Goal: Task Accomplishment & Management: Use online tool/utility

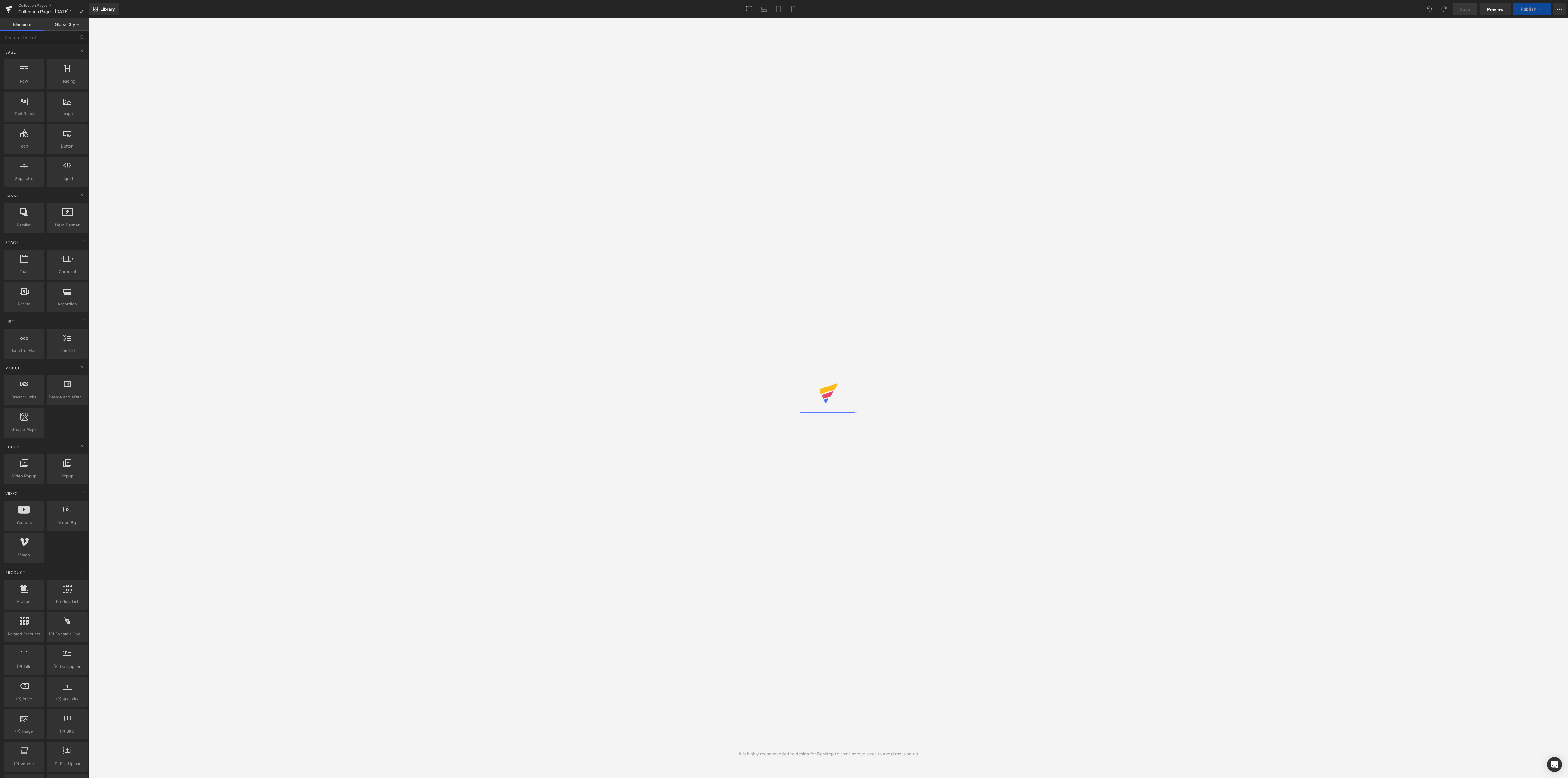
click at [170, 11] on div "Library Desktop Desktop Laptop Tablet Mobile Save Preview Publish Scheduled Vie…" at bounding box center [829, 9] width 1479 height 12
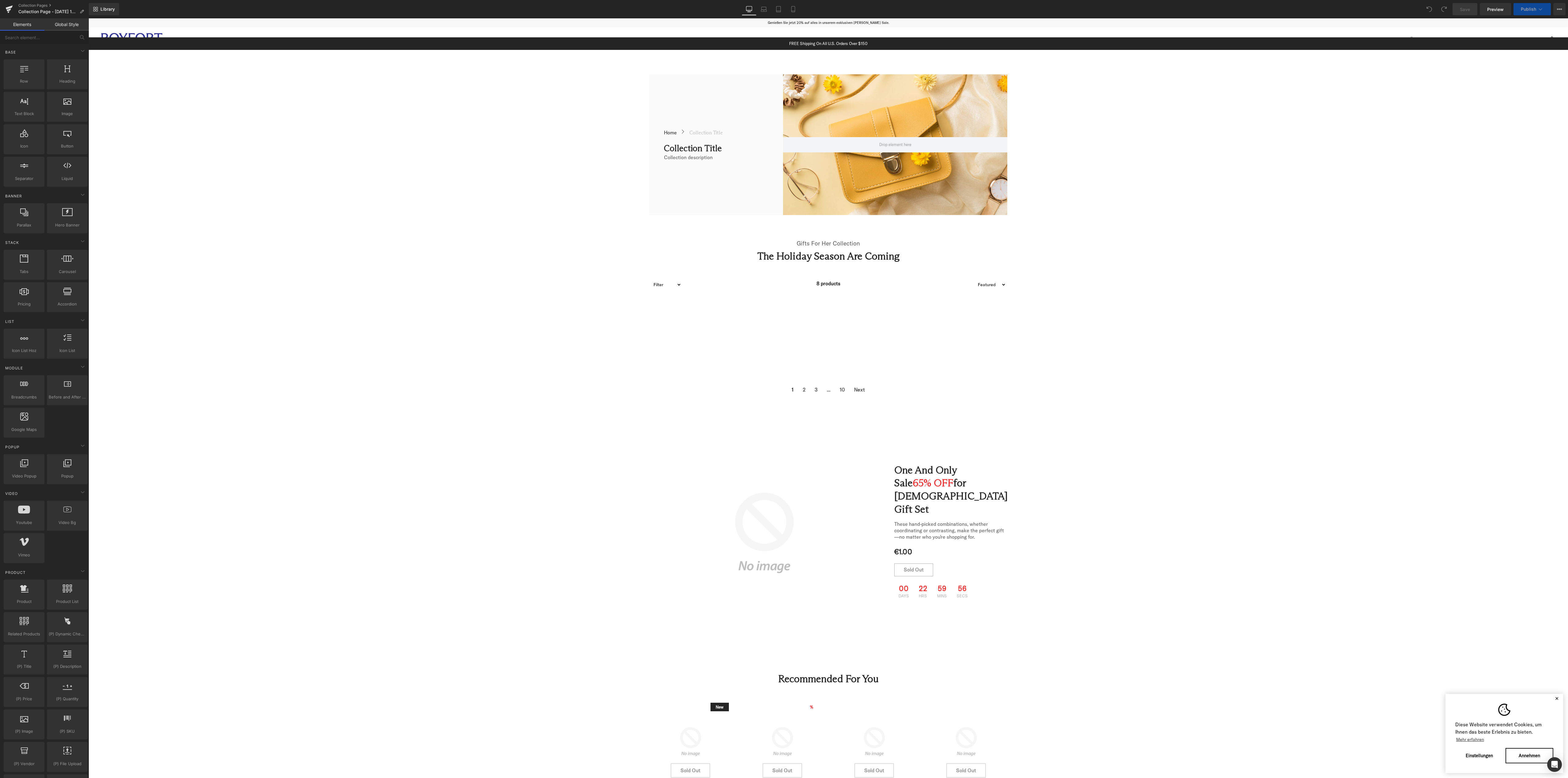
click at [724, 133] on span "Icon List" at bounding box center [722, 132] width 17 height 7
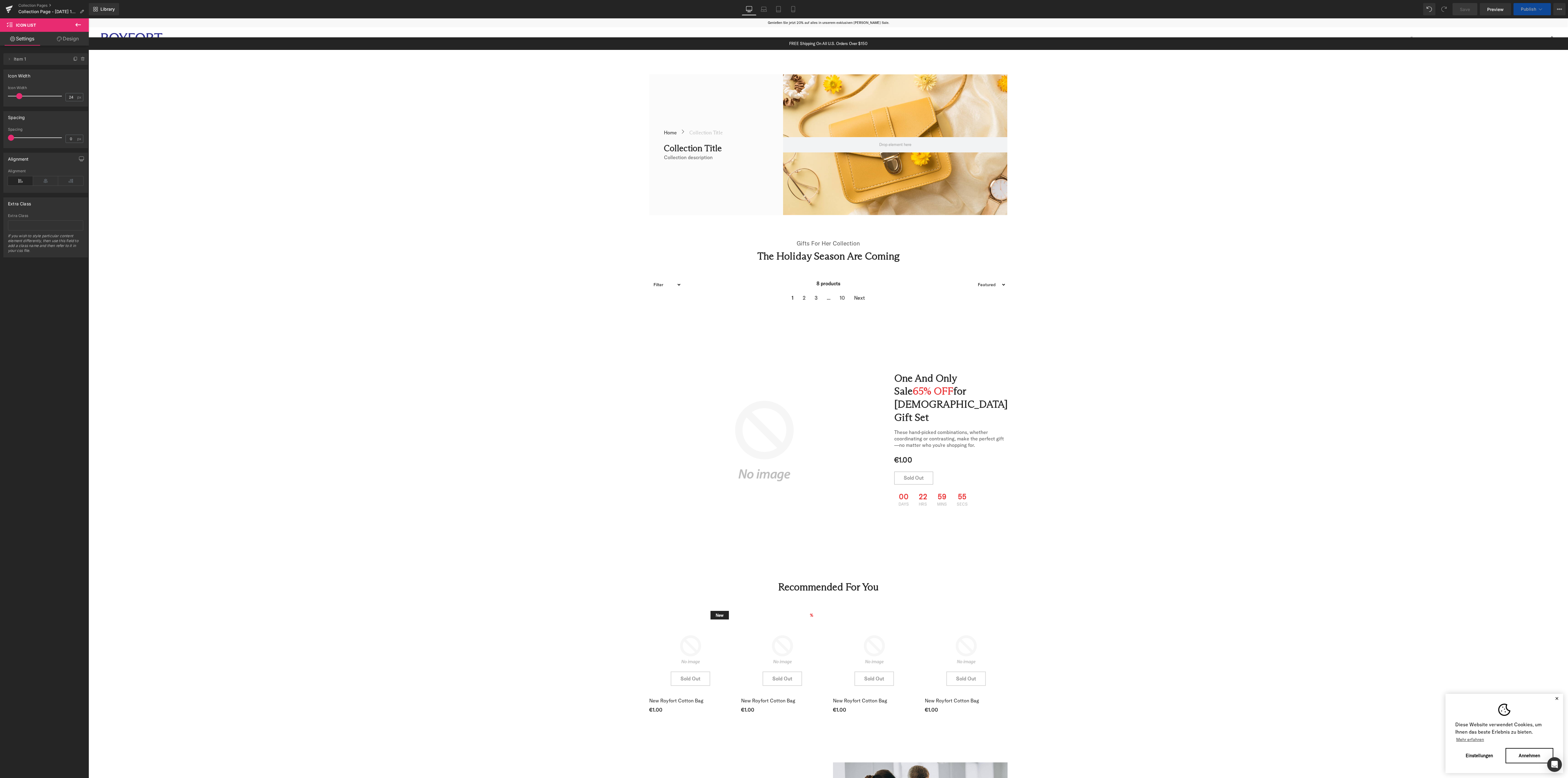
click at [1276, 170] on div "FREE Shipping On All U.S. Orders Over $150 Text Block Row Row Home Button Icon …" at bounding box center [828, 633] width 1480 height 1193
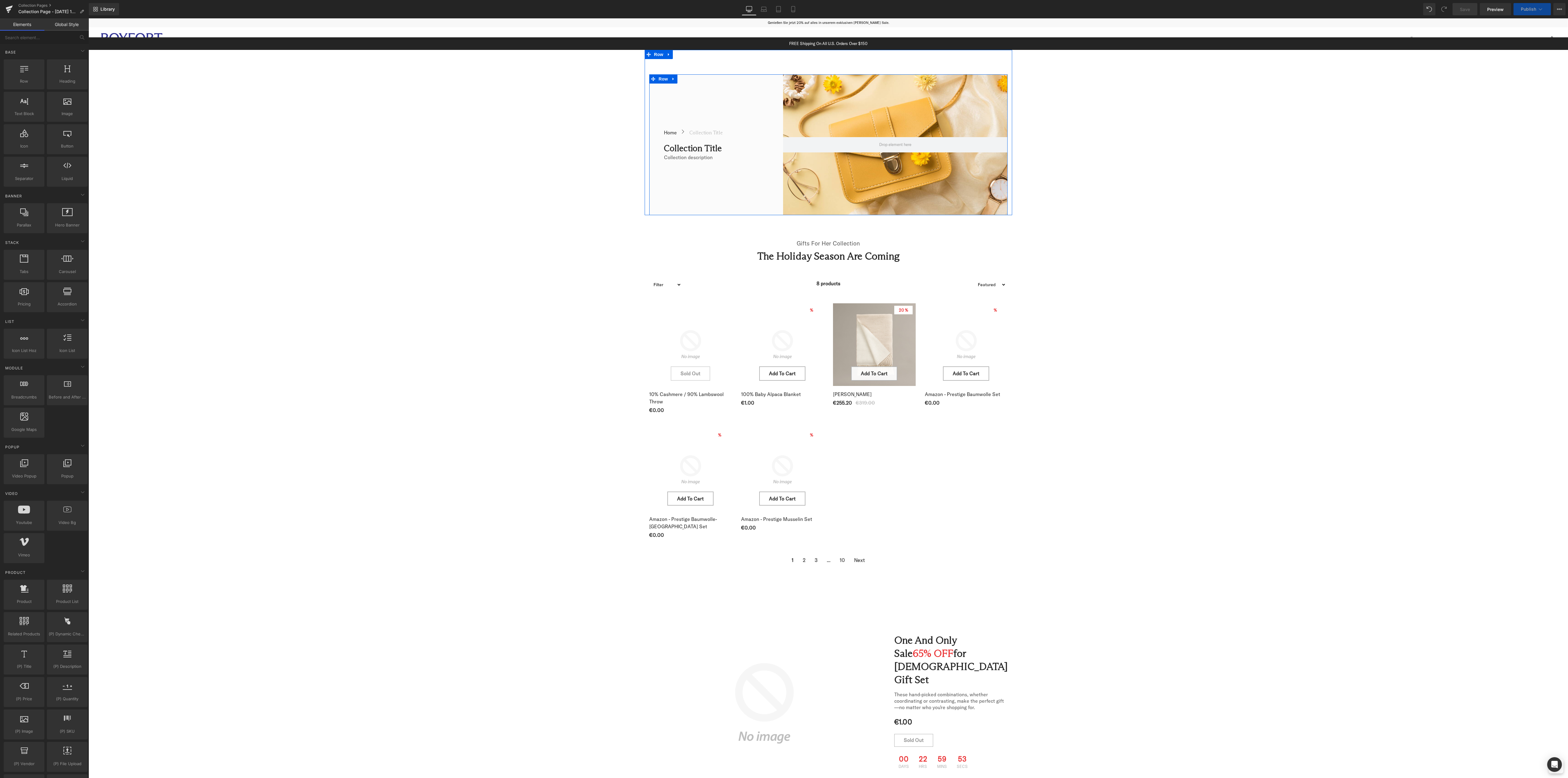
click at [721, 110] on div "Home Button Icon Collection title Collection Title Icon List Row Collection tit…" at bounding box center [709, 145] width 119 height 141
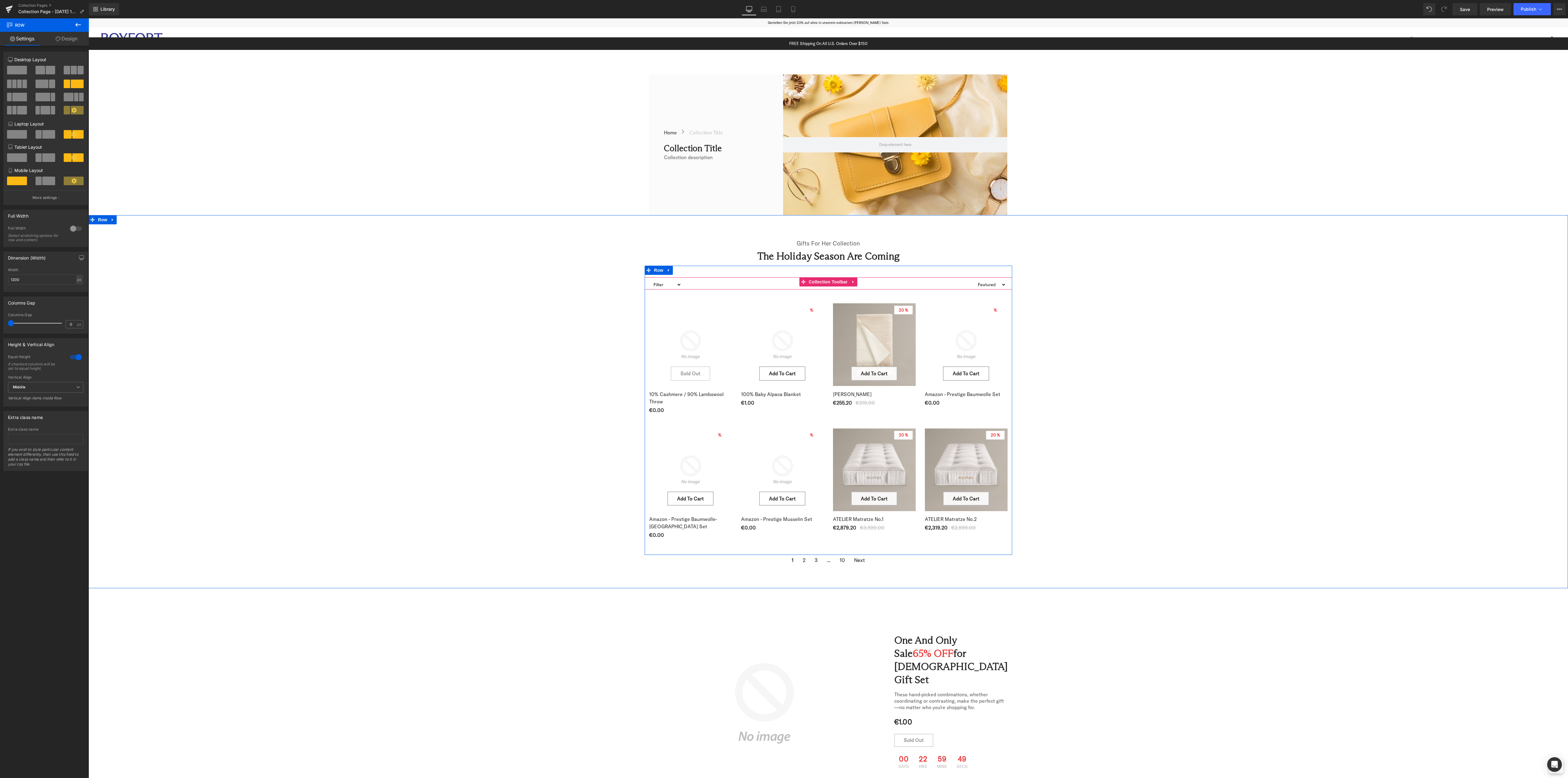
click at [660, 285] on select "Filter Plaid hidden bundle-2 bundle_der-royale-matratzentopper bundle_matratzen…" at bounding box center [666, 284] width 31 height 15
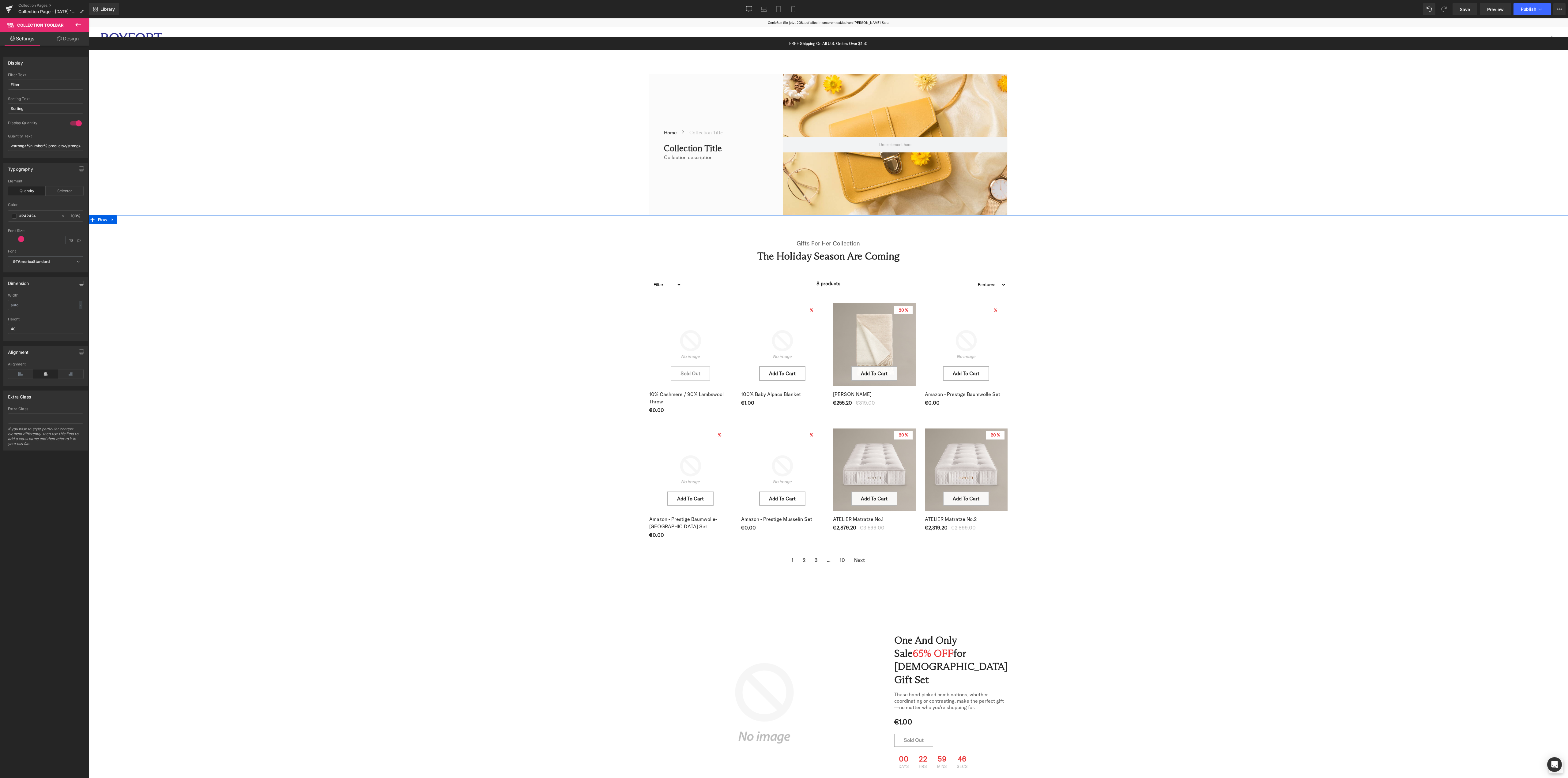
drag, startPoint x: 1189, startPoint y: 348, endPoint x: 1124, endPoint y: 348, distance: 65.0
click at [1189, 348] on div "Gifts For Her Collection Text Block The Holiday Season Are Coming Heading Row F…" at bounding box center [828, 399] width 1480 height 337
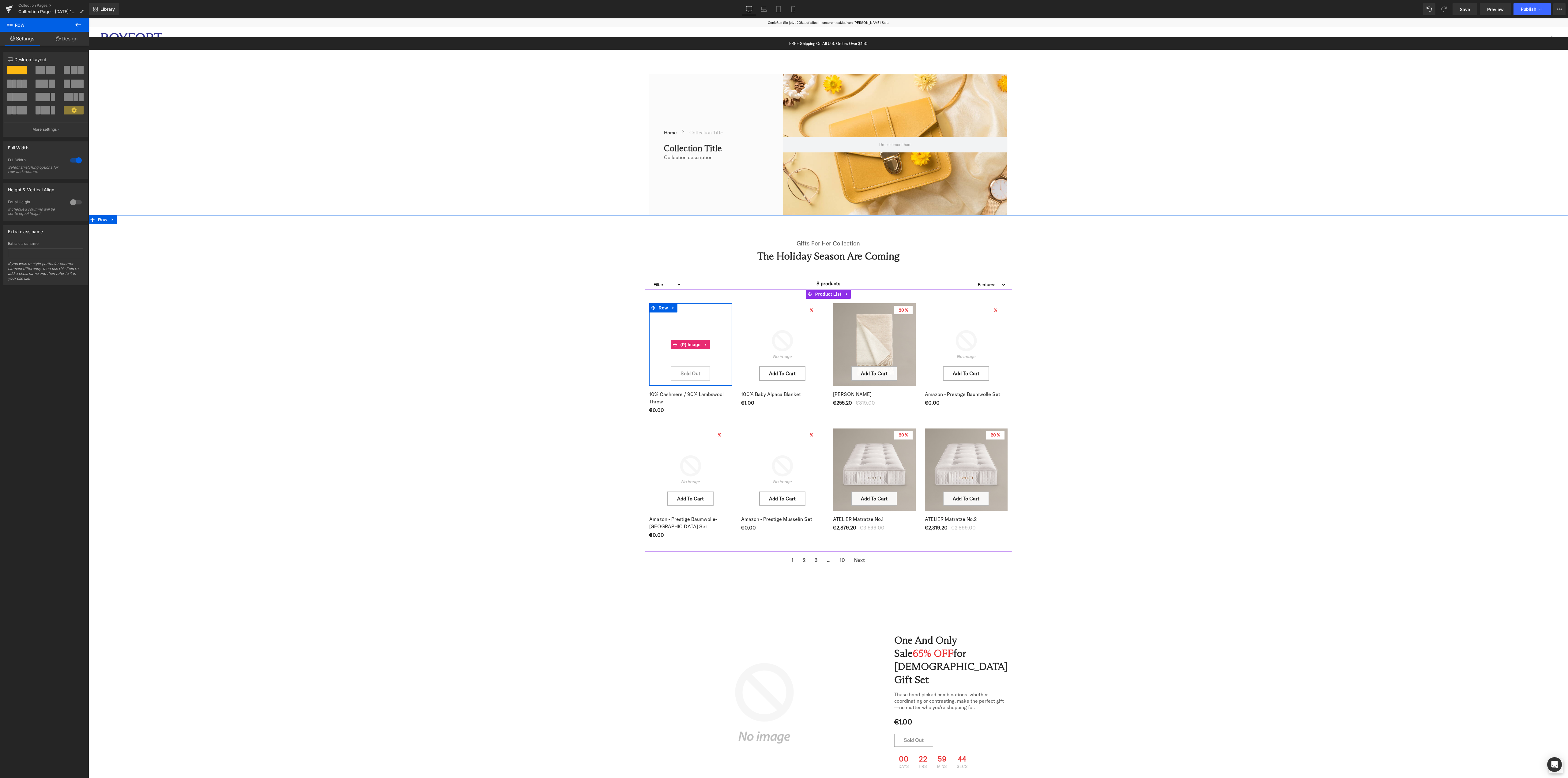
click at [683, 320] on img at bounding box center [712, 542] width 753 height 752
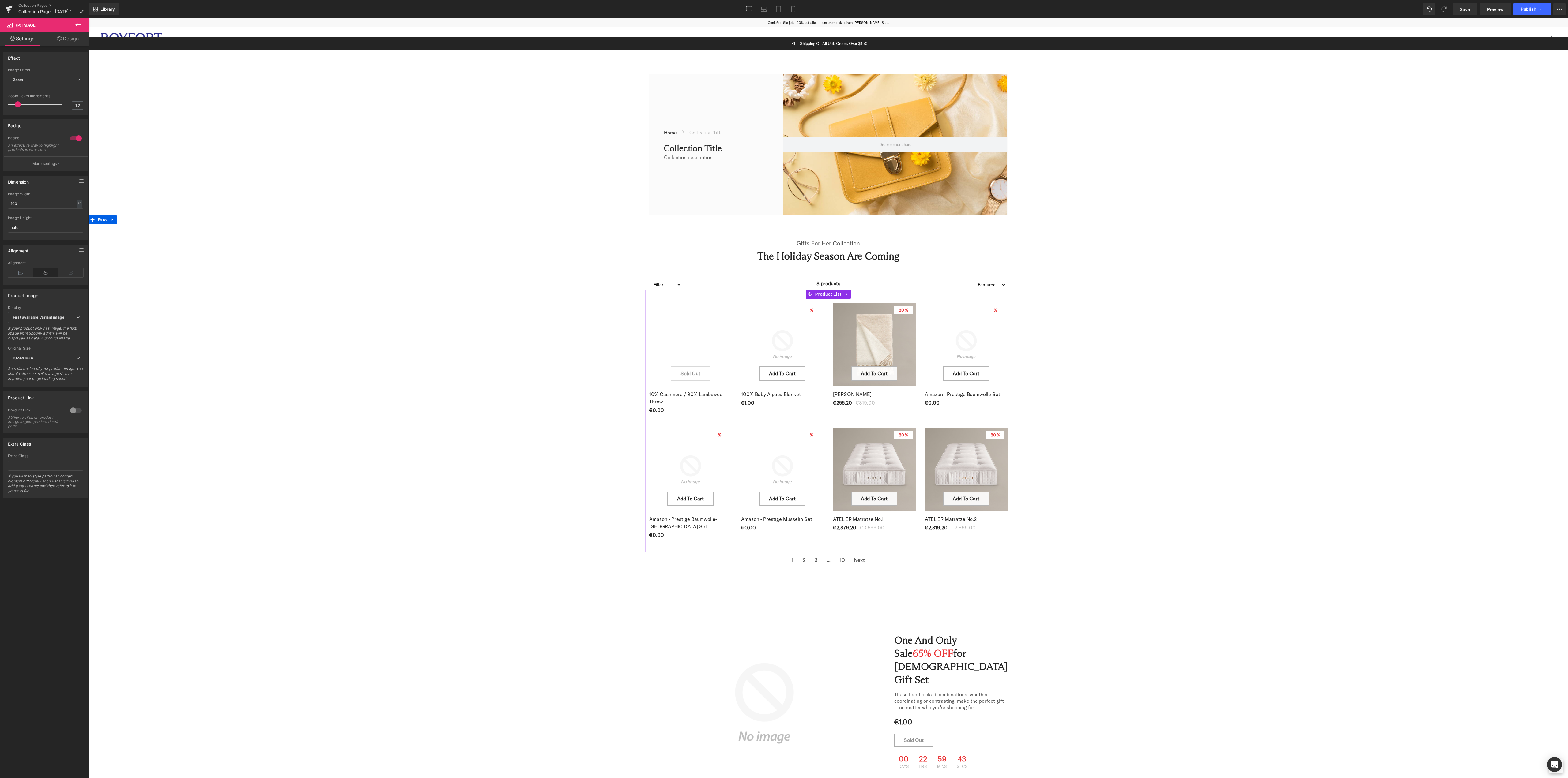
click at [538, 365] on div "Gifts For Her Collection Text Block The Holiday Season Are Coming Heading Row F…" at bounding box center [828, 399] width 1480 height 337
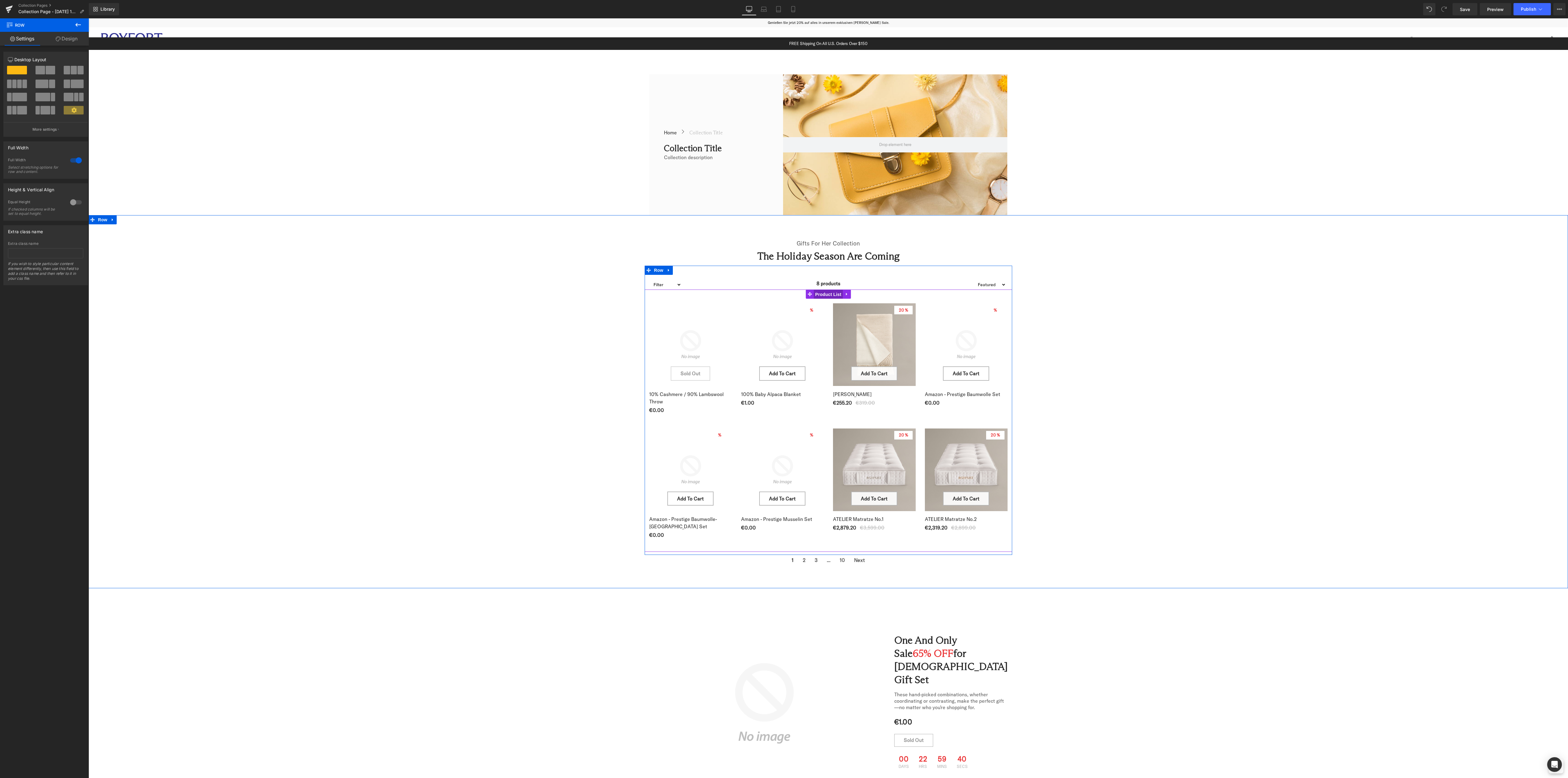
click at [826, 293] on span "Product List" at bounding box center [829, 295] width 29 height 9
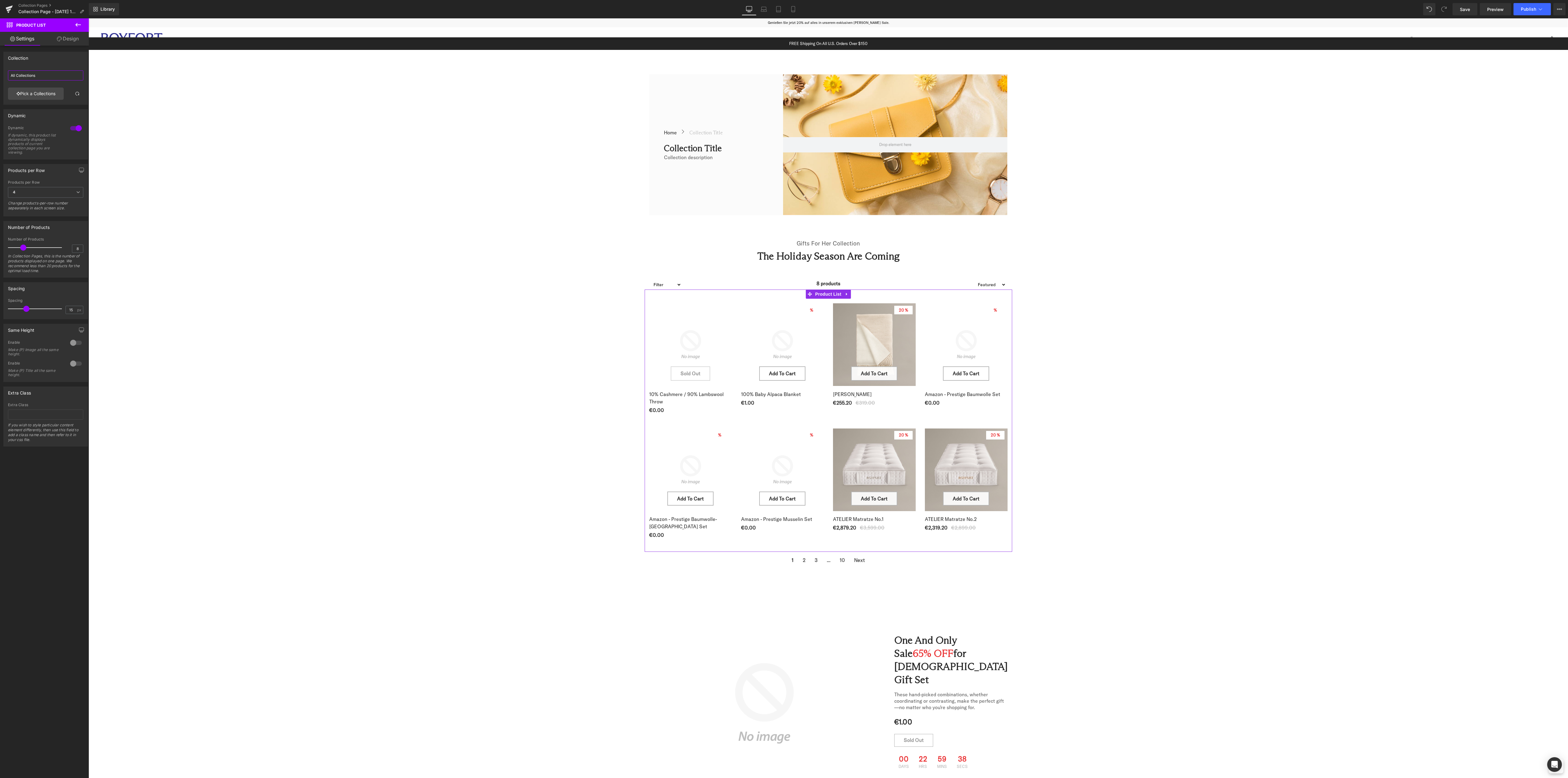
click at [47, 77] on input "All Collections" at bounding box center [45, 75] width 75 height 10
click at [25, 91] on link "Pick a Collections" at bounding box center [36, 94] width 56 height 12
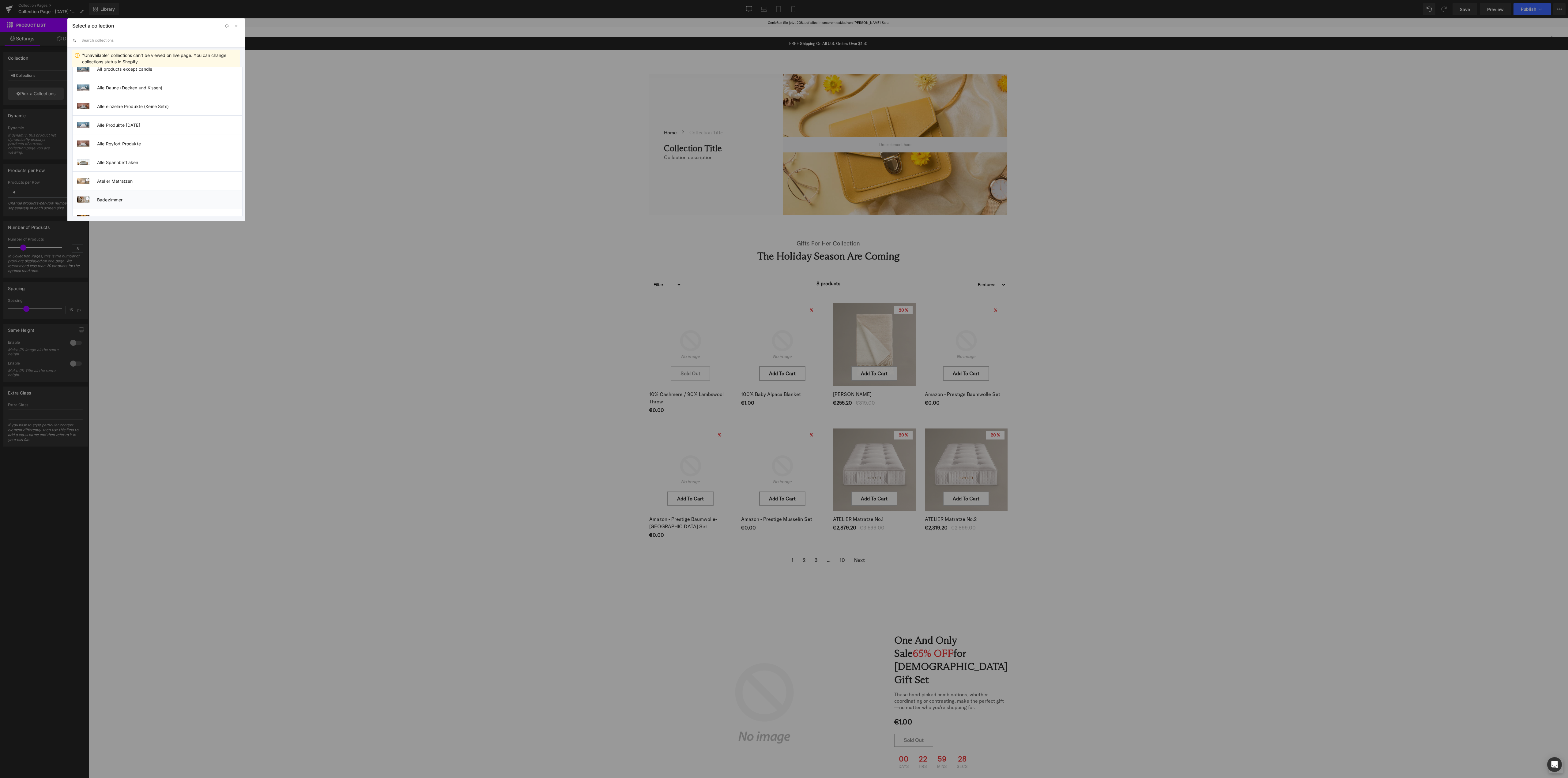
scroll to position [183, 0]
click at [145, 158] on span "Baumwolle Kollektion" at bounding box center [169, 157] width 145 height 5
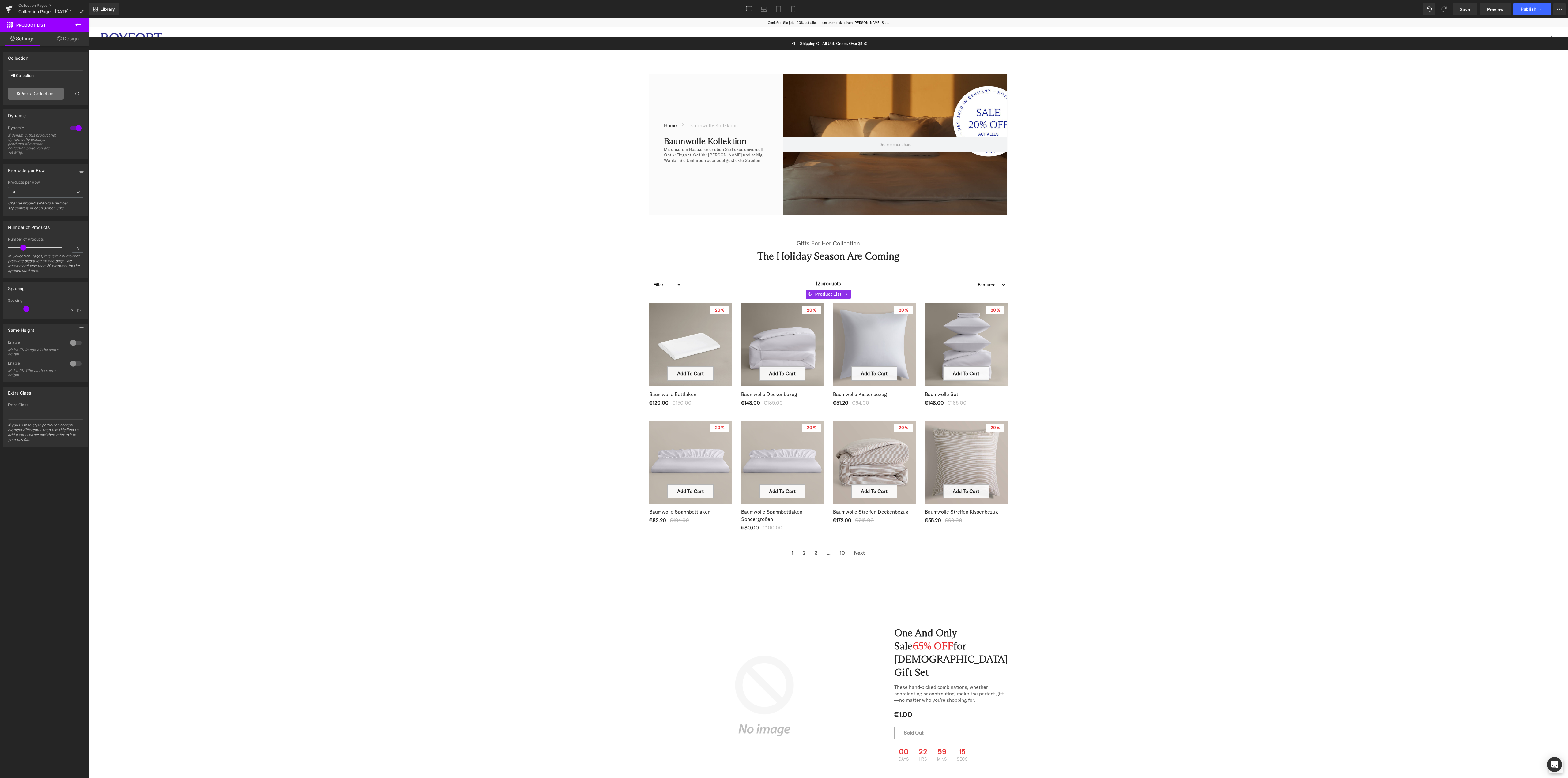
click at [39, 90] on link "Pick a Collections" at bounding box center [36, 94] width 56 height 12
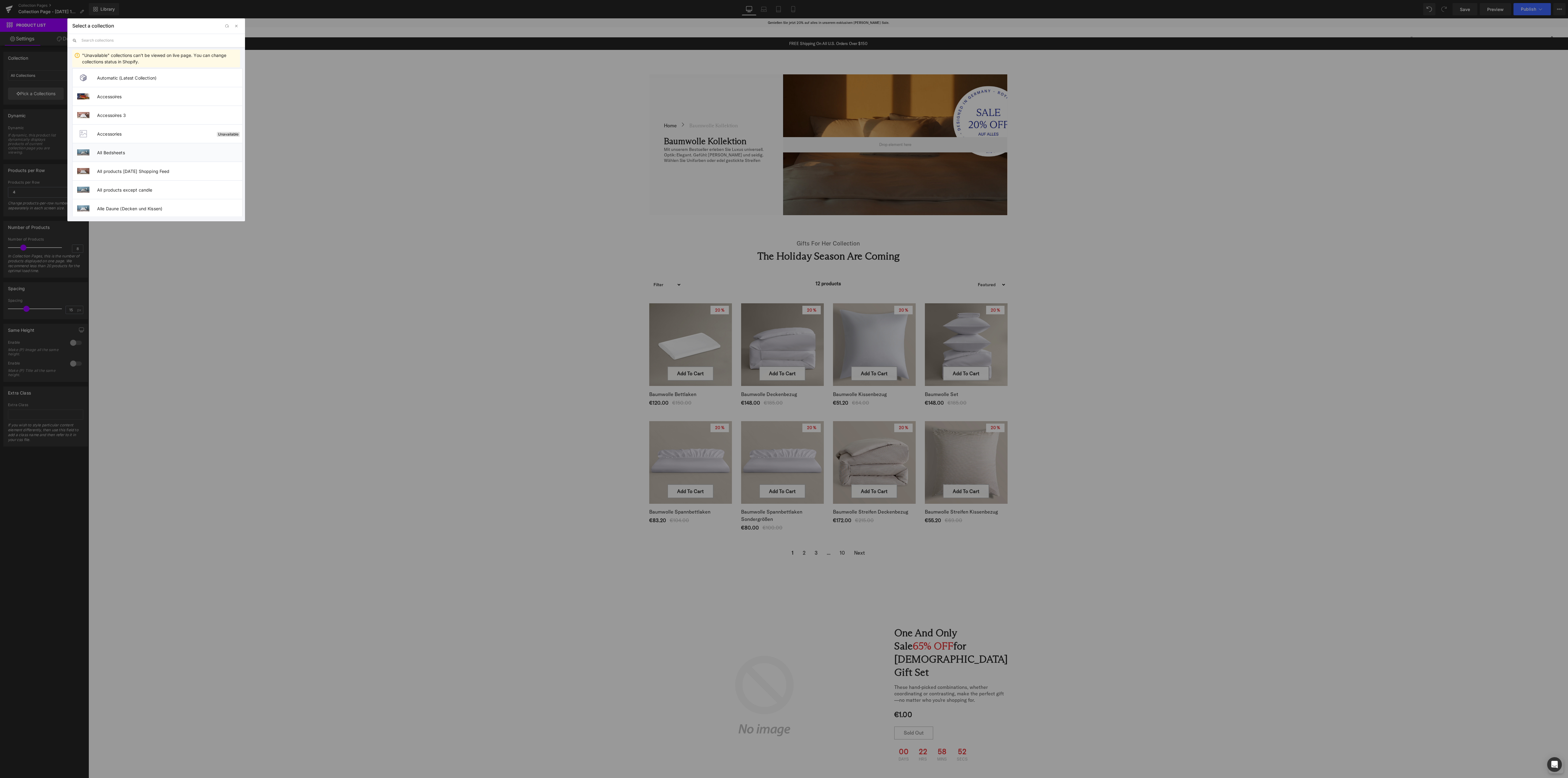
scroll to position [0, 0]
click at [162, 46] on input "text" at bounding box center [160, 40] width 159 height 13
type input "unsere"
click at [128, 79] on span "Unsere Kollektionen" at bounding box center [168, 79] width 142 height 5
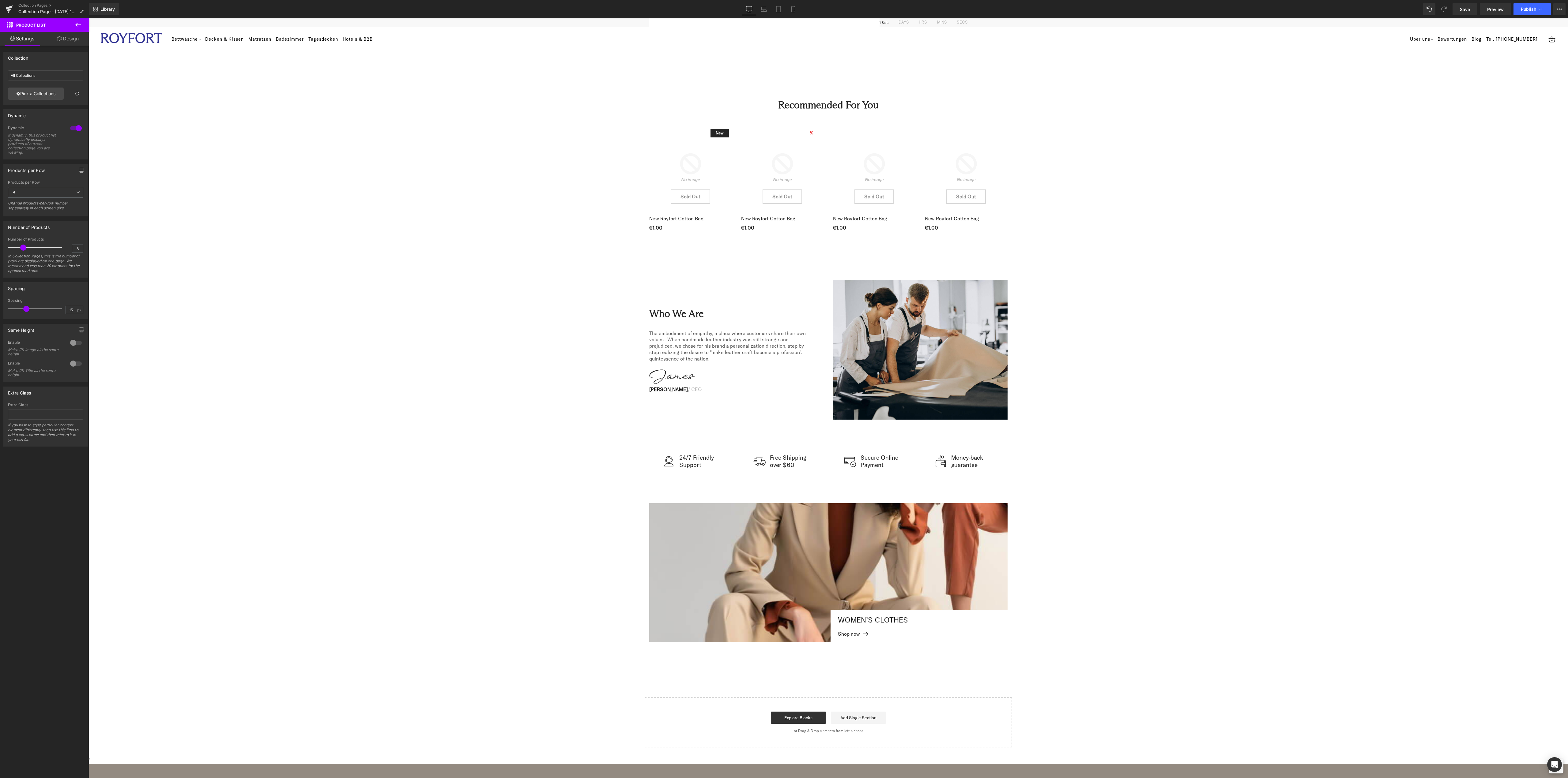
scroll to position [735, 0]
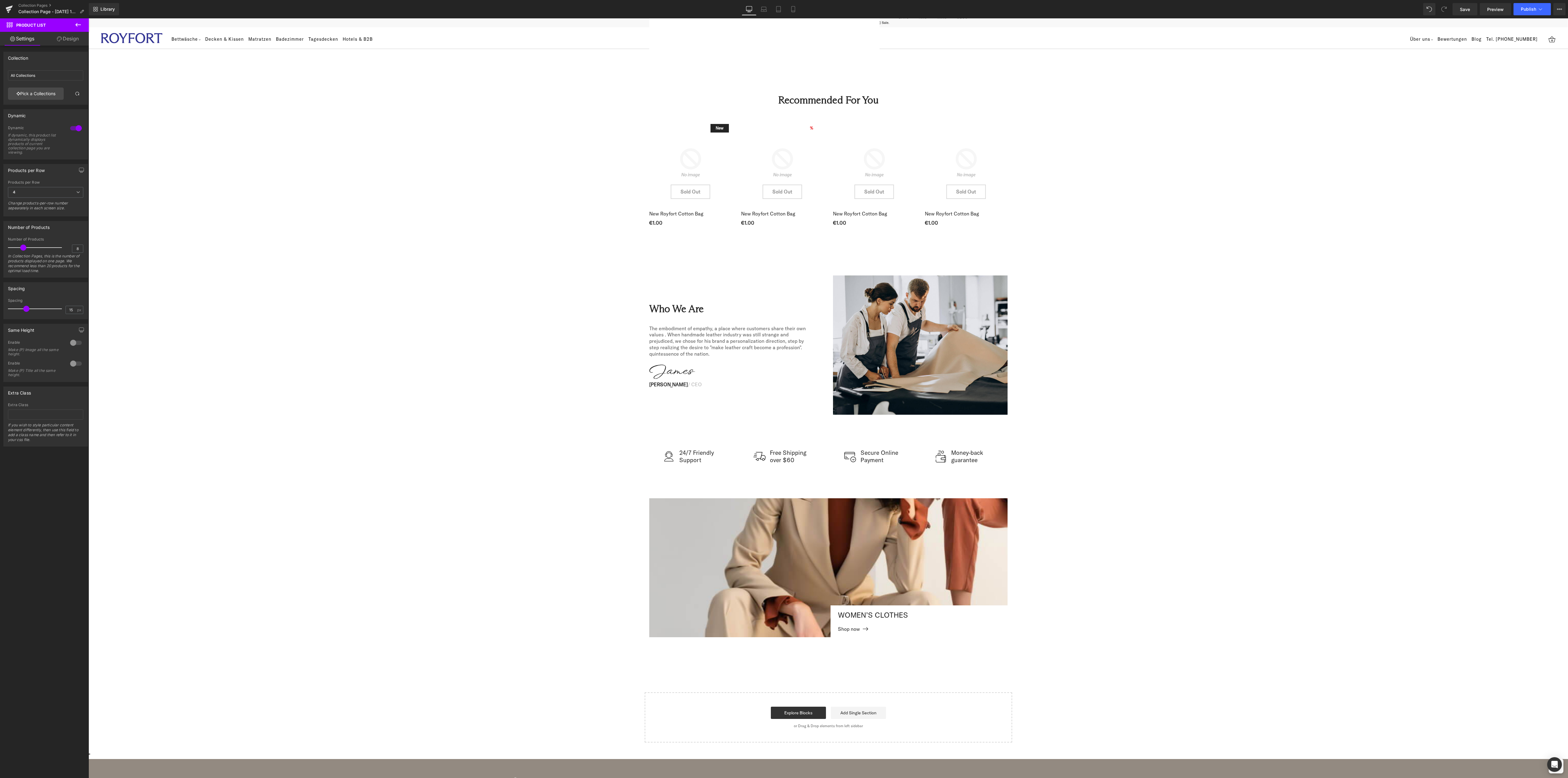
click at [1252, 704] on div "FREE Shipping On All U.S. Orders Over $150 Text Block Row Row Home Button Icon …" at bounding box center [828, 22] width 1480 height 1440
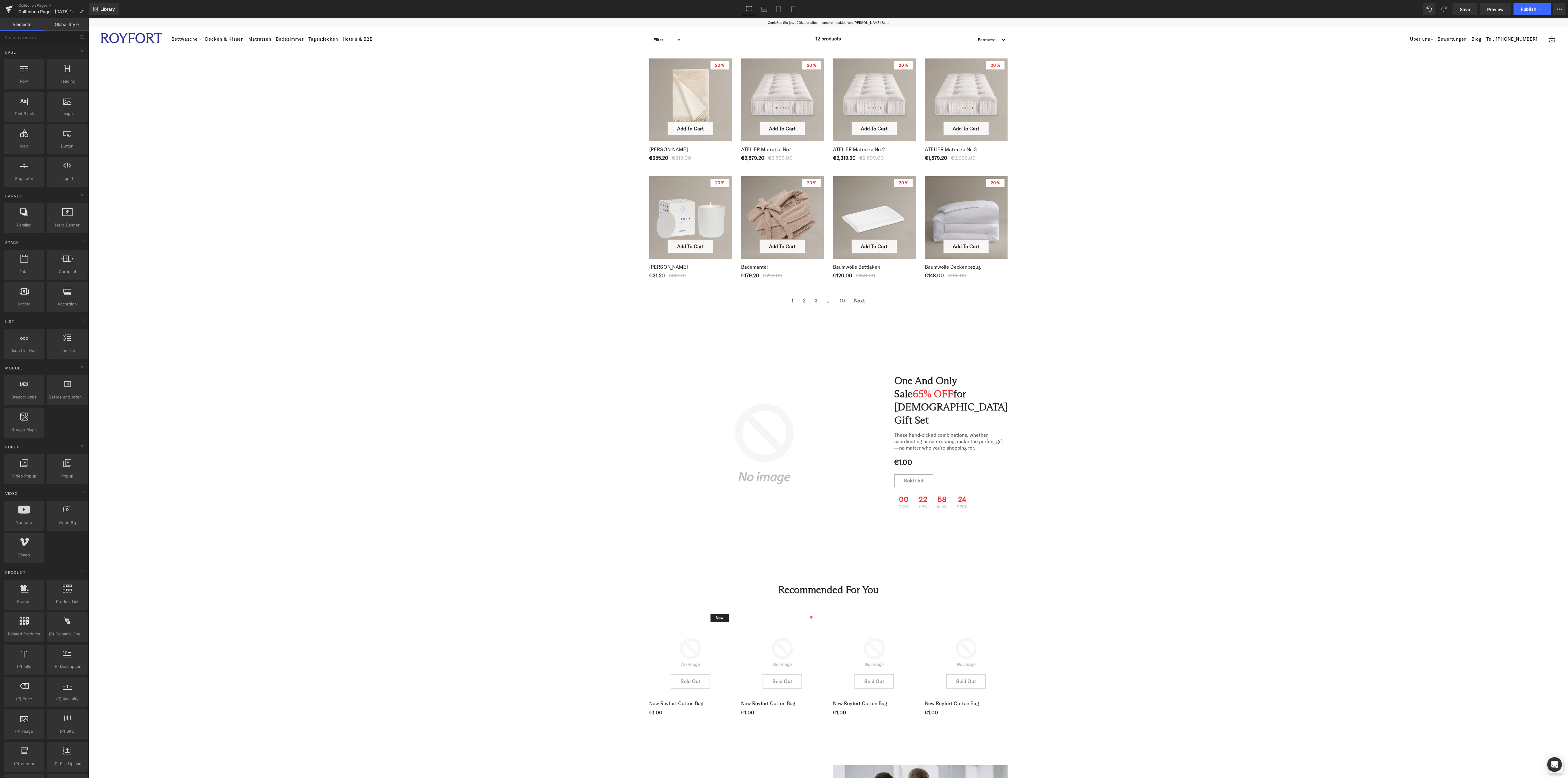
scroll to position [0, 0]
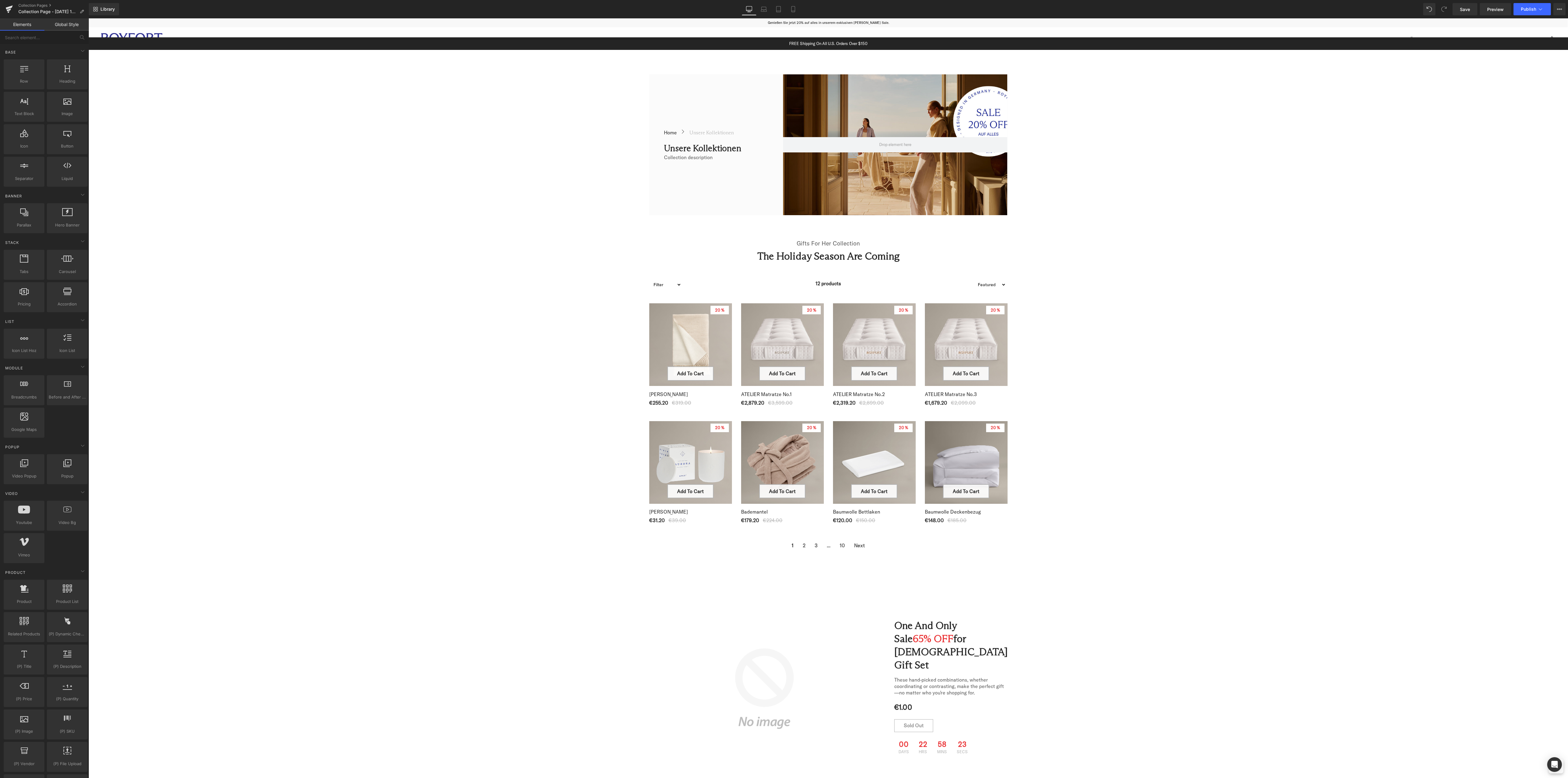
click at [1158, 48] on div "FREE Shipping On All U.S. Orders Over $150 Text Block Row Row" at bounding box center [828, 43] width 1480 height 12
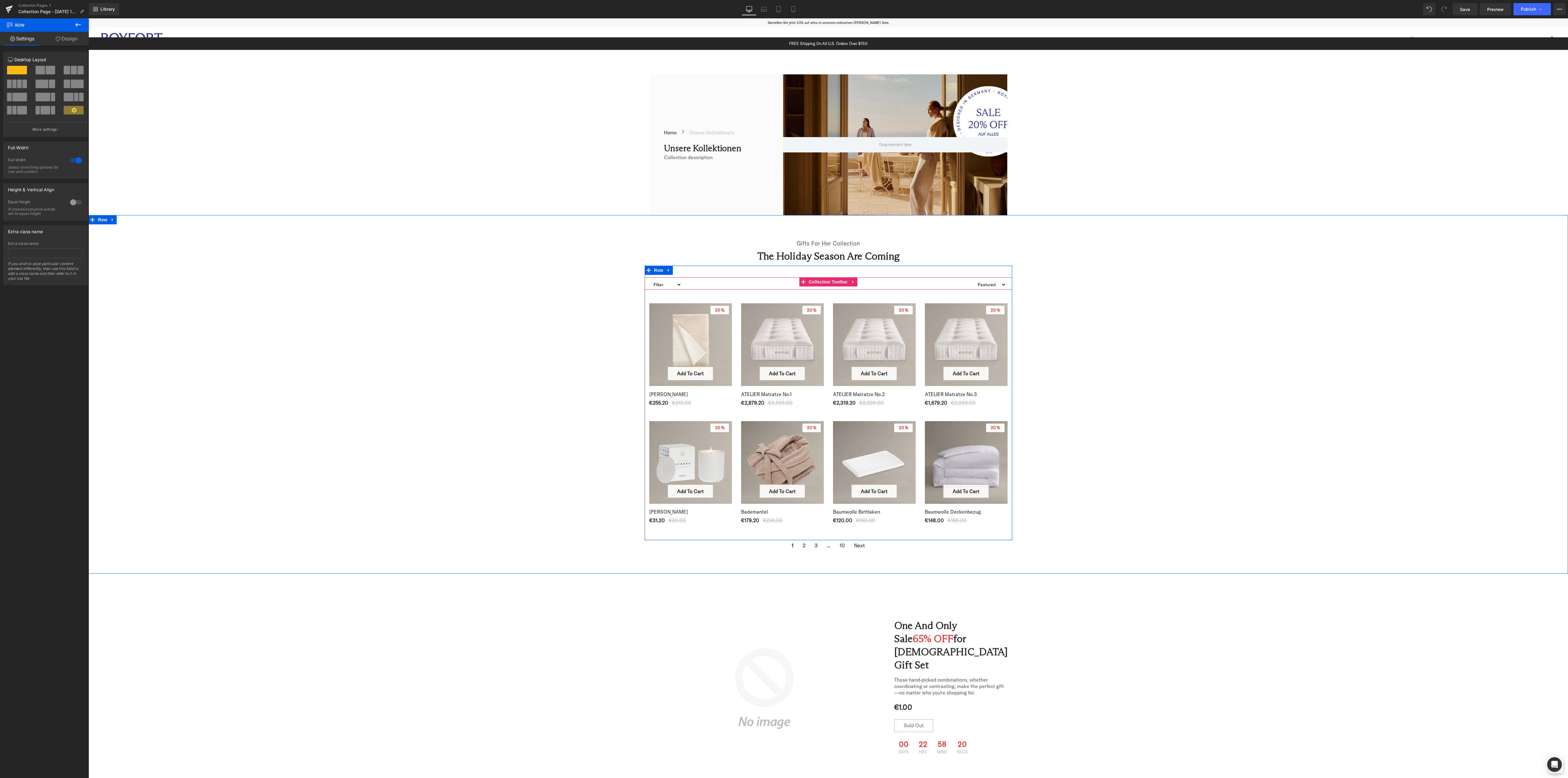
click at [670, 283] on select "Filter bundle-1 bundle_baumwolle-satin-kissenbezug_1 bundle_matratzenschoner-wa…" at bounding box center [666, 284] width 31 height 15
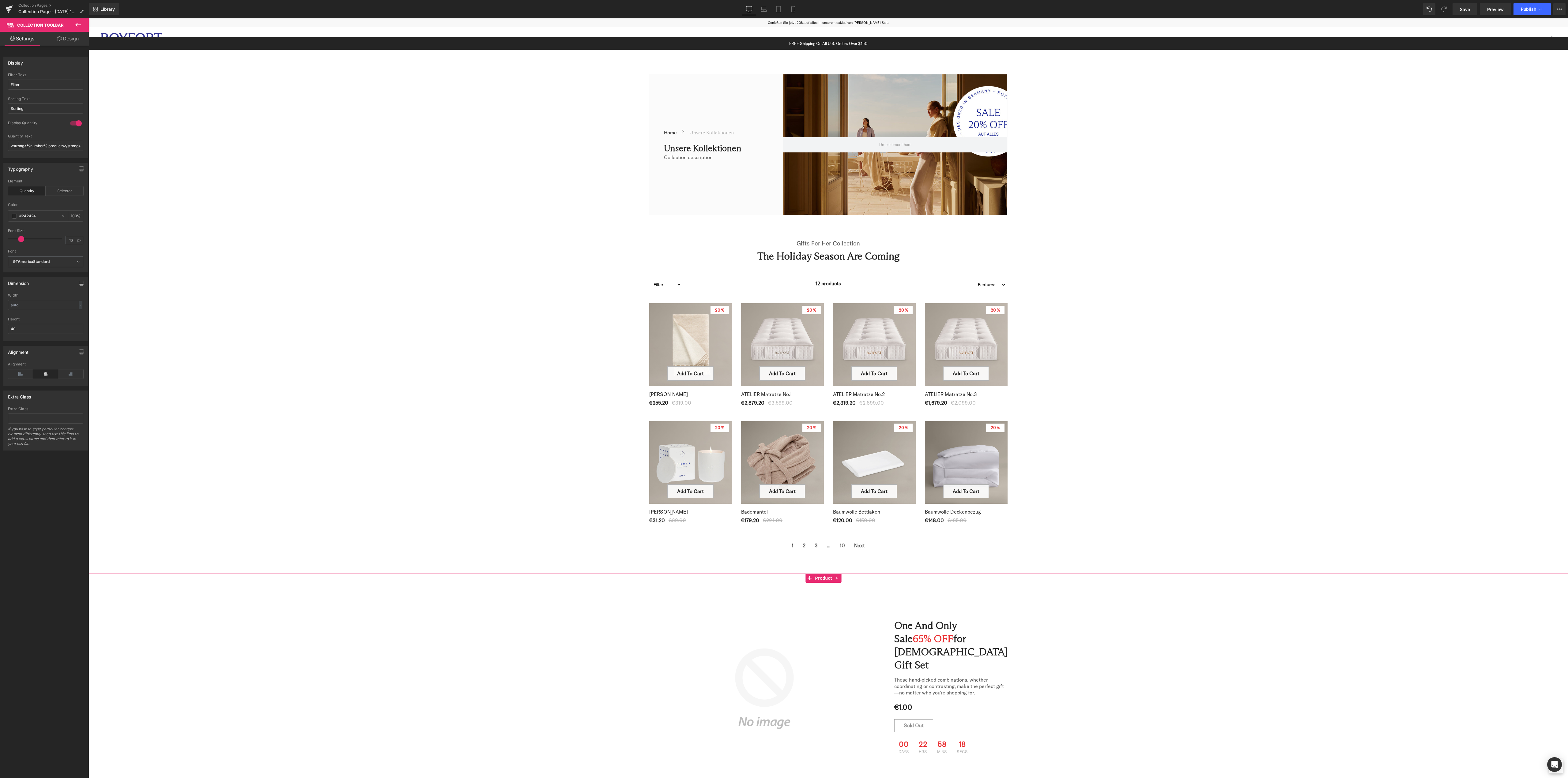
click at [483, 664] on div "Sale Off (P) Image One and Only Sale 65% OFF for Ladies Gift Set Heading Sale O…" at bounding box center [828, 688] width 1480 height 230
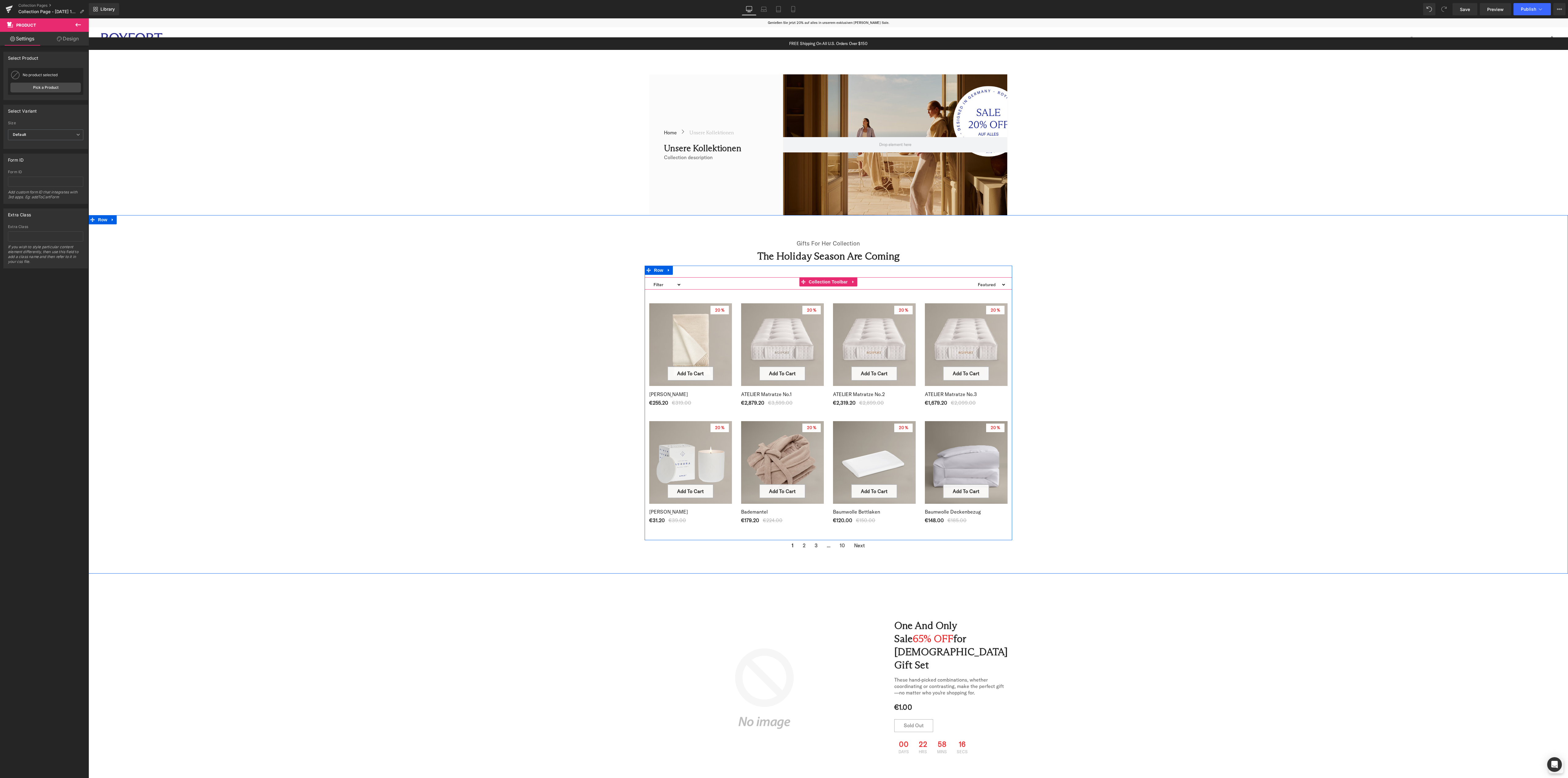
click at [990, 283] on select "Sorting Best selling Featured Alphabetically, A-Z Alphabetically, Z-A Price, lo…" at bounding box center [990, 284] width 31 height 15
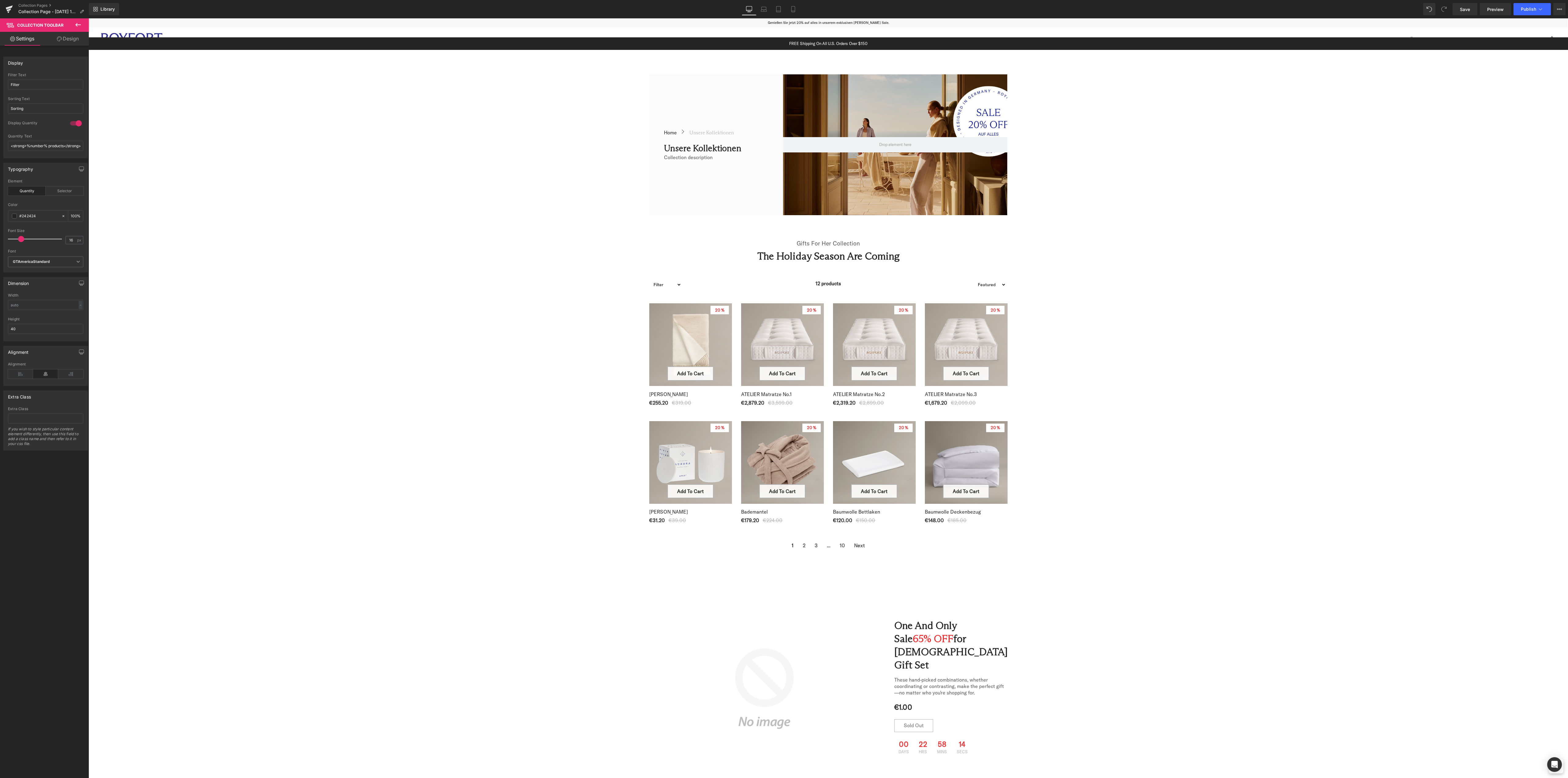
click at [1191, 617] on div "Sale Off (P) Image One and Only Sale 65% OFF for Ladies Gift Set Heading Sale O…" at bounding box center [828, 688] width 1480 height 230
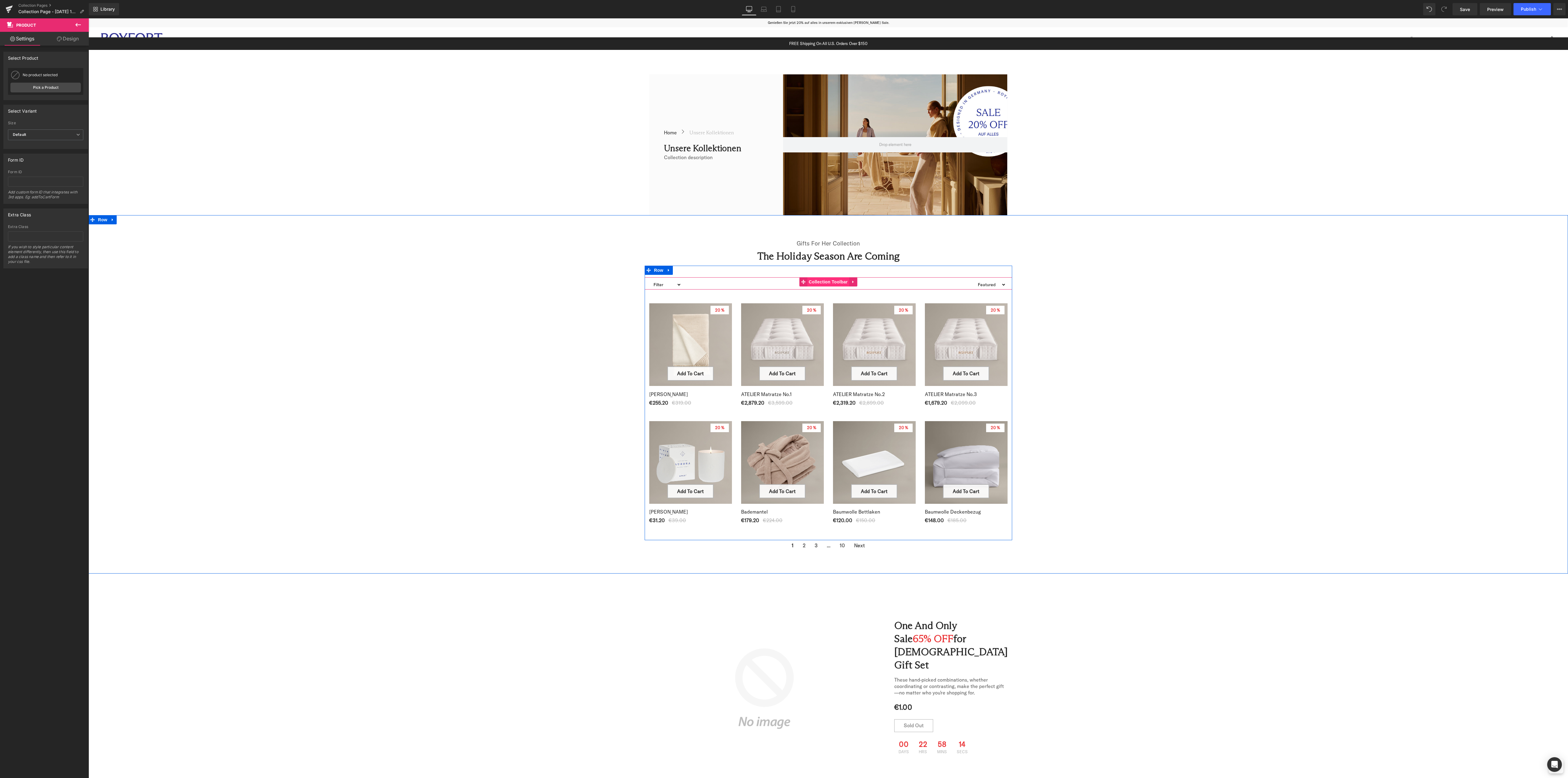
click at [825, 283] on span "Collection Toolbar" at bounding box center [829, 282] width 42 height 9
click at [816, 282] on span "Collection Toolbar" at bounding box center [829, 282] width 42 height 9
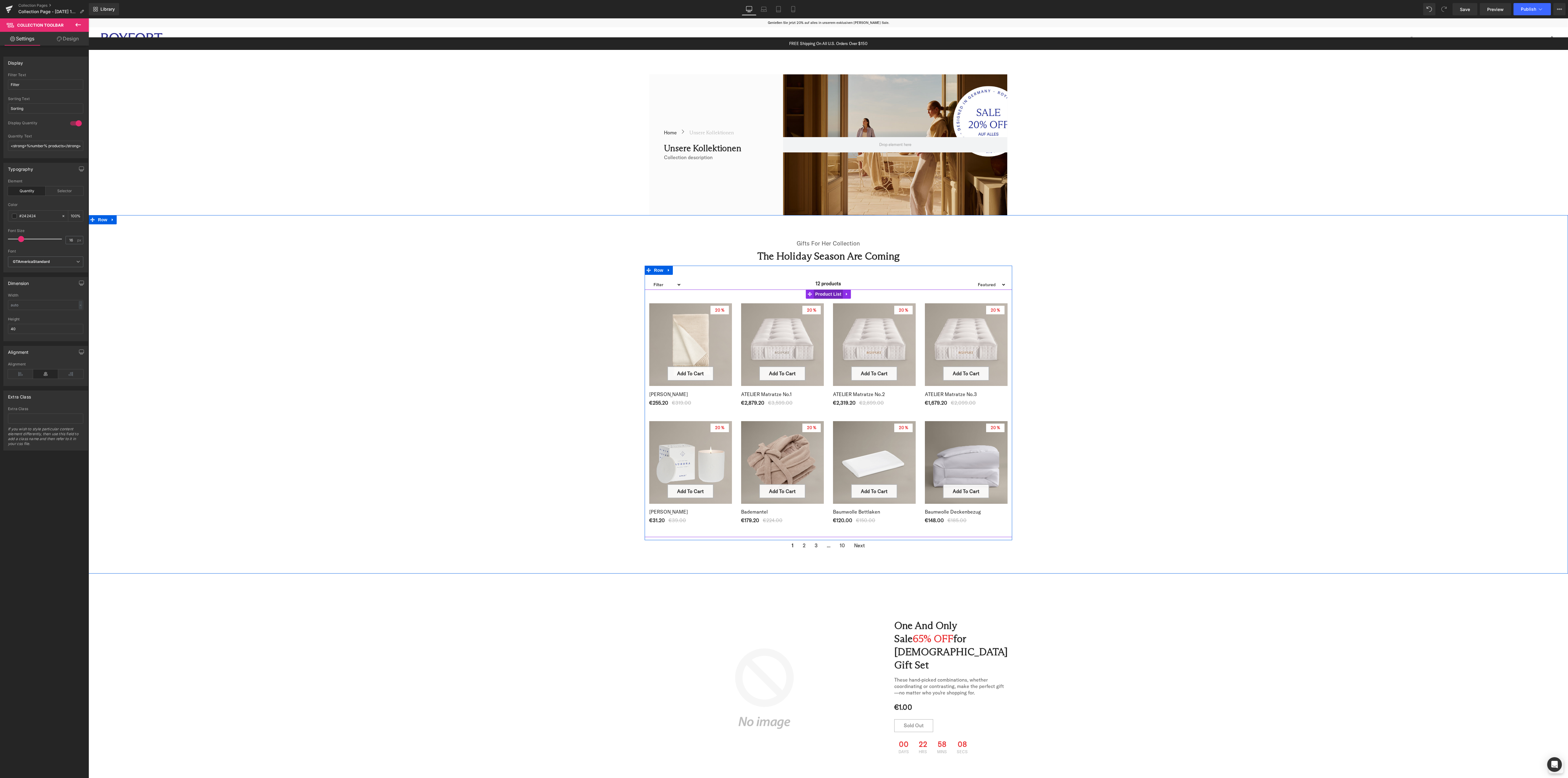
click at [819, 296] on span "Product List" at bounding box center [829, 294] width 29 height 9
click at [76, 129] on div at bounding box center [76, 128] width 15 height 10
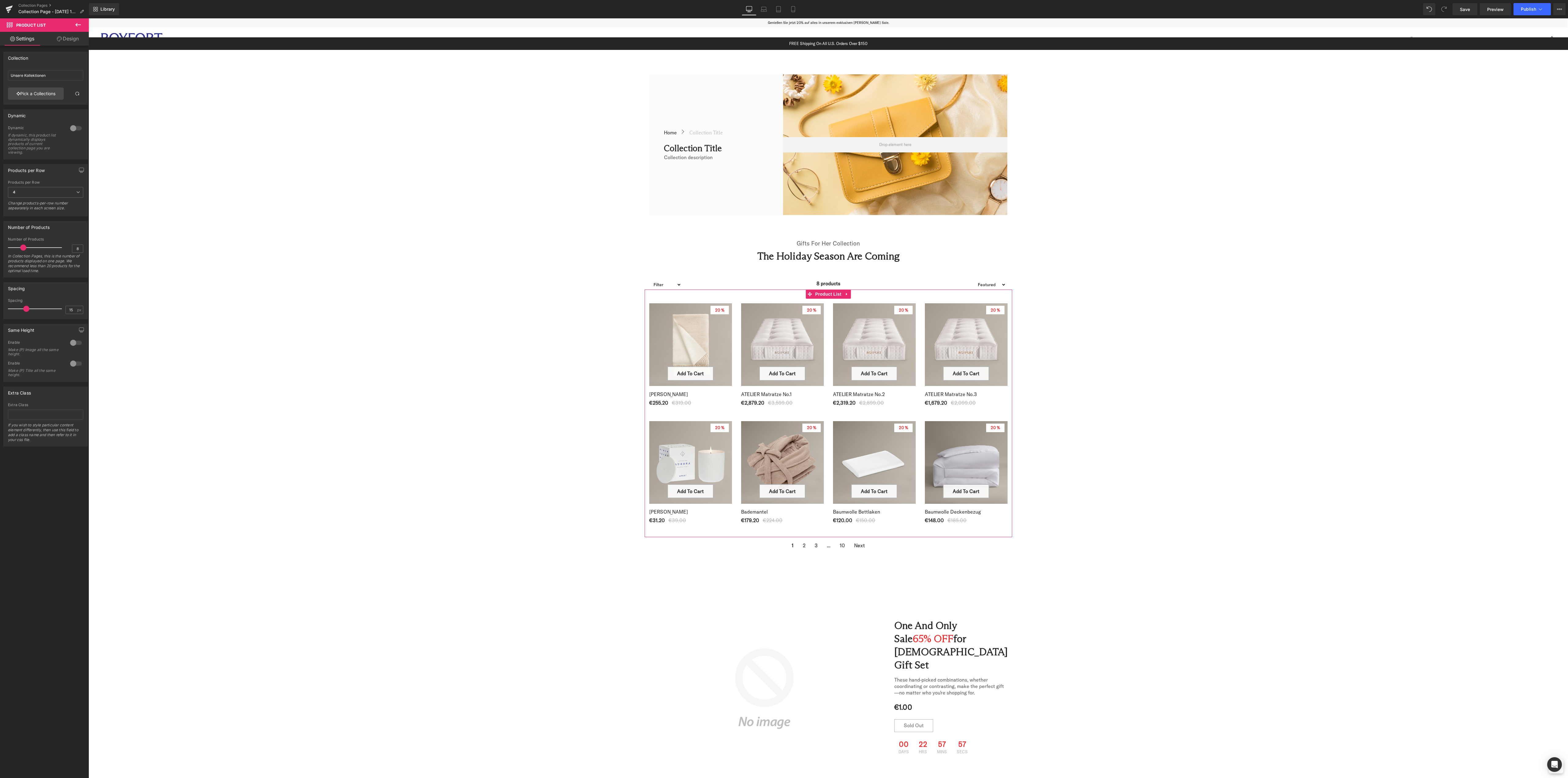
click at [74, 126] on div at bounding box center [76, 128] width 15 height 10
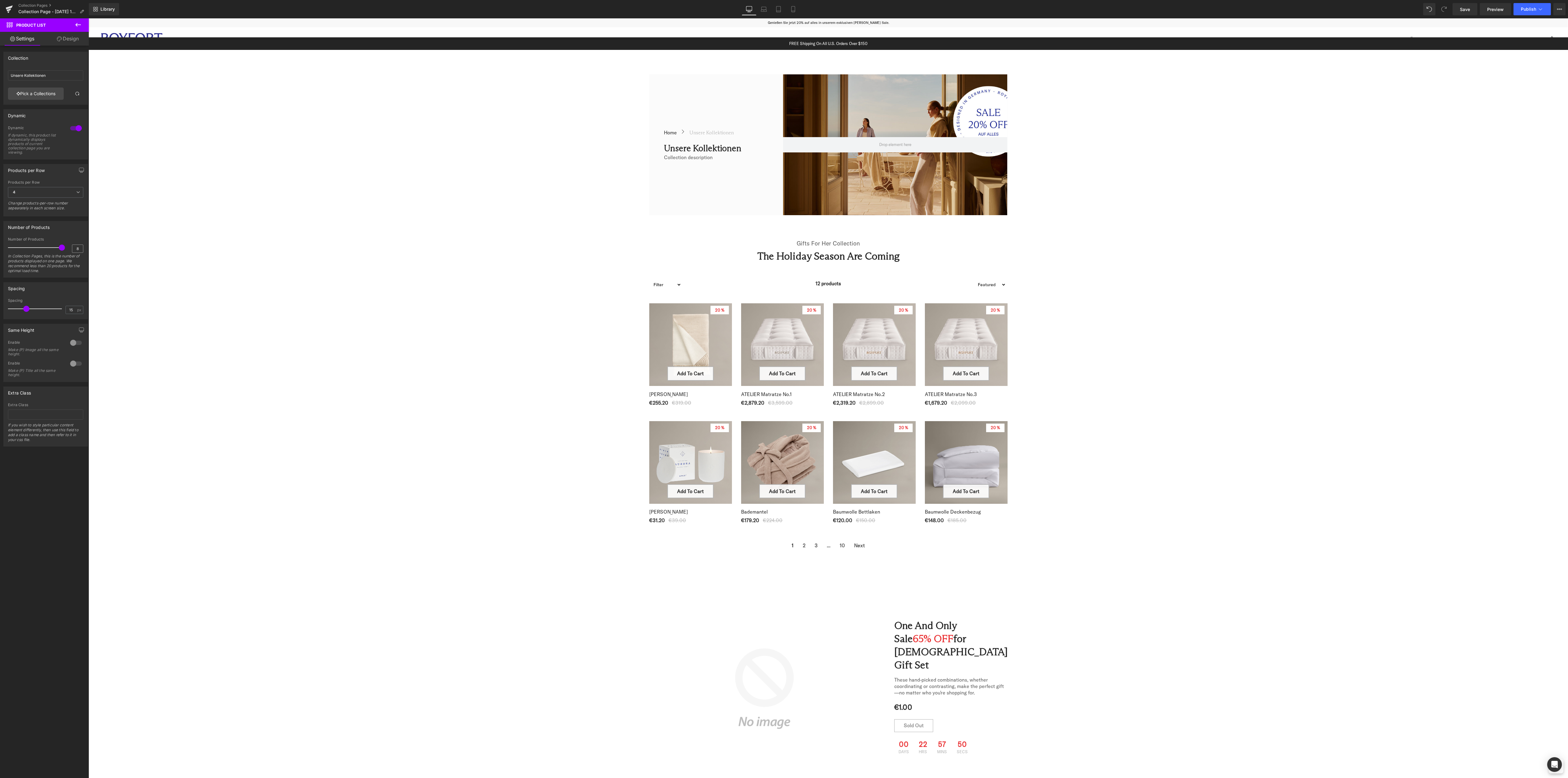
drag, startPoint x: 21, startPoint y: 248, endPoint x: 70, endPoint y: 248, distance: 49.0
click at [67, 249] on div "Number of Products 8 In Collection Pages, this is the number of products displa…" at bounding box center [45, 258] width 75 height 40
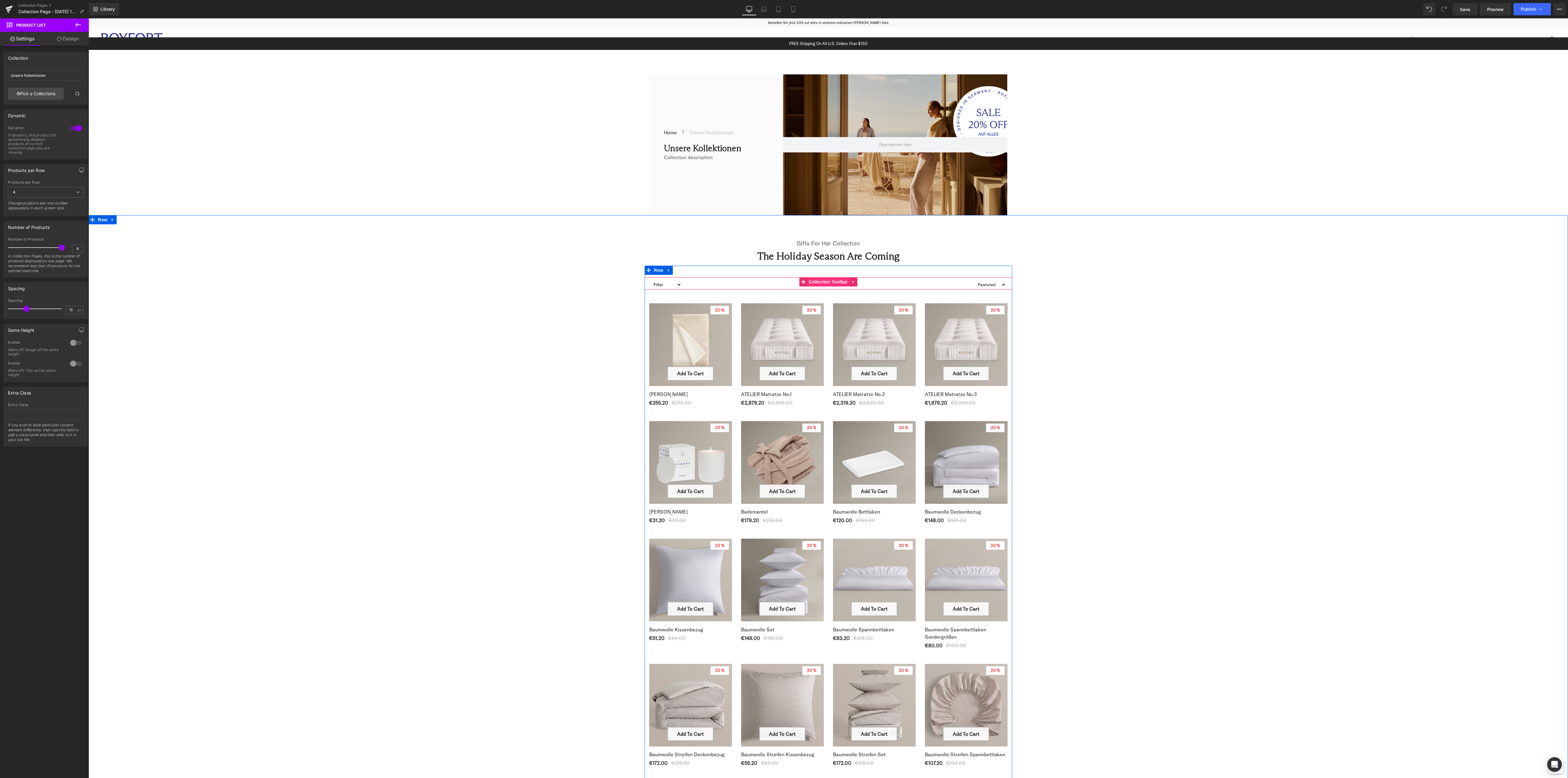
click at [825, 283] on span "Collection Toolbar" at bounding box center [829, 282] width 42 height 9
click at [63, 188] on div "Selector" at bounding box center [64, 191] width 38 height 9
click at [28, 190] on div "Quantity" at bounding box center [26, 191] width 38 height 9
click at [20, 375] on icon at bounding box center [20, 374] width 25 height 9
click at [50, 377] on icon at bounding box center [46, 374] width 25 height 9
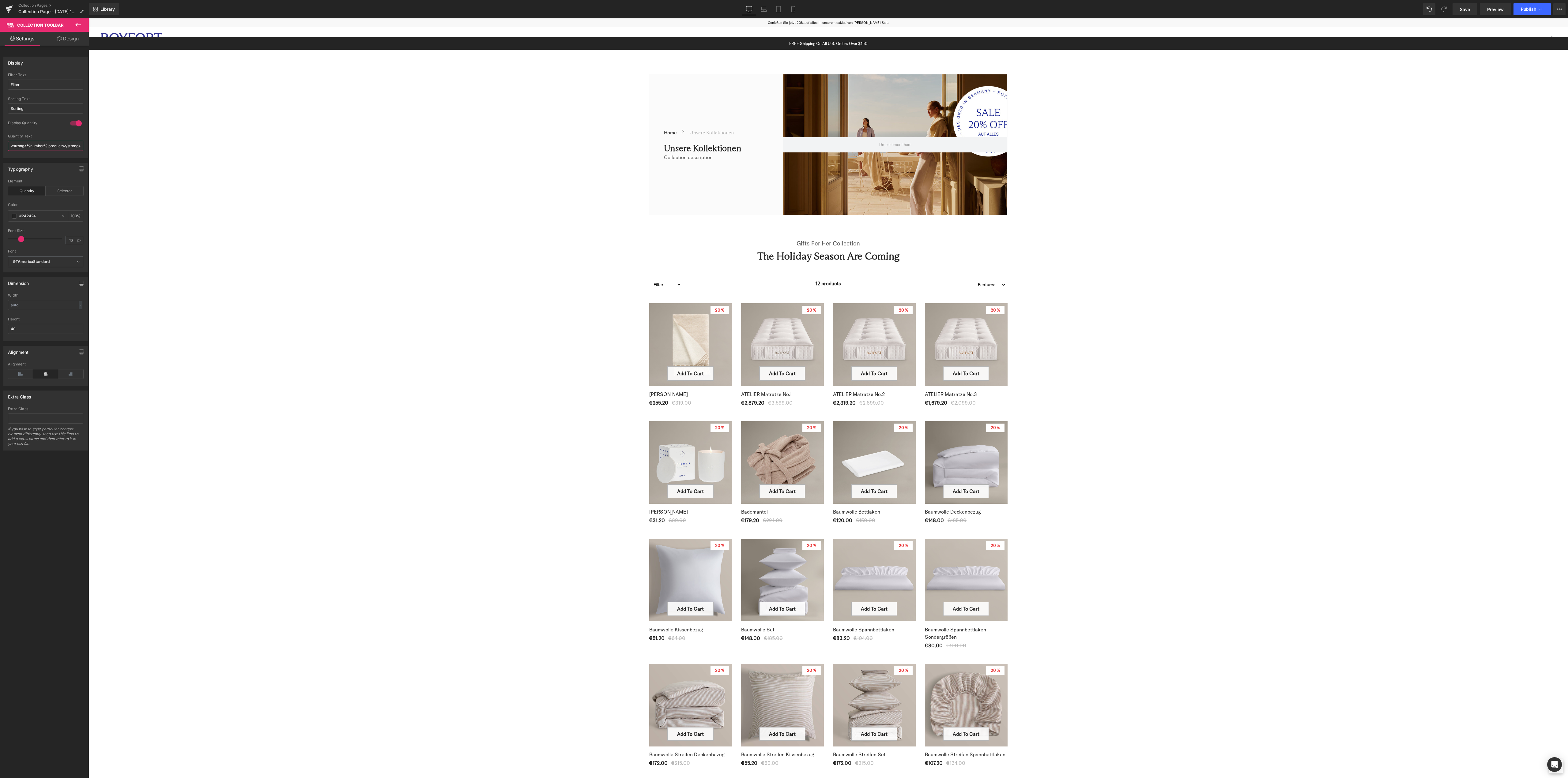
scroll to position [0, 3]
drag, startPoint x: 29, startPoint y: 146, endPoint x: 80, endPoint y: 147, distance: 51.0
click at [80, 147] on input "<strong>%number% products</strong>" at bounding box center [45, 146] width 75 height 10
click at [51, 154] on div "Quantity Text <strong>%number% products</strong>" at bounding box center [45, 146] width 75 height 24
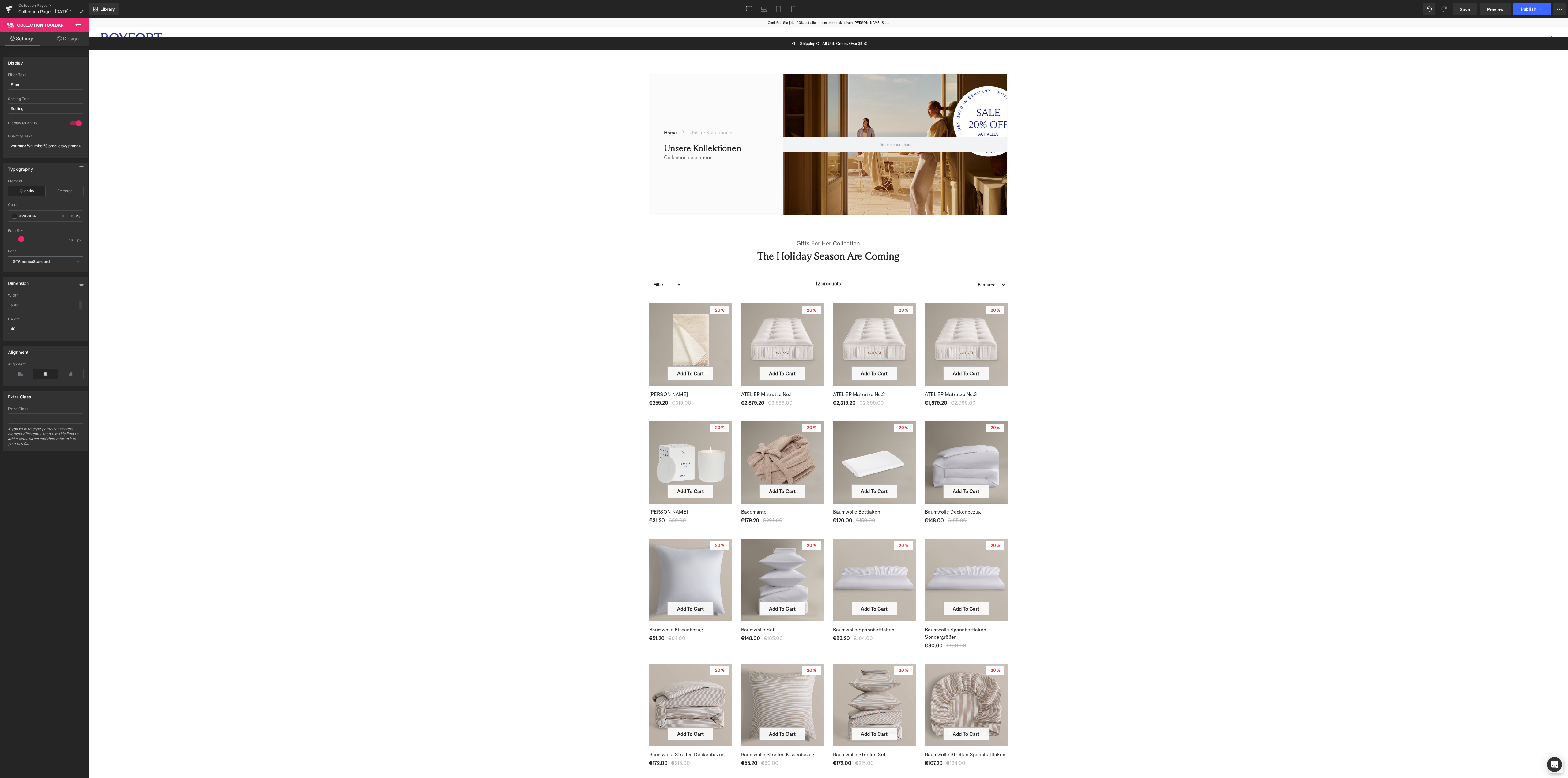
click at [77, 125] on div at bounding box center [76, 123] width 15 height 10
click at [29, 111] on input "Sorting" at bounding box center [45, 108] width 75 height 10
click at [47, 129] on div "Display Quantity" at bounding box center [45, 127] width 75 height 13
click at [31, 106] on input "Sorting" at bounding box center [45, 108] width 75 height 10
click at [43, 120] on div at bounding box center [45, 118] width 75 height 4
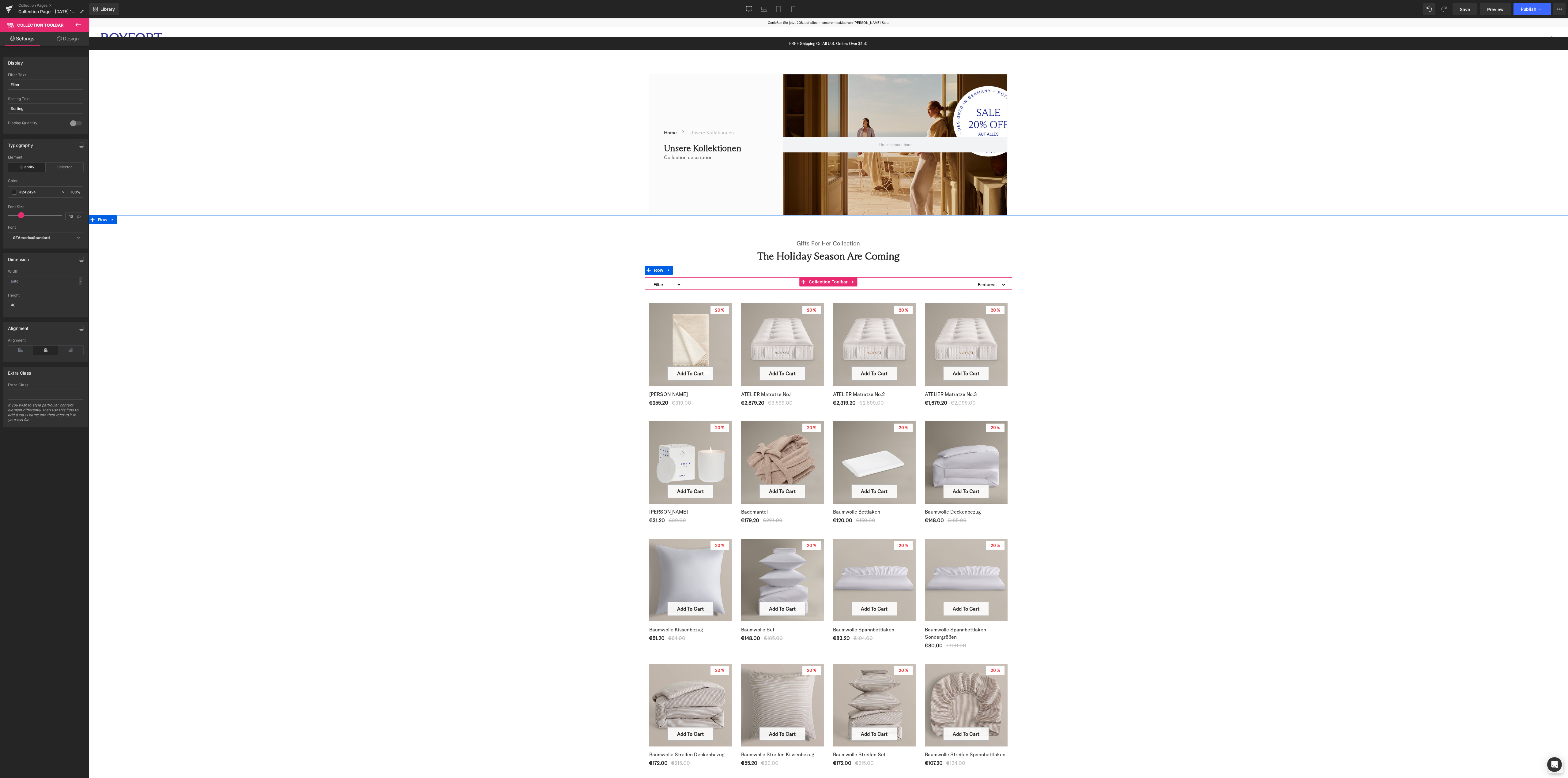
click at [671, 285] on select "Filter Plaid bundle-2 bundle_der-royale-matratzentopper bundle_matratzenschoner…" at bounding box center [666, 284] width 31 height 15
drag, startPoint x: 499, startPoint y: 416, endPoint x: 588, endPoint y: 324, distance: 128.0
click at [499, 416] on div "Gifts For Her Collection Text Block The Holiday Season Are Coming Heading Row F…" at bounding box center [828, 752] width 1480 height 1043
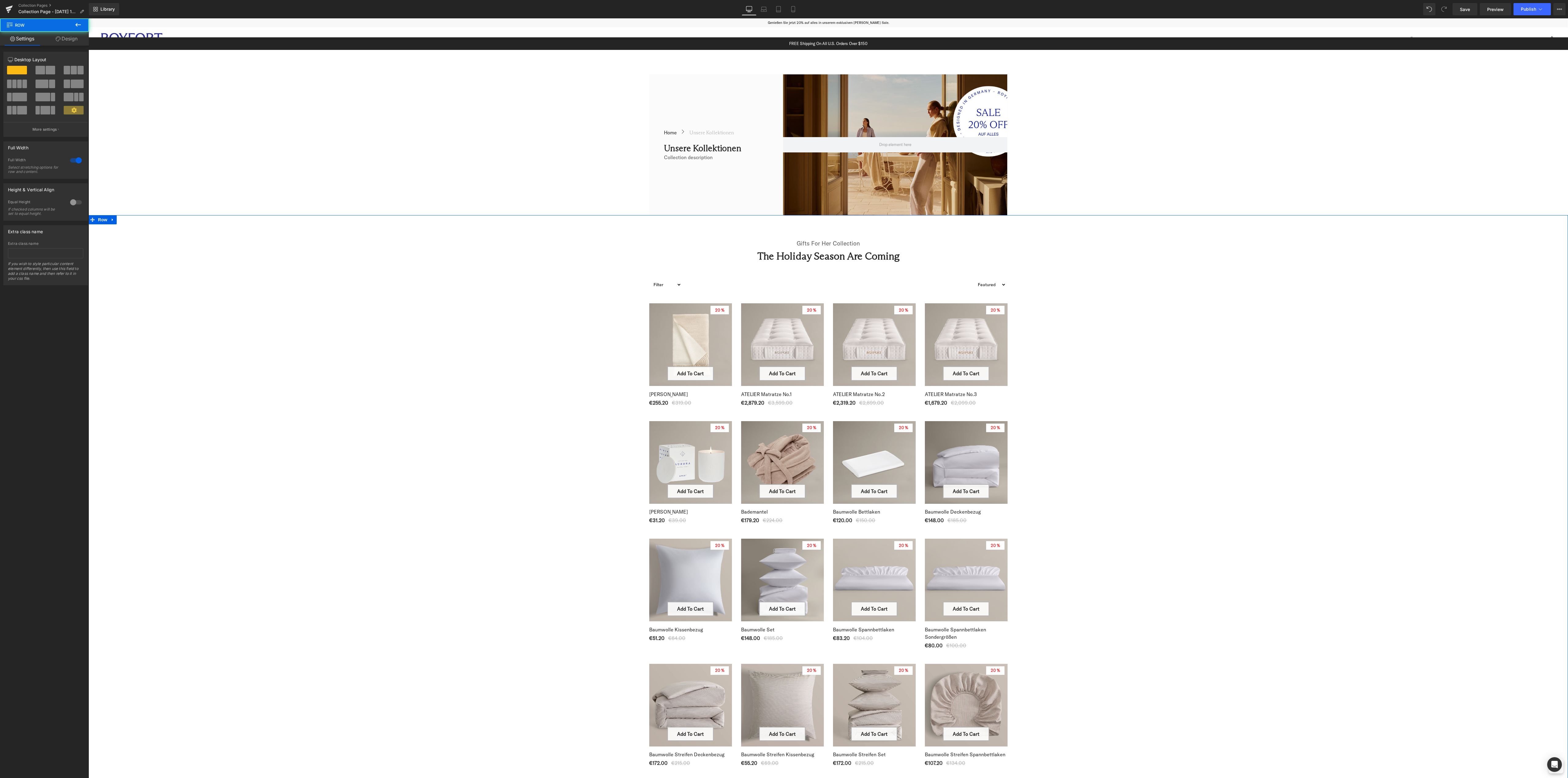
click at [658, 283] on select "Filter Plaid bundle-2 bundle_der-royale-matratzentopper bundle_matratzenschoner…" at bounding box center [666, 284] width 31 height 15
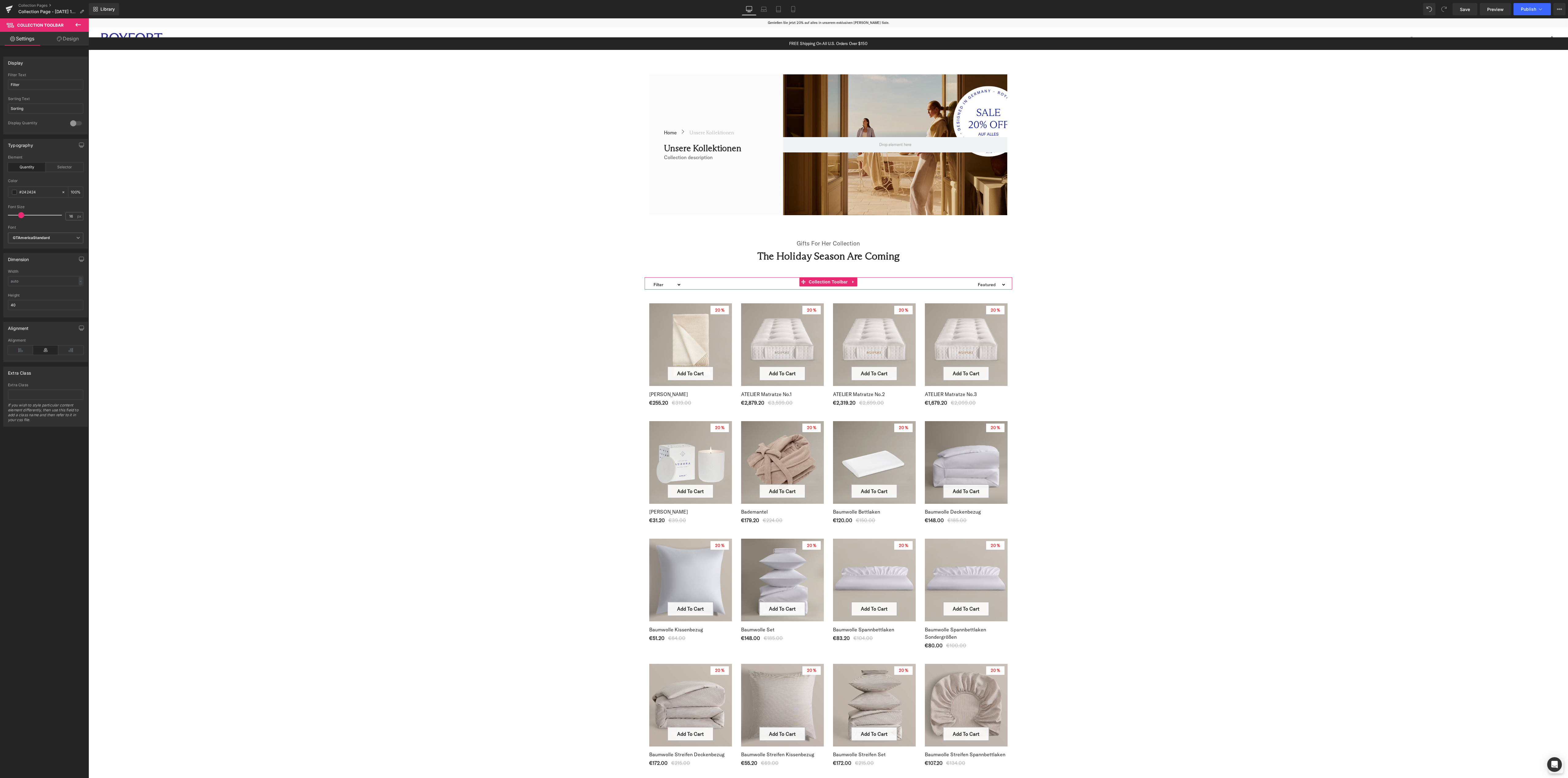
click at [31, 450] on div "Display Filter Filter Text Filter Sorting Sorting Text Sorting 0 Display Quanti…" at bounding box center [46, 413] width 91 height 735
click at [54, 152] on div "Typography quantity Element Quantity Selector rgb(36, 36, 36) Color #242424 100…" at bounding box center [45, 194] width 84 height 110
click at [673, 283] on select "Filter Plaid bundle-2 bundle_der-royale-matratzentopper bundle_matratzenschoner…" at bounding box center [666, 284] width 31 height 15
click at [475, 362] on div "Gifts For Her Collection Text Block The Holiday Season Are Coming Heading Row F…" at bounding box center [828, 752] width 1480 height 1043
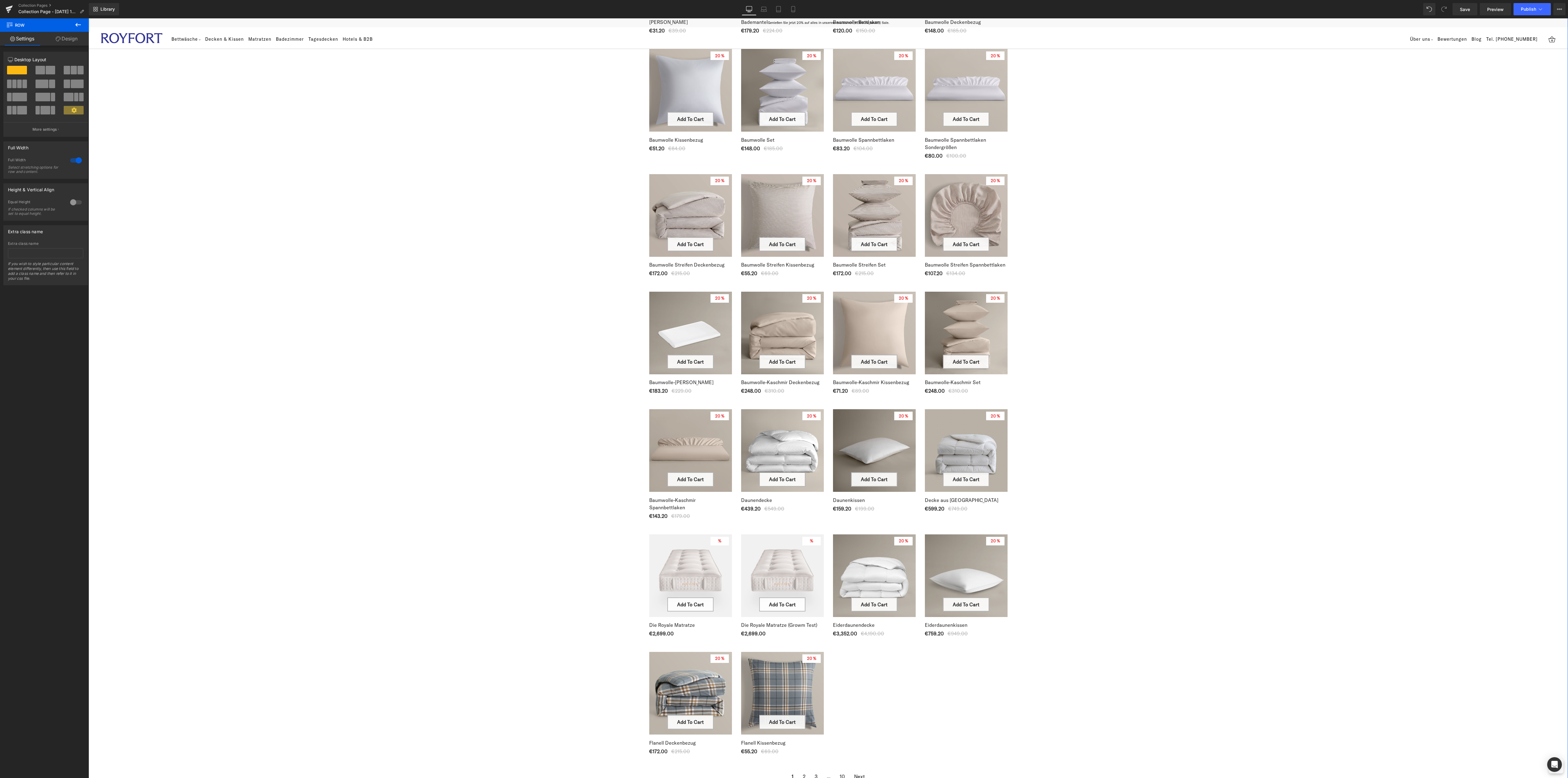
scroll to position [857, 0]
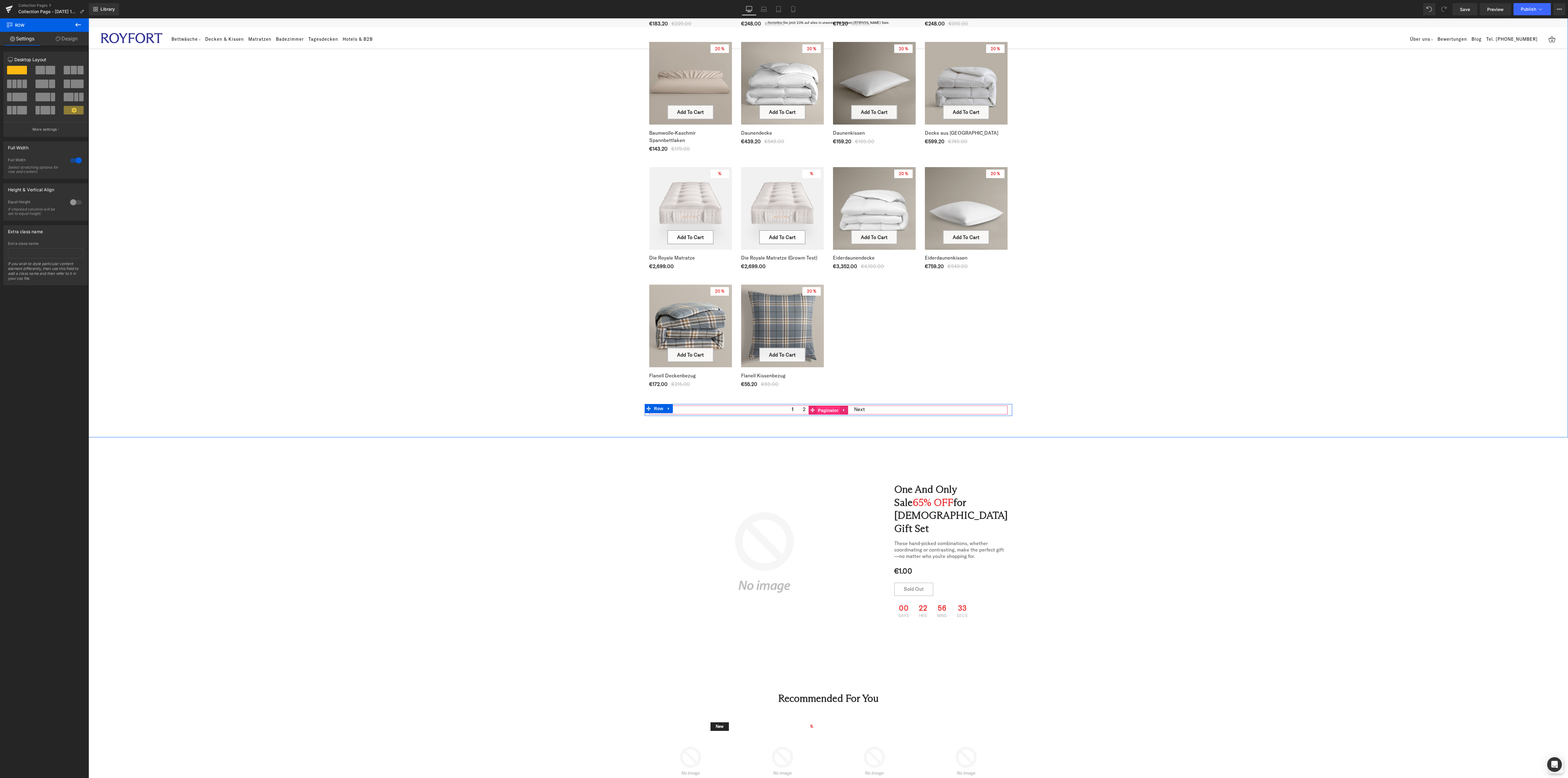
click at [825, 407] on span "Paginator" at bounding box center [828, 410] width 23 height 9
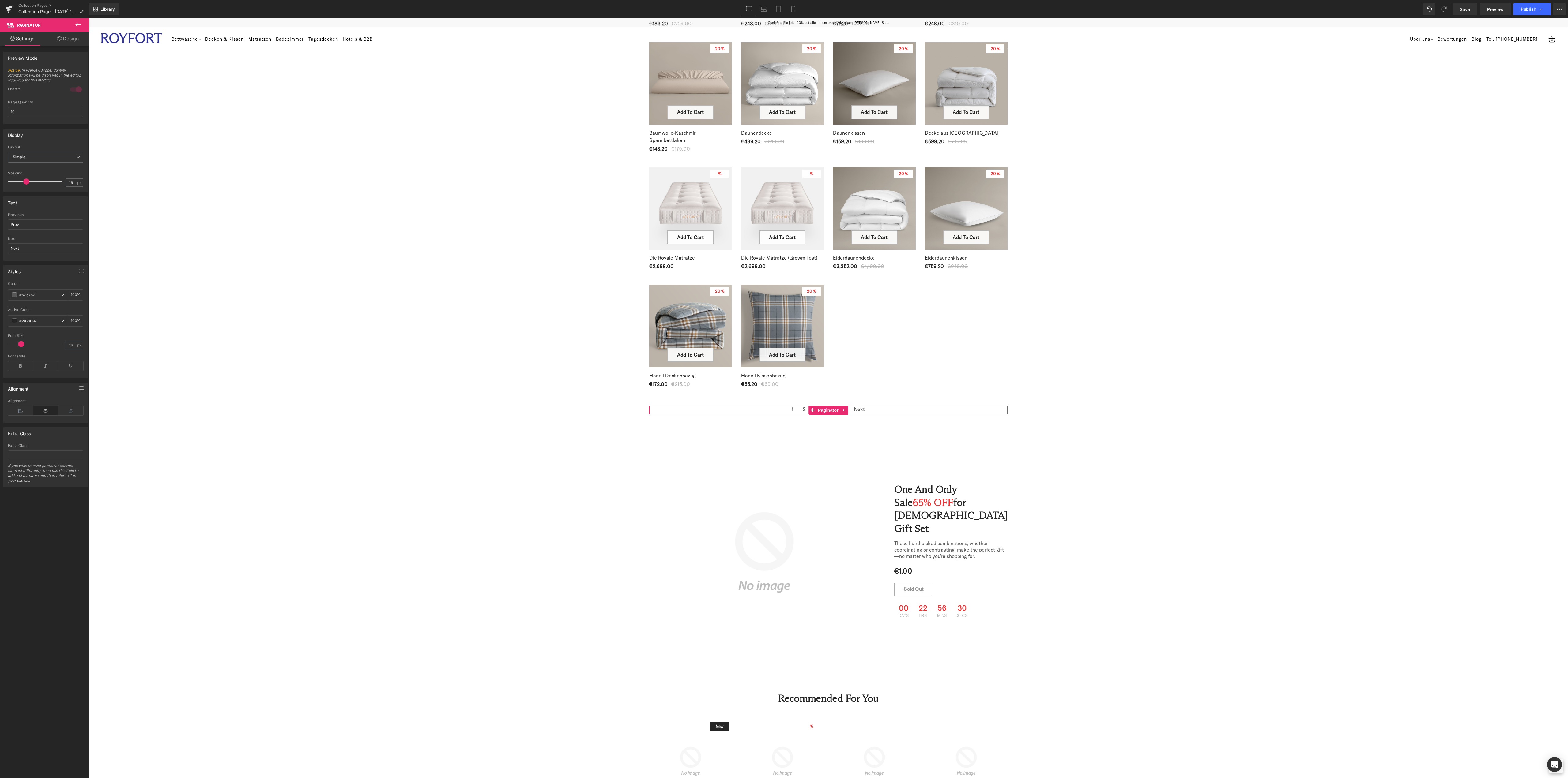
click at [39, 550] on div "Preview Mode Notice : In Preview Mode, dummy information will be displayed in t…" at bounding box center [46, 413] width 91 height 735
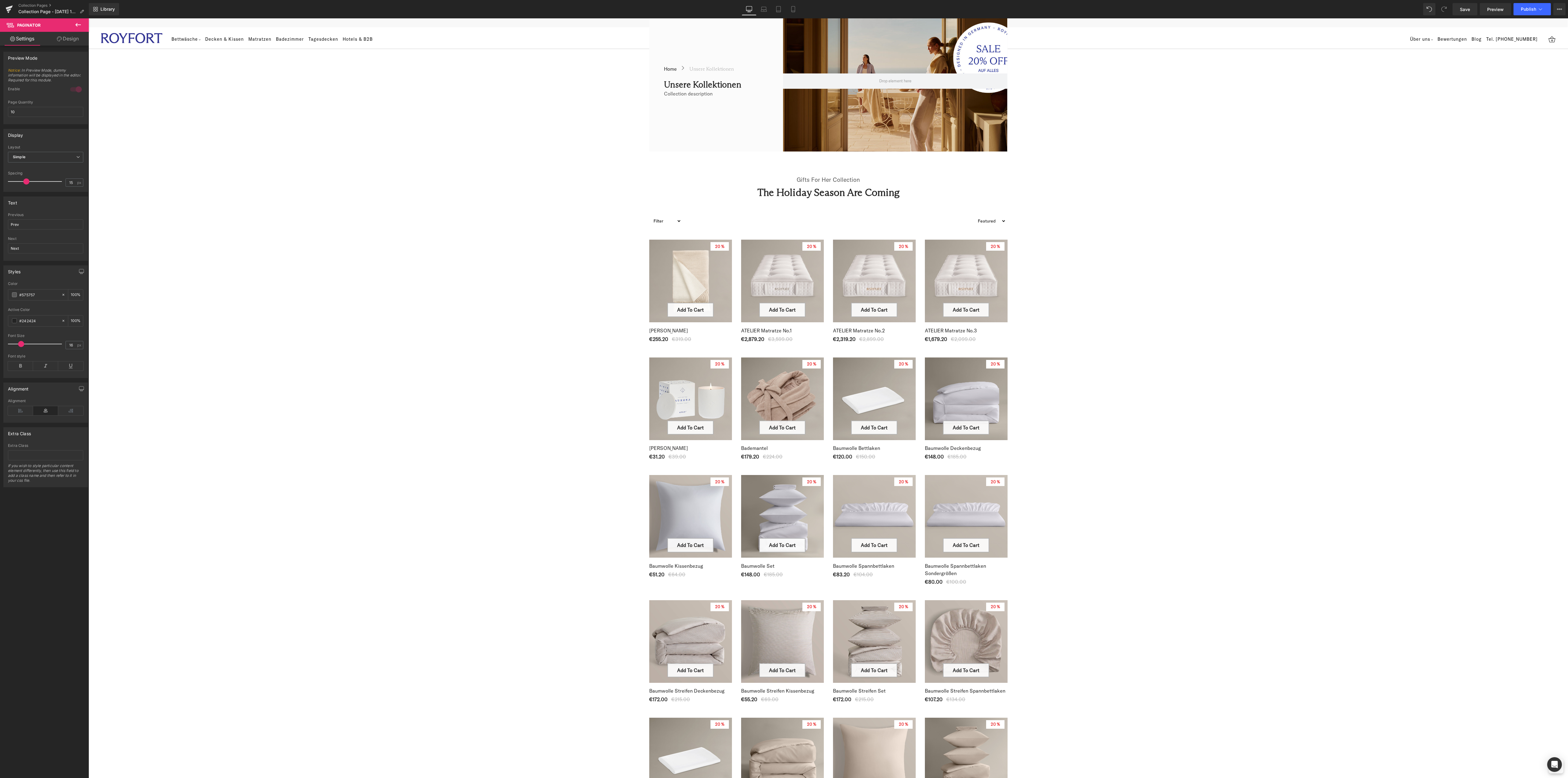
scroll to position [0, 0]
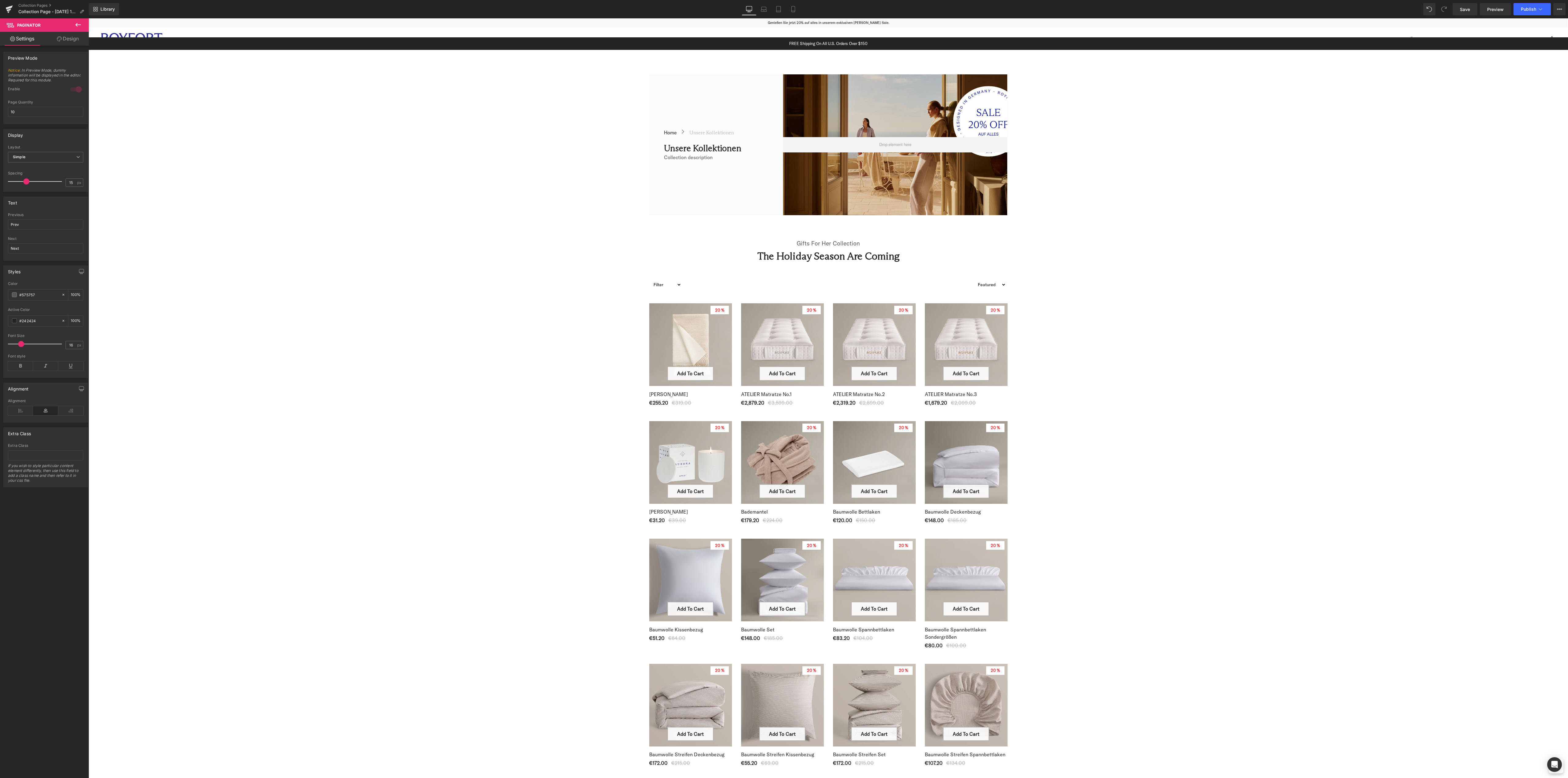
click at [1121, 19] on div "Genießen Sie jetzt 20% auf alles in unserem exklusiven [PERSON_NAME] Sale." at bounding box center [829, 22] width 1479 height 9
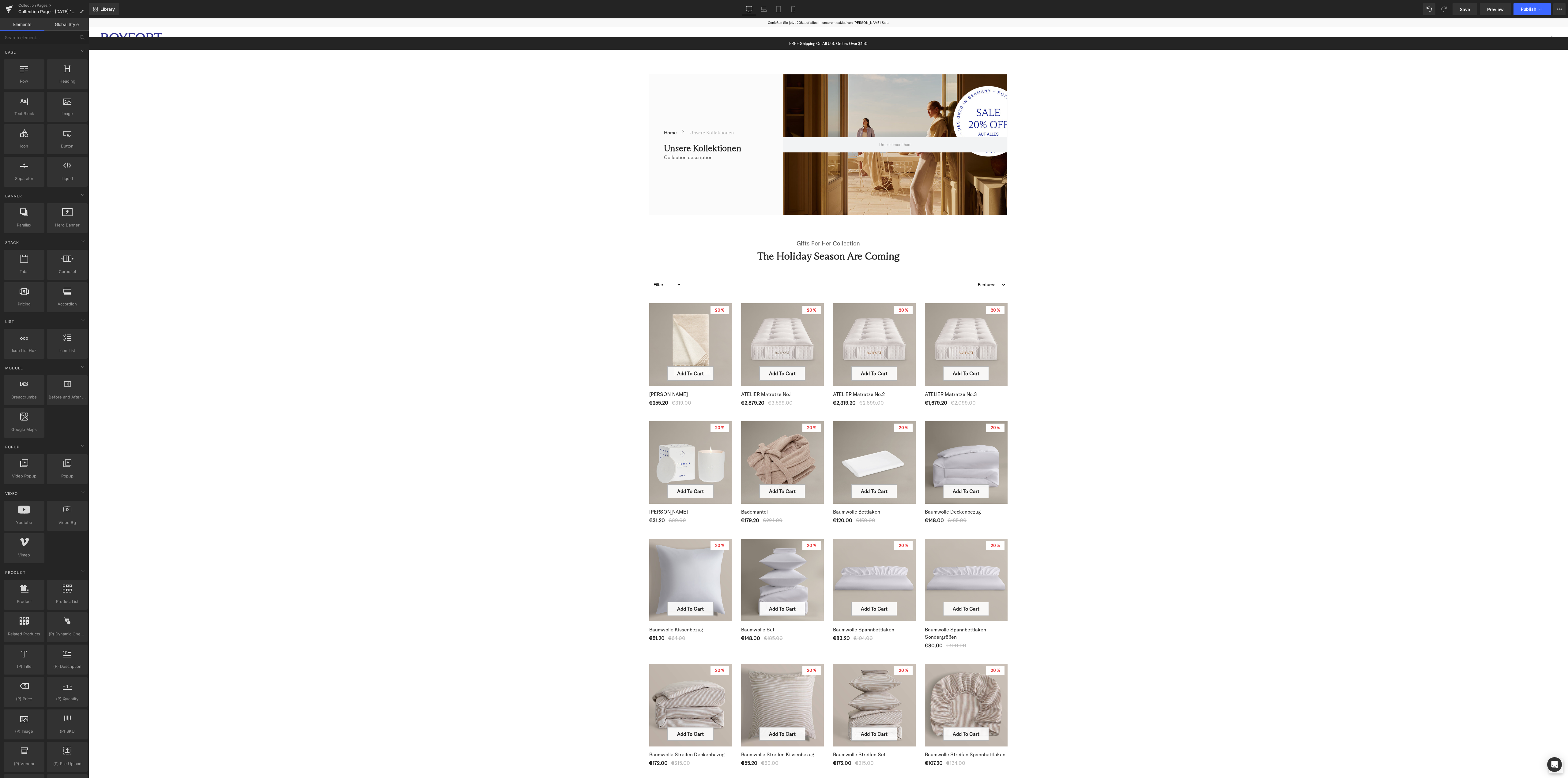
click at [1285, 15] on div "Library Desktop Desktop Laptop Tablet Mobile Save Preview Publish Scheduled Vie…" at bounding box center [829, 9] width 1479 height 12
drag, startPoint x: 1469, startPoint y: 7, endPoint x: 1390, endPoint y: 16, distance: 79.5
click at [1469, 7] on span "Save" at bounding box center [1464, 9] width 10 height 6
click at [1093, 18] on div "Library Desktop Desktop Laptop Tablet Mobile Saving . . . Preview Publish Sched…" at bounding box center [829, 9] width 1479 height 19
click at [825, 293] on span "Product List" at bounding box center [829, 294] width 29 height 9
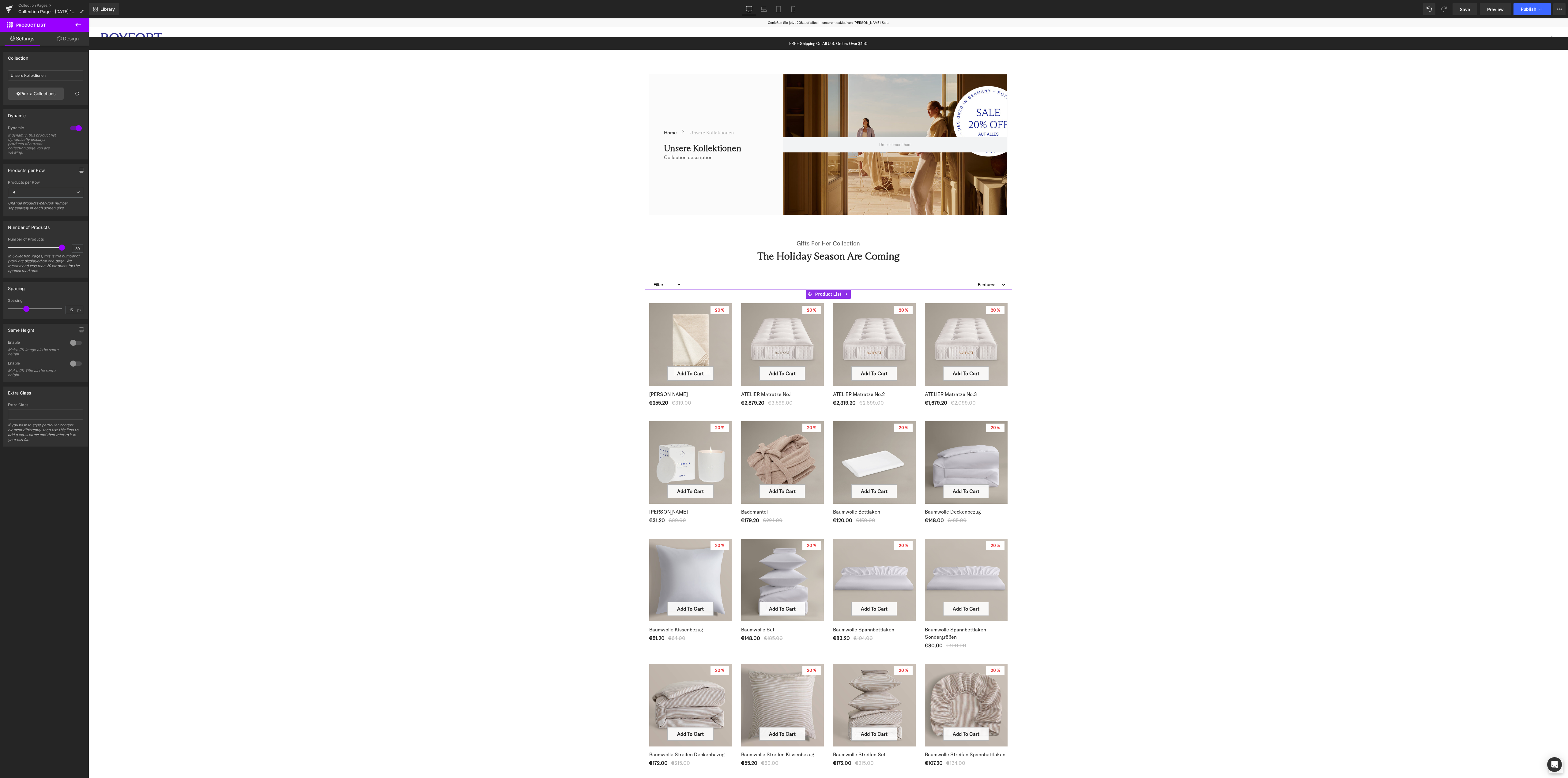
click at [77, 127] on div at bounding box center [76, 128] width 15 height 10
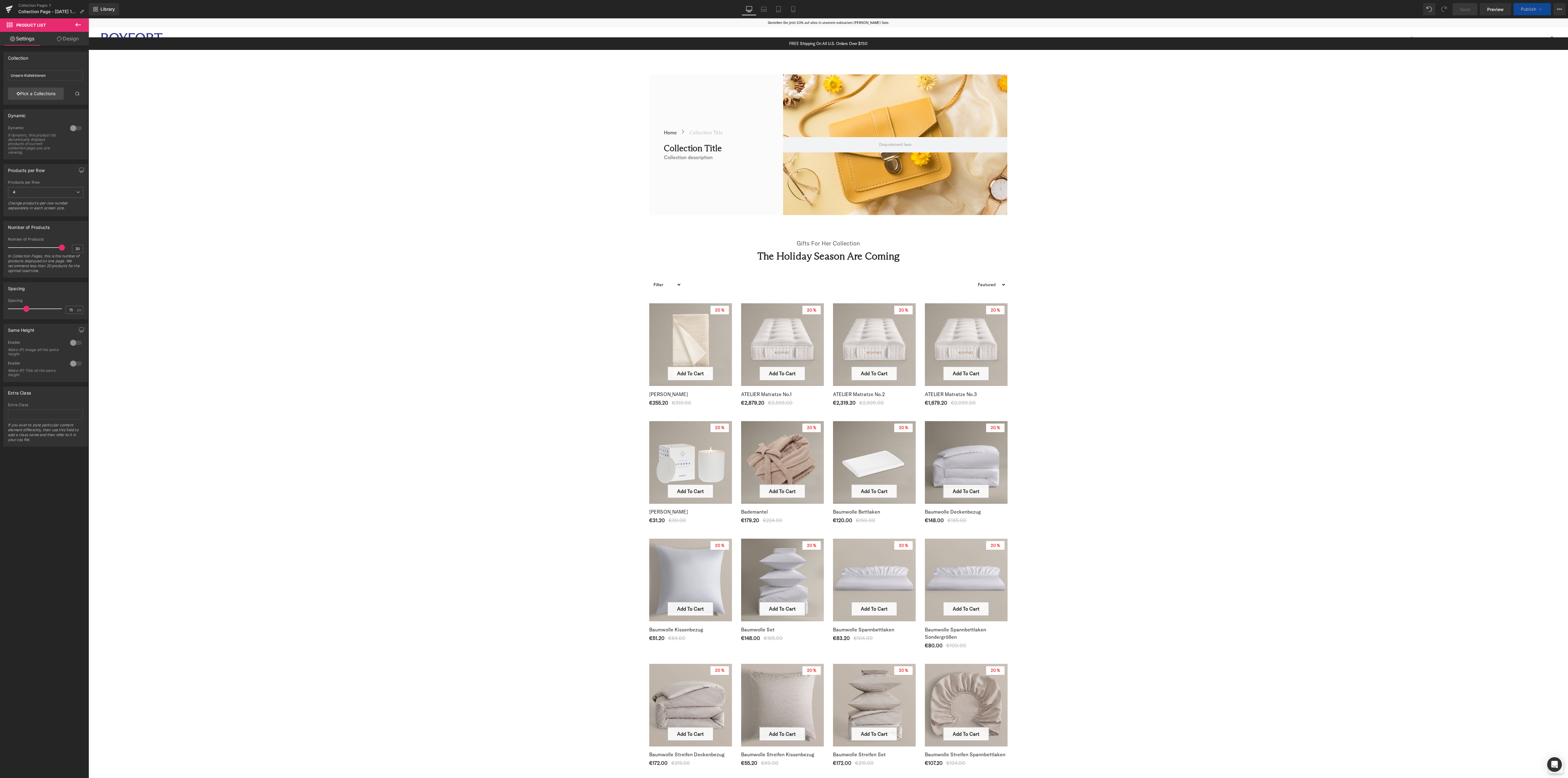
drag, startPoint x: 26, startPoint y: 495, endPoint x: 49, endPoint y: 484, distance: 25.5
click at [26, 495] on div "Collection Unsere Kollektionen Unsere Kollektionen Pick a Collections Collectio…" at bounding box center [46, 413] width 91 height 735
click at [663, 282] on select "Filter Plaid bundle-2 bundle_der-royale-matratzentopper bundle_matratzenschoner…" at bounding box center [666, 284] width 31 height 15
drag, startPoint x: 69, startPoint y: 38, endPoint x: 58, endPoint y: 69, distance: 32.9
click at [69, 38] on link "Design" at bounding box center [67, 39] width 44 height 14
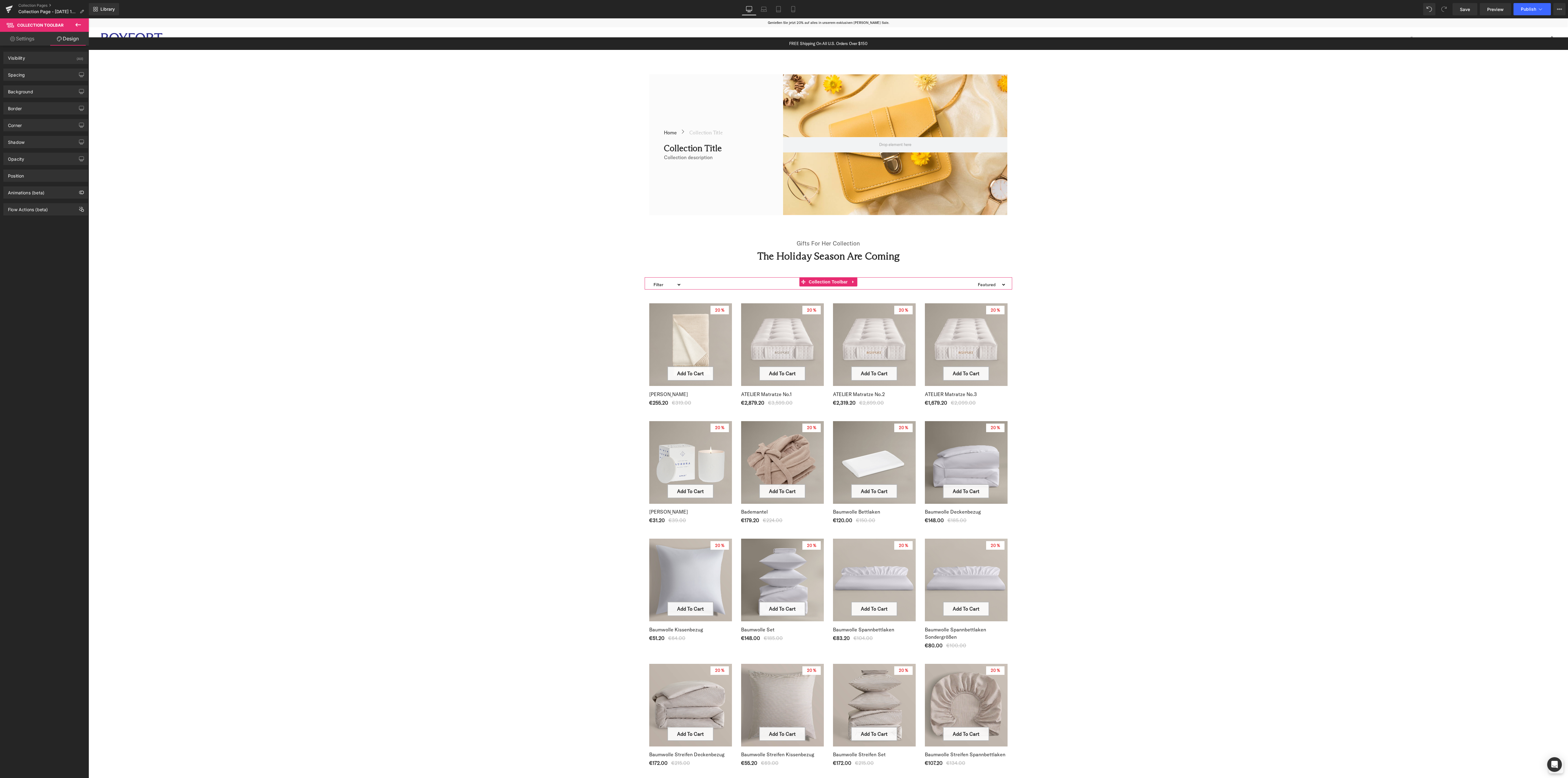
click at [26, 39] on link "Settings" at bounding box center [22, 39] width 44 height 14
click at [65, 166] on div "Selector" at bounding box center [64, 167] width 38 height 9
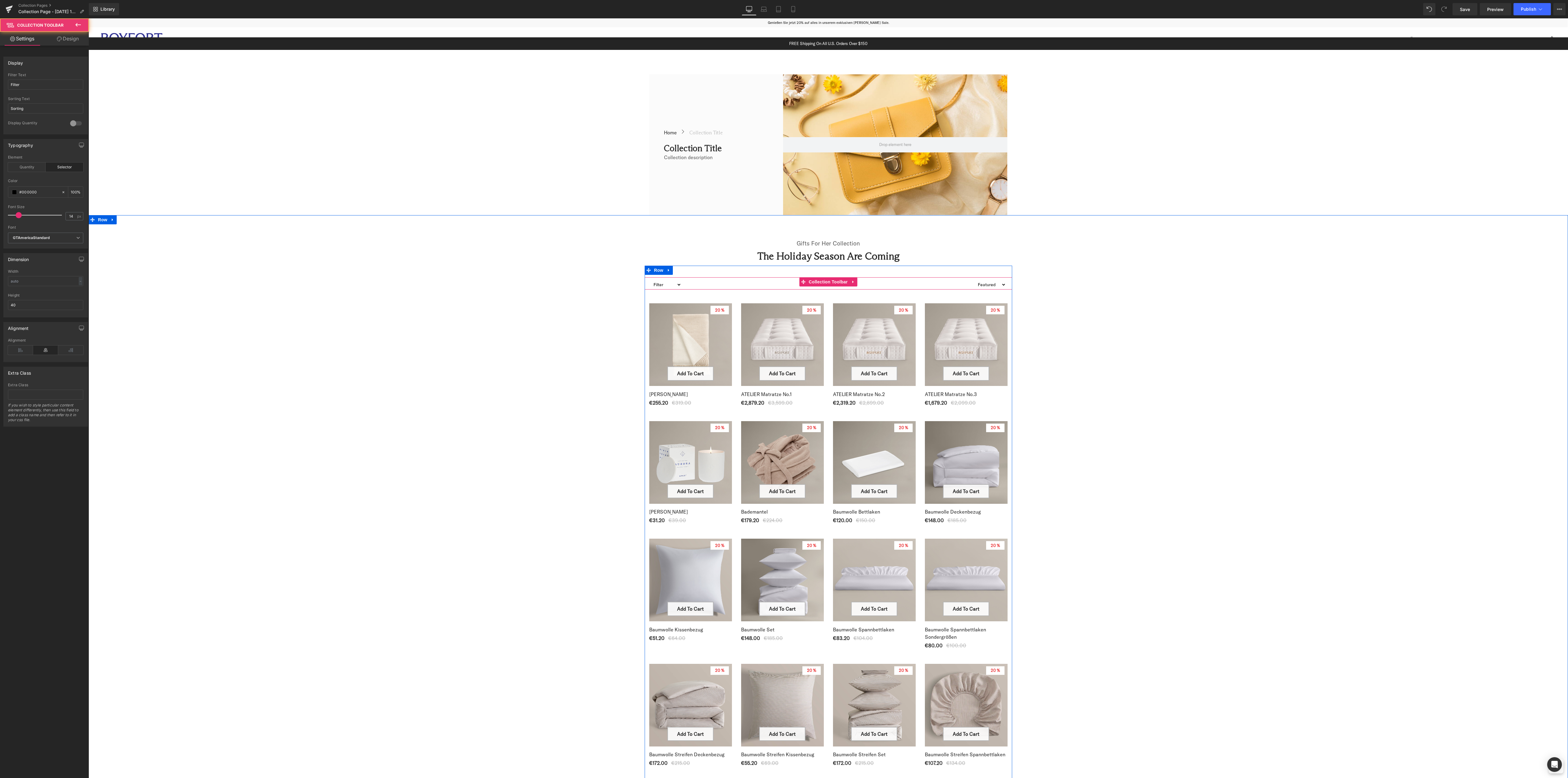
click at [665, 283] on select "Filter Plaid bundle-2 bundle_der-royale-matratzentopper bundle_matratzenschoner…" at bounding box center [666, 284] width 31 height 15
select select "bundle_seide-kissenbezug__4"
click at [650, 277] on select "Filter Plaid bundle-2 bundle_der-royale-matratzentopper bundle_matratzenschoner…" at bounding box center [666, 284] width 31 height 15
click at [691, 284] on select "Filter Plaid bundle-2 bundle_der-royale-matratzentopper bundle_matratzenschoner…" at bounding box center [684, 284] width 69 height 15
select select
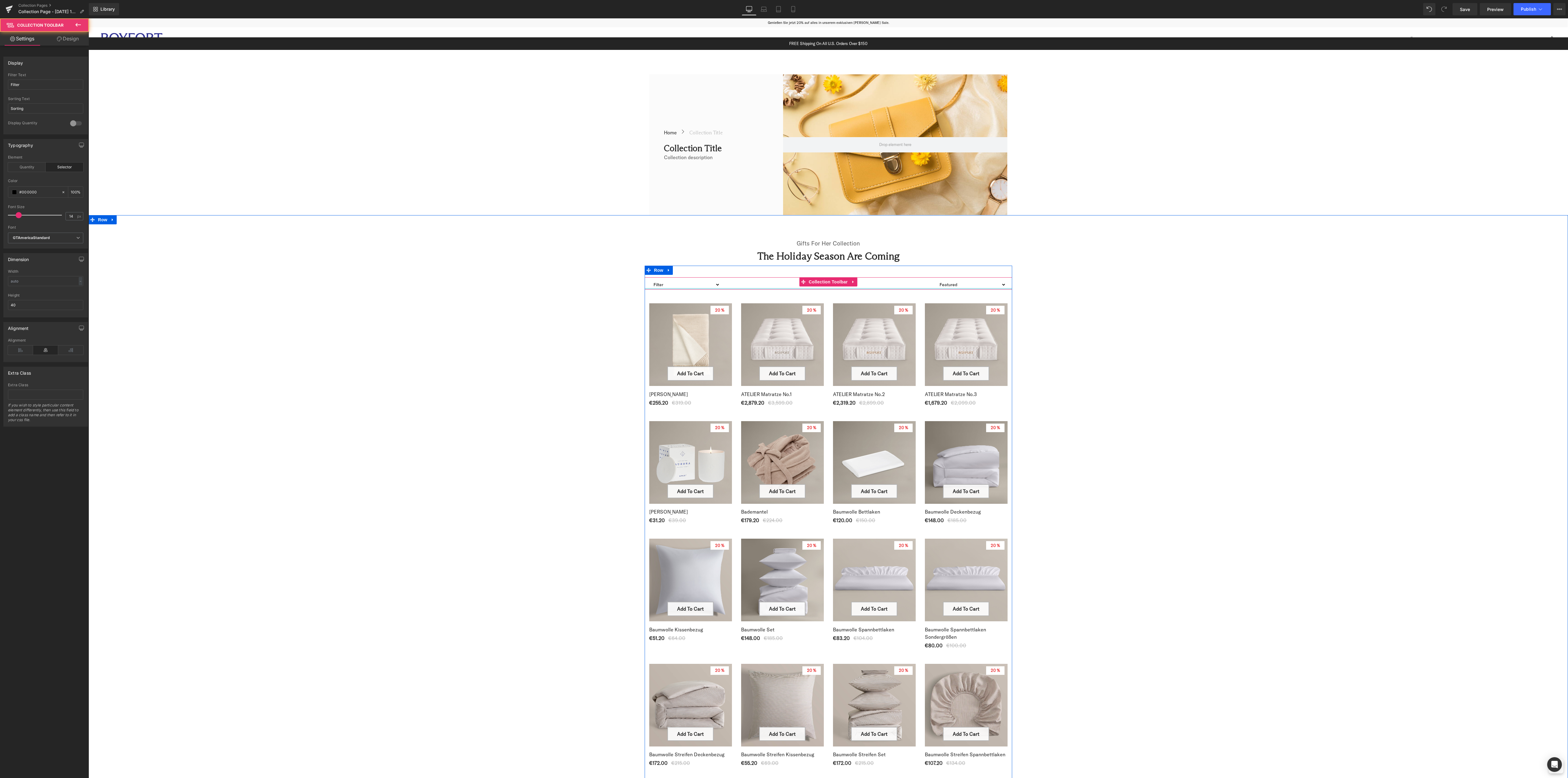
click at [650, 277] on select "Filter Plaid bundle-2 bundle_der-royale-matratzentopper bundle_matratzenschoner…" at bounding box center [684, 284] width 69 height 15
click at [992, 283] on select "Sorting Best selling Featured Alphabetically, A-Z Alphabetically, Z-A Price, lo…" at bounding box center [990, 284] width 31 height 15
click at [975, 277] on select "Sorting Best selling Featured Alphabetically, A-Z Alphabetically, Z-A Price, lo…" at bounding box center [990, 284] width 31 height 15
click at [992, 284] on select "Sorting Best selling Featured Alphabetically, A-Z Alphabetically, Z-A Price, lo…" at bounding box center [981, 284] width 50 height 15
click at [956, 277] on select "Sorting Best selling Featured Alphabetically, A-Z Alphabetically, Z-A Price, lo…" at bounding box center [981, 284] width 50 height 15
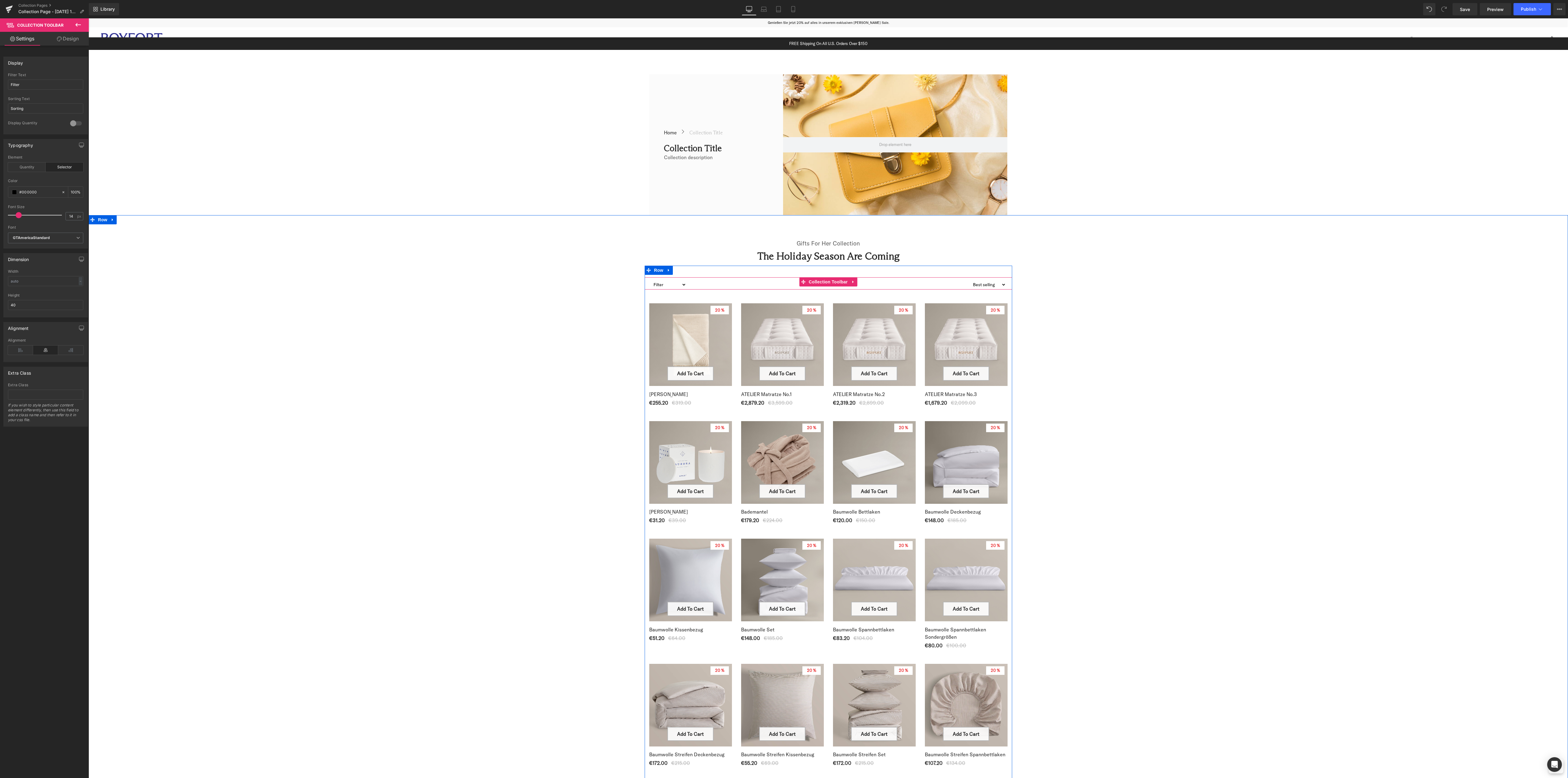
click at [989, 286] on select "Sorting Best selling Featured Alphabetically, A-Z Alphabetically, Z-A Price, lo…" at bounding box center [988, 284] width 36 height 15
select select "manual"
click at [970, 277] on select "Sorting Best selling Featured Alphabetically, A-Z Alphabetically, Z-A Price, lo…" at bounding box center [988, 284] width 36 height 15
click at [995, 286] on select "Sorting Best selling Featured Alphabetically, A-Z Alphabetically, Z-A Price, lo…" at bounding box center [990, 284] width 31 height 15
select select
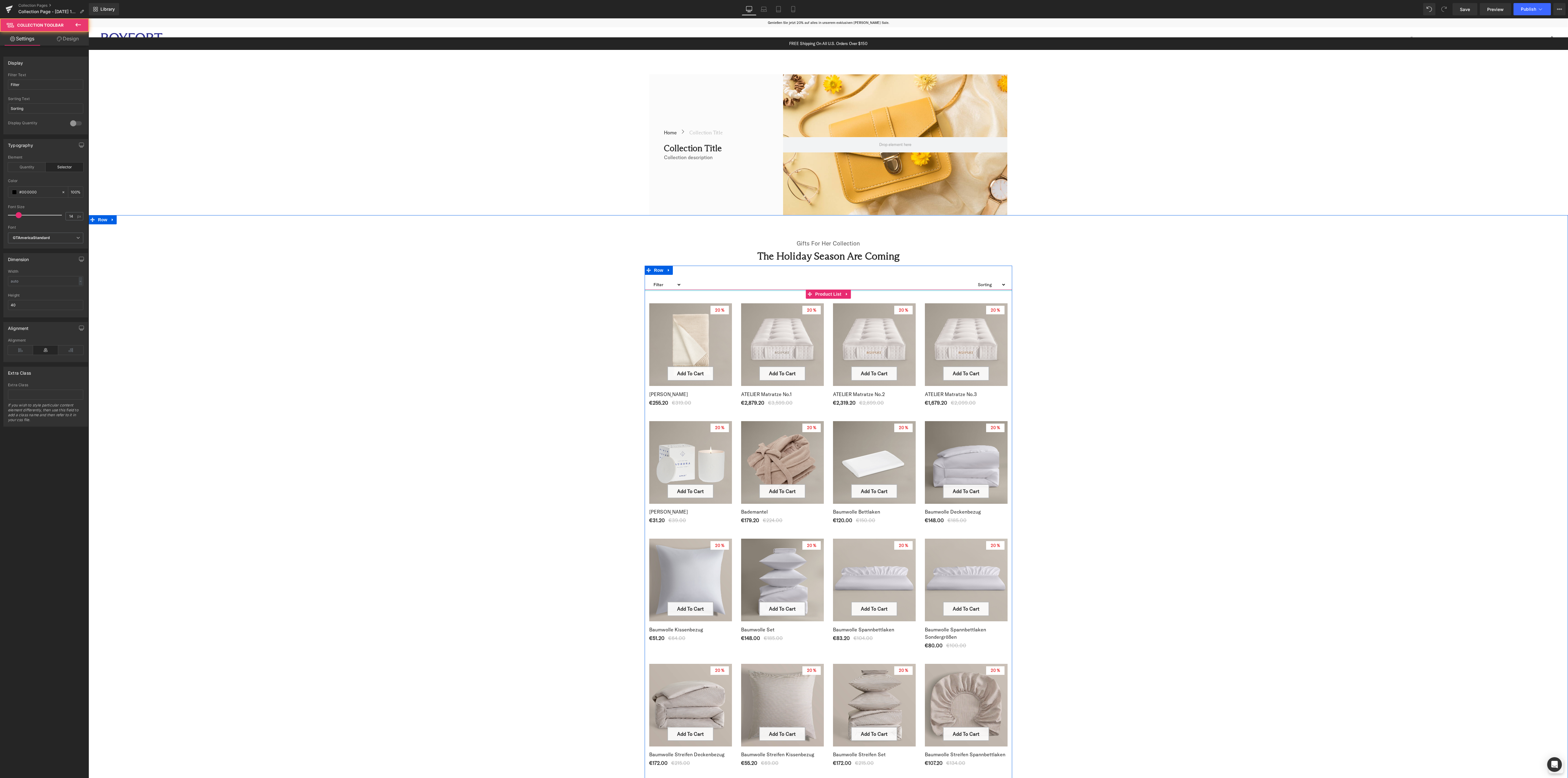
click at [975, 277] on select "Sorting Best selling Featured Alphabetically, A-Z Alphabetically, Z-A Price, lo…" at bounding box center [990, 284] width 31 height 15
click at [330, 392] on div "Gifts For Her Collection Text Block The Holiday Season Are Coming Heading Row F…" at bounding box center [828, 752] width 1480 height 1043
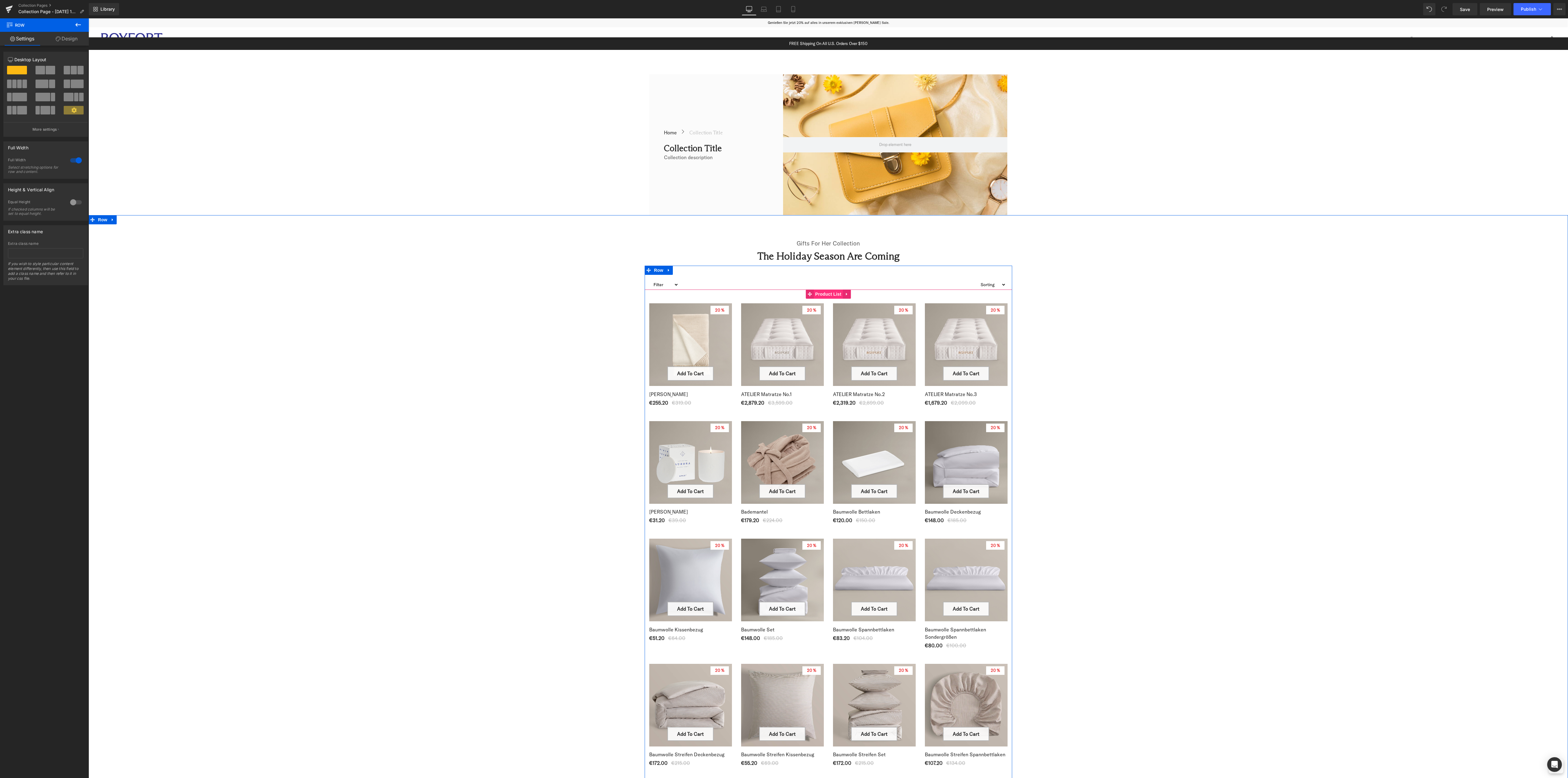
click at [819, 295] on span "Product List" at bounding box center [829, 294] width 29 height 9
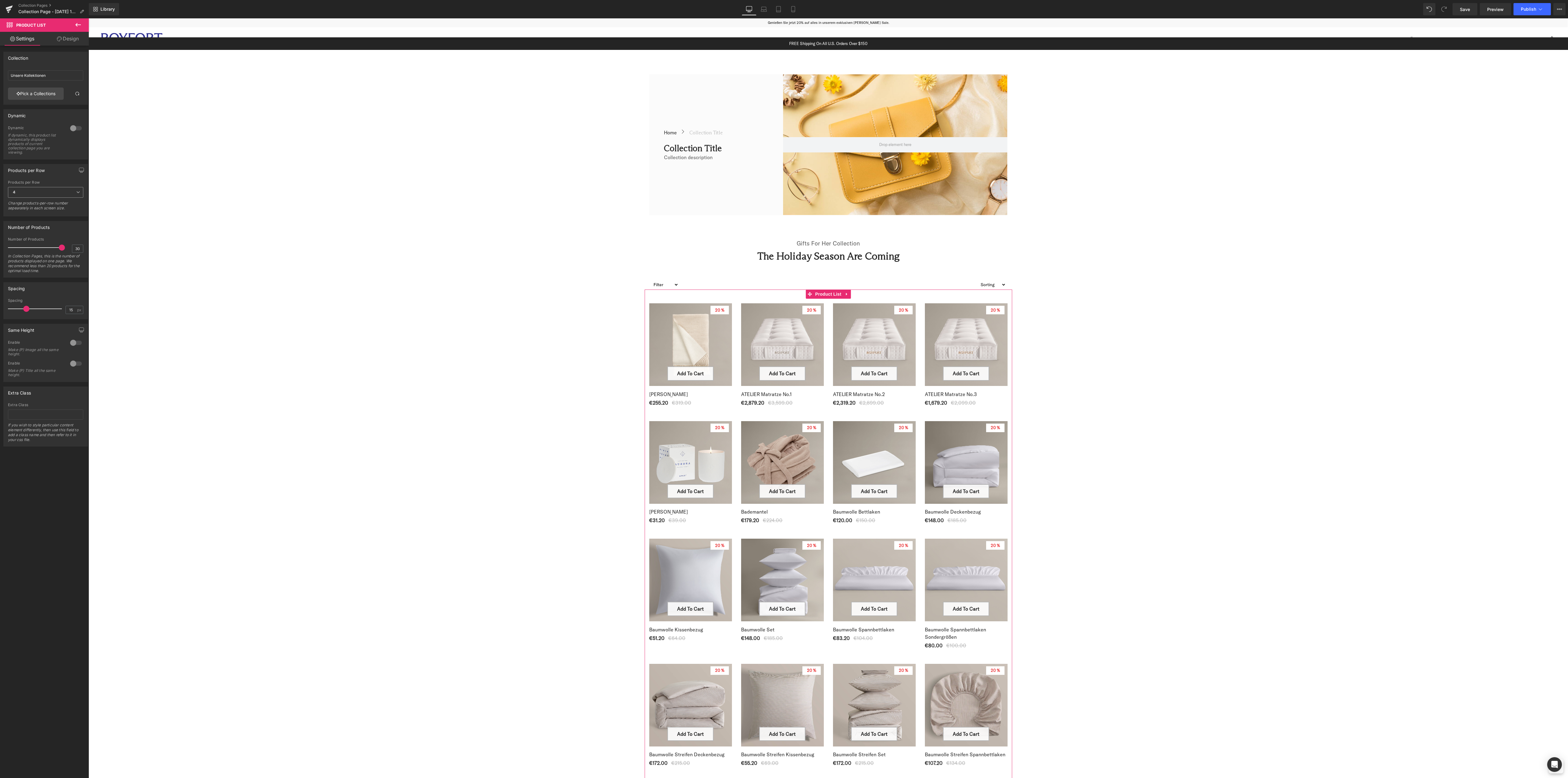
click at [71, 192] on span "4" at bounding box center [45, 193] width 75 height 11
click at [50, 217] on li "2" at bounding box center [44, 213] width 73 height 9
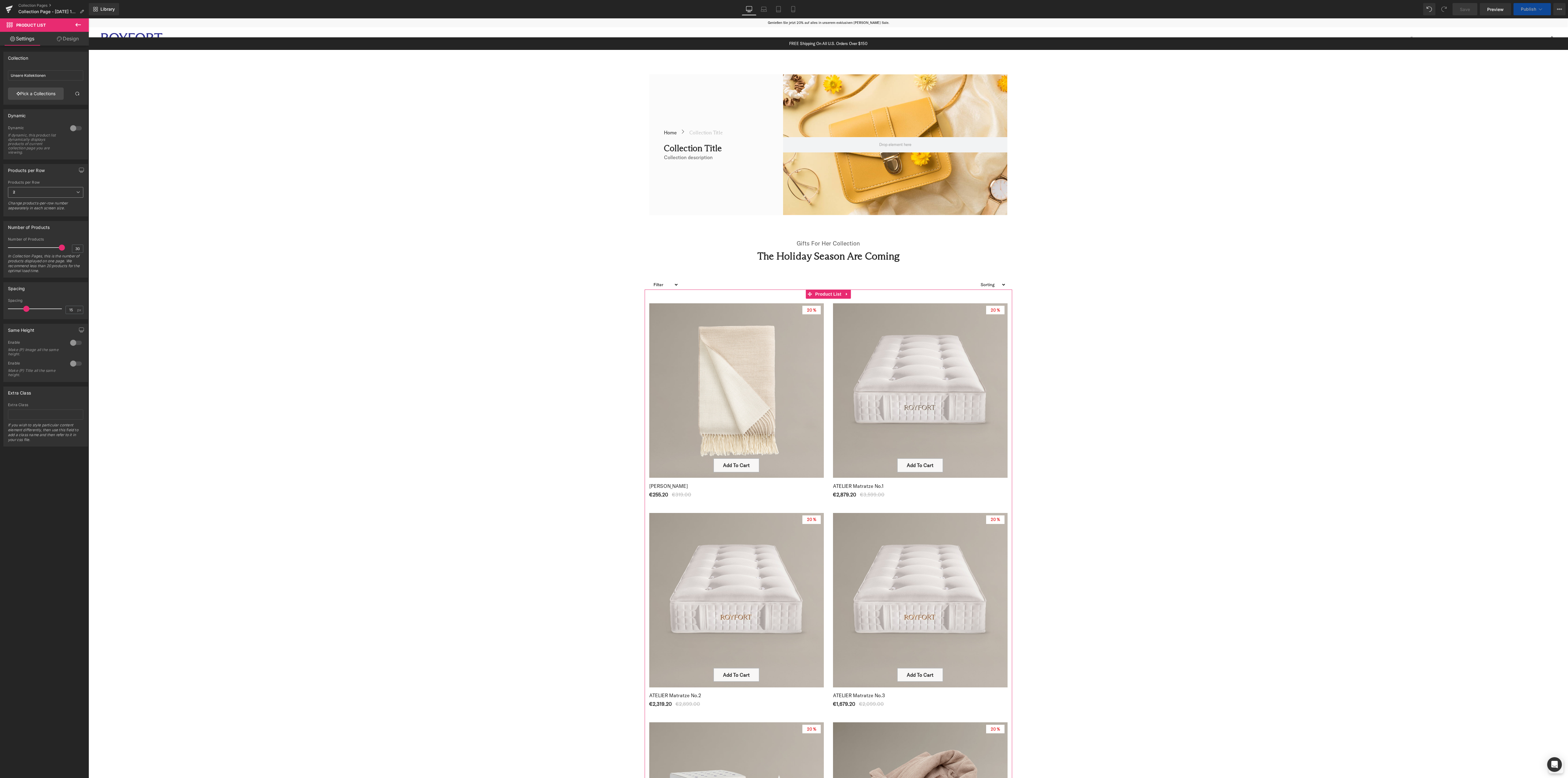
click at [64, 190] on span "2" at bounding box center [45, 193] width 75 height 11
click at [44, 220] on li "3" at bounding box center [44, 221] width 73 height 9
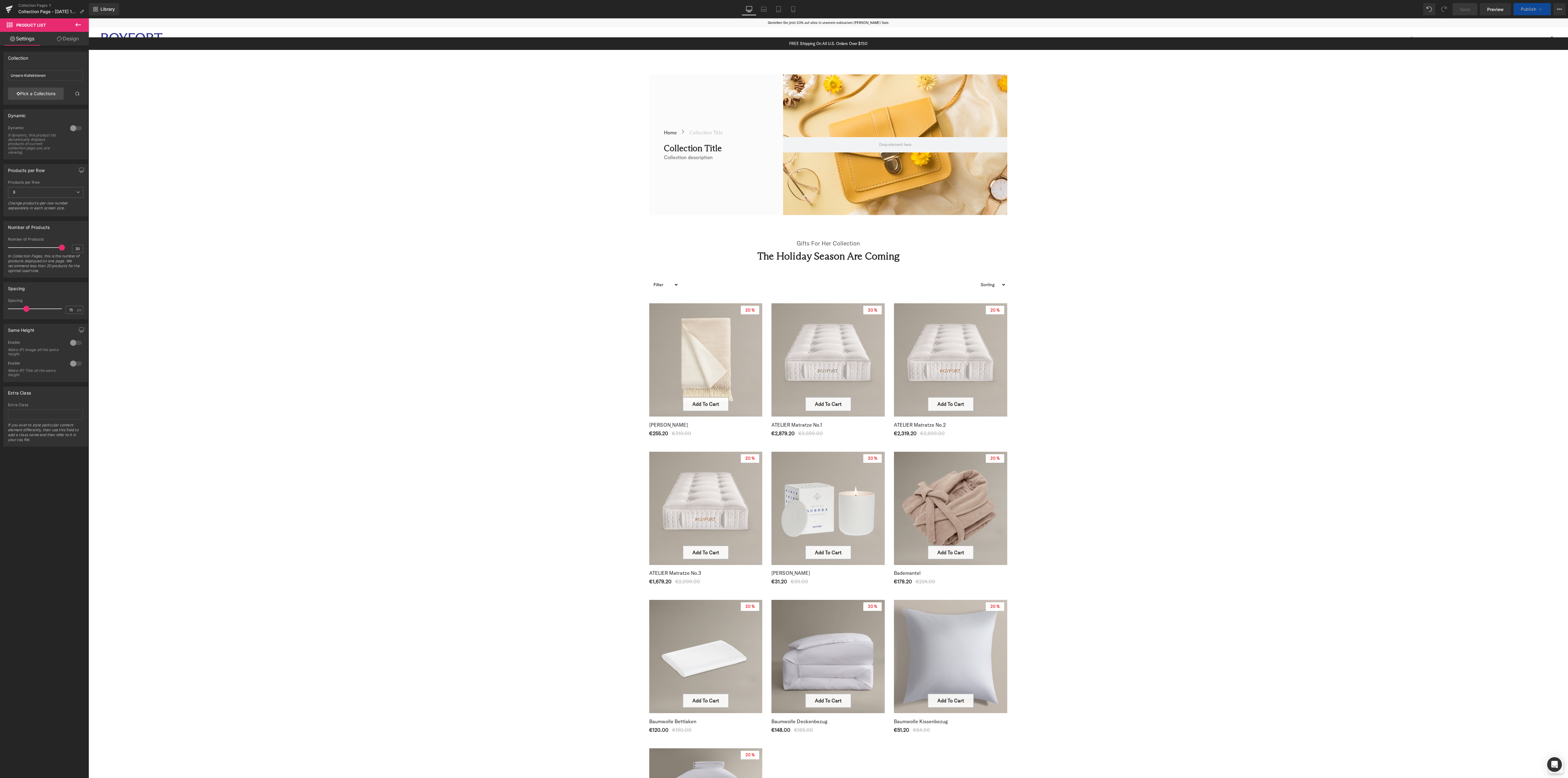
scroll to position [490, 0]
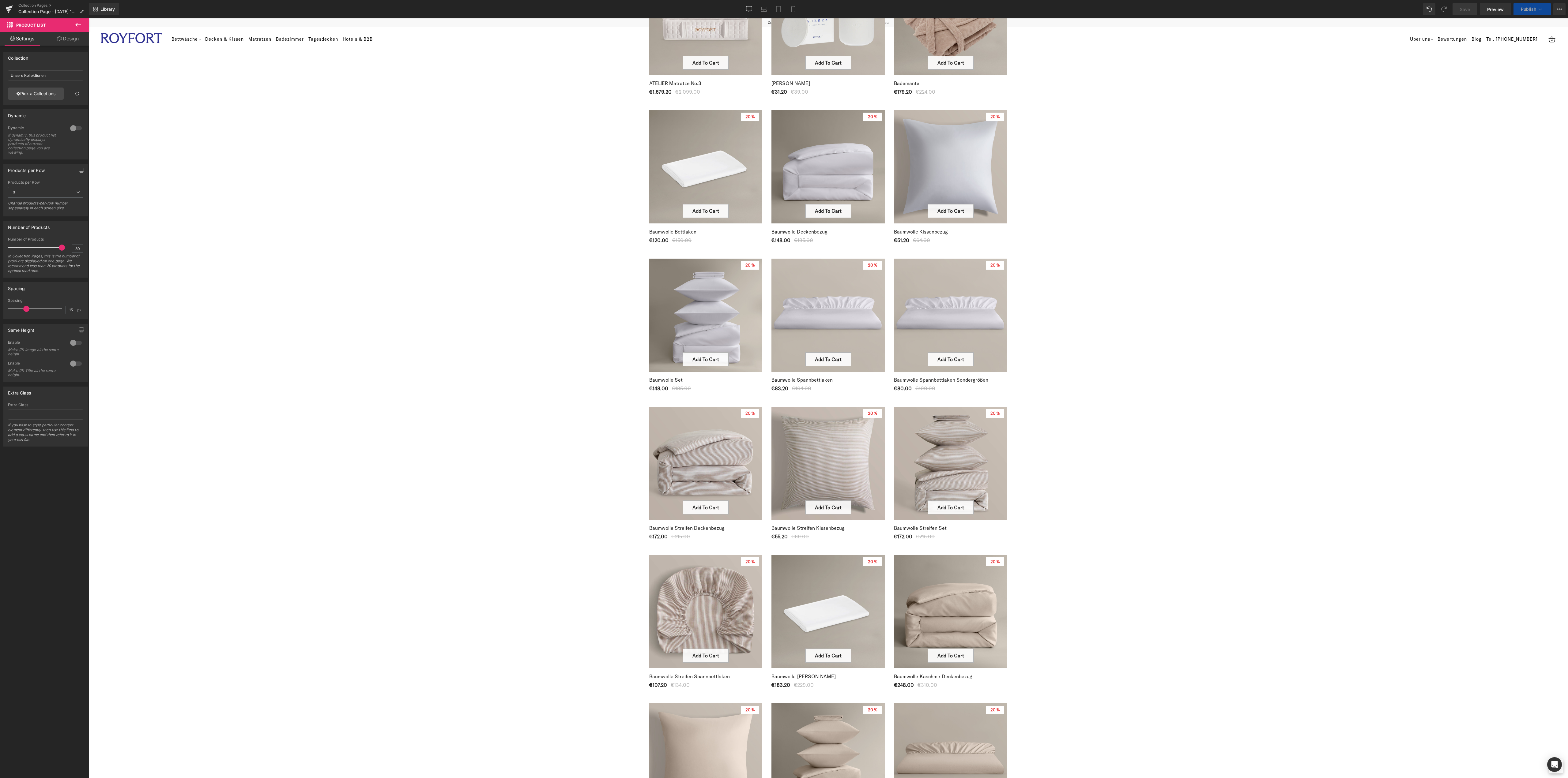
click at [69, 365] on div at bounding box center [76, 364] width 15 height 10
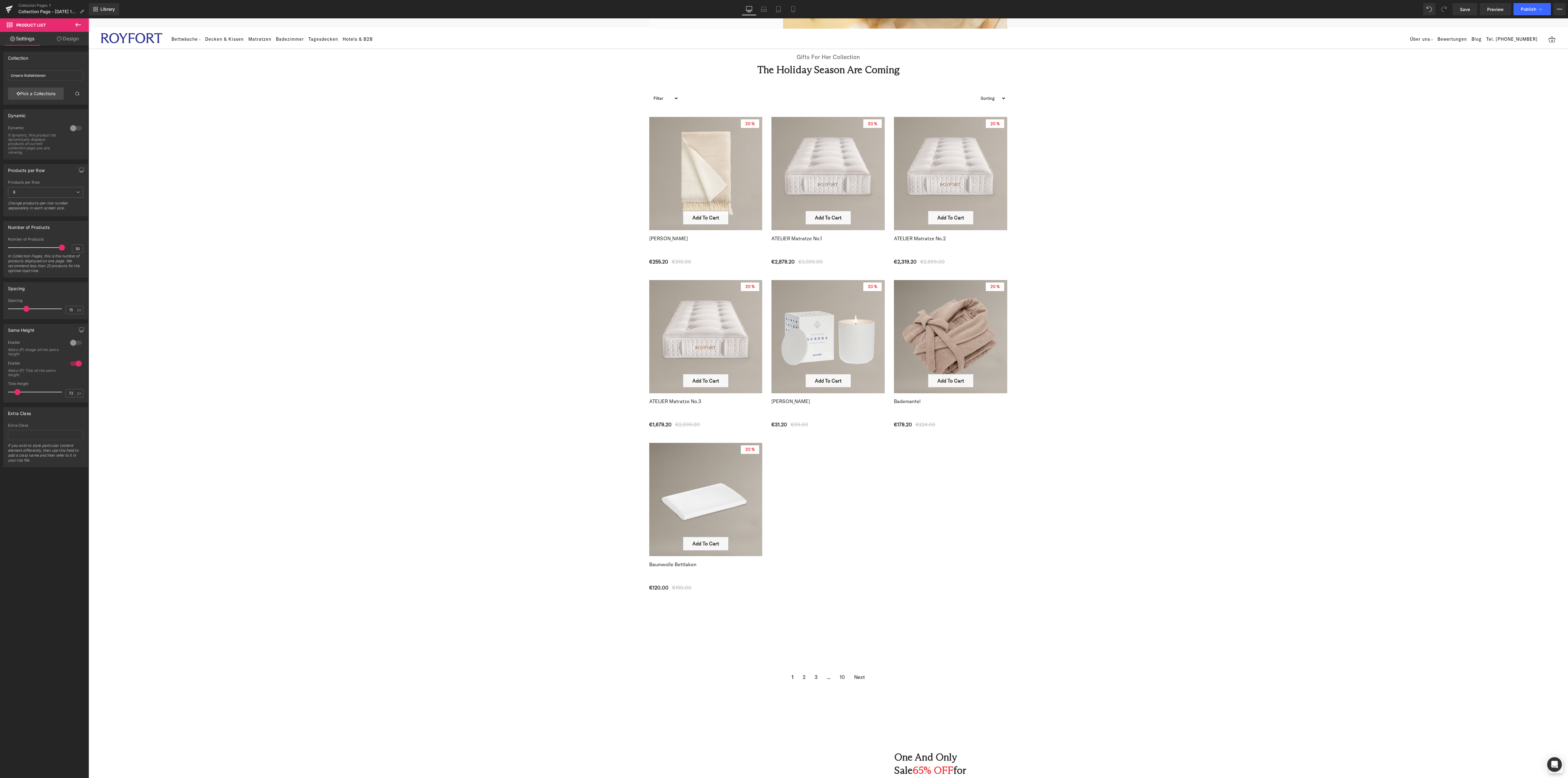
scroll to position [0, 0]
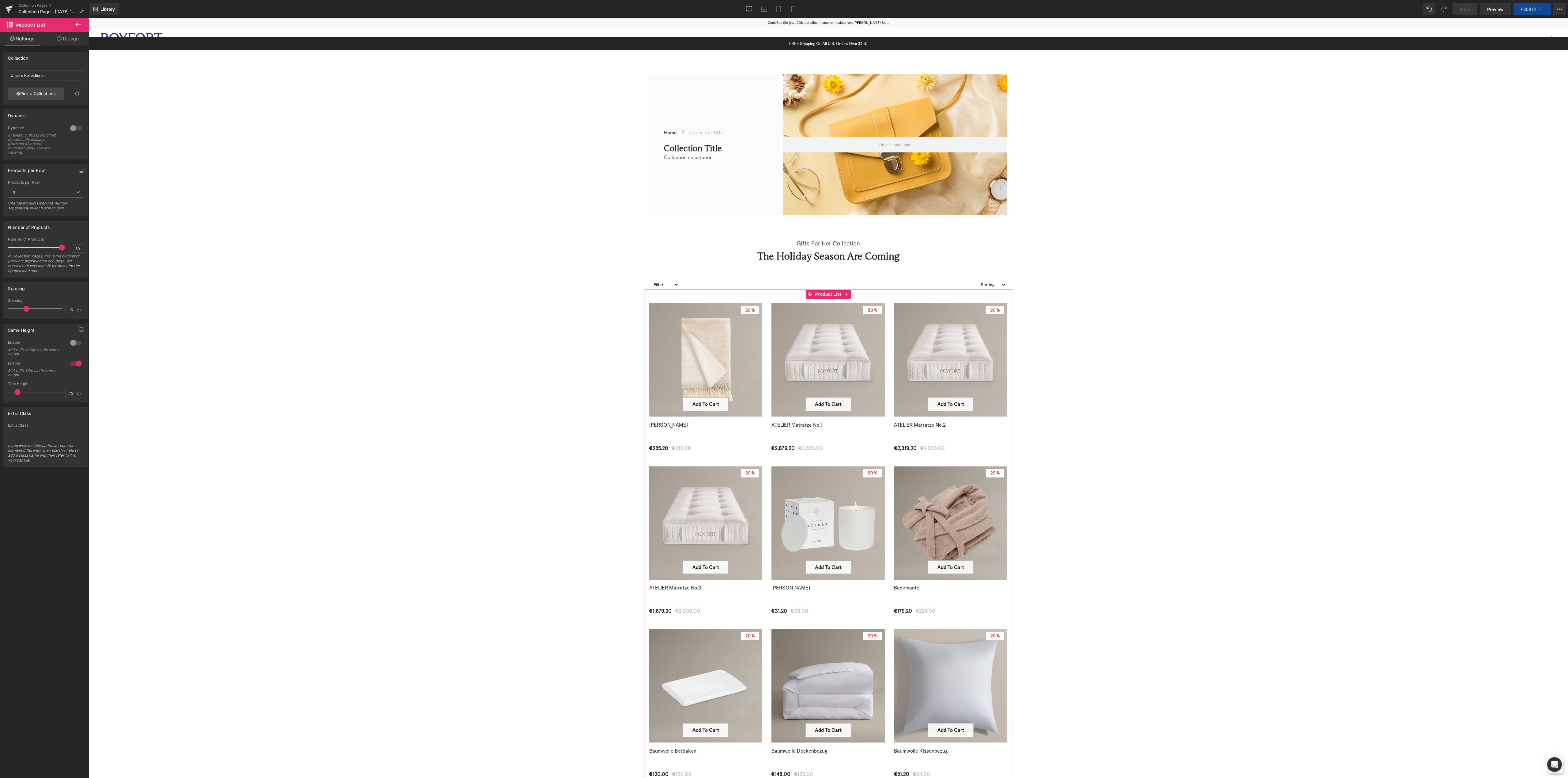
click at [77, 363] on div at bounding box center [76, 364] width 15 height 10
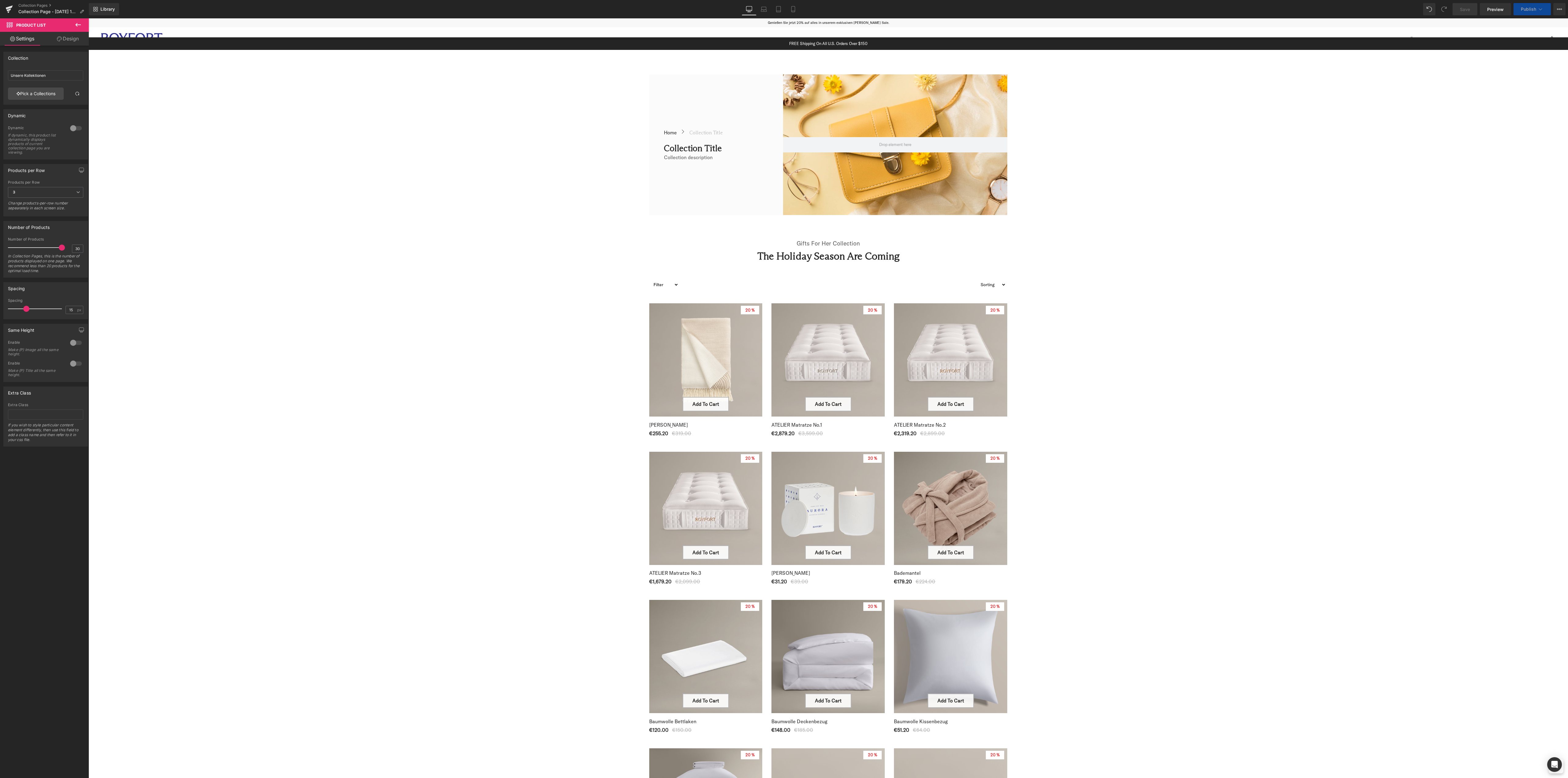
click at [78, 23] on icon at bounding box center [77, 24] width 7 height 7
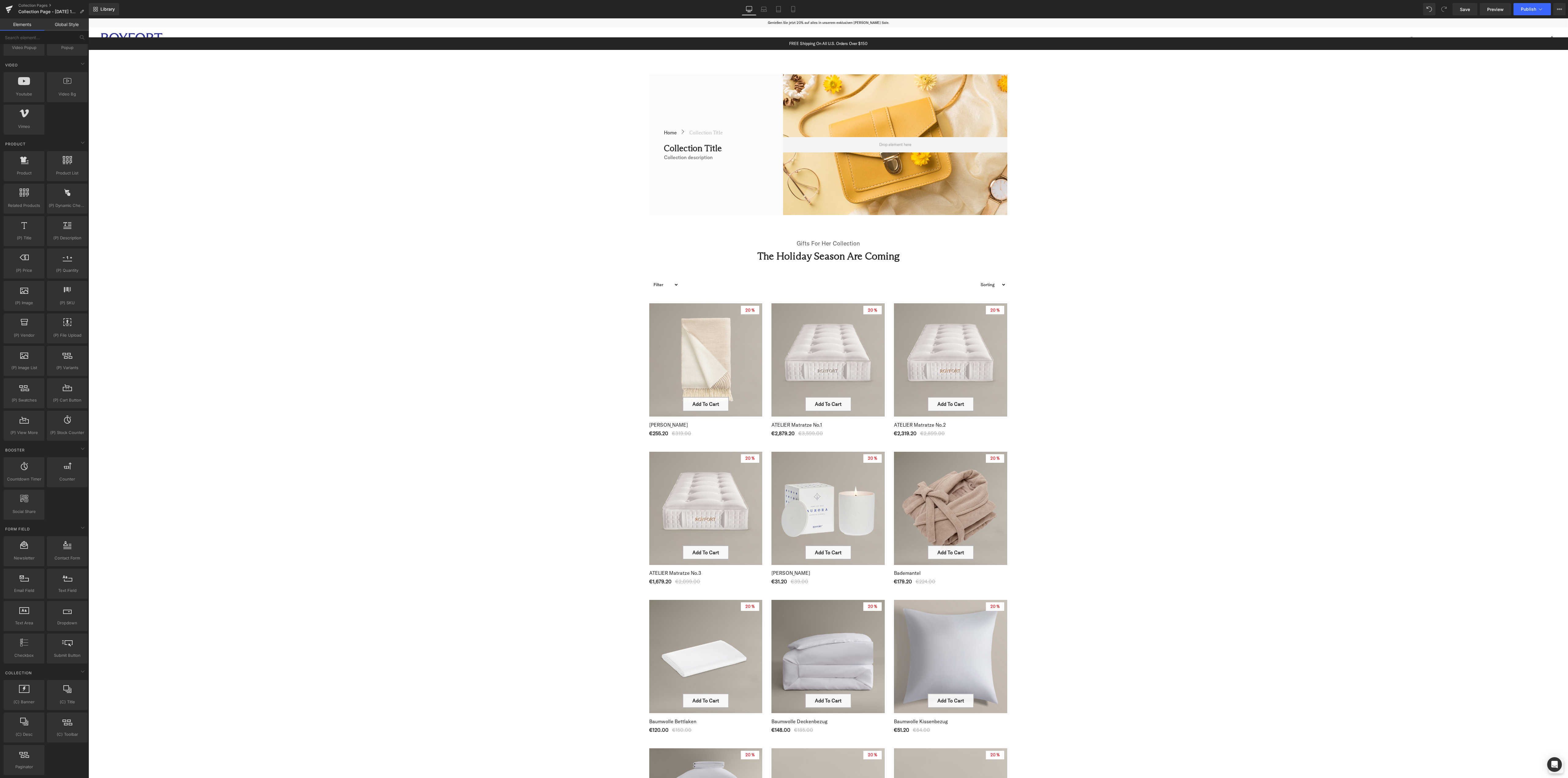
scroll to position [656, 0]
click at [814, 279] on span "Collection Toolbar" at bounding box center [829, 282] width 42 height 9
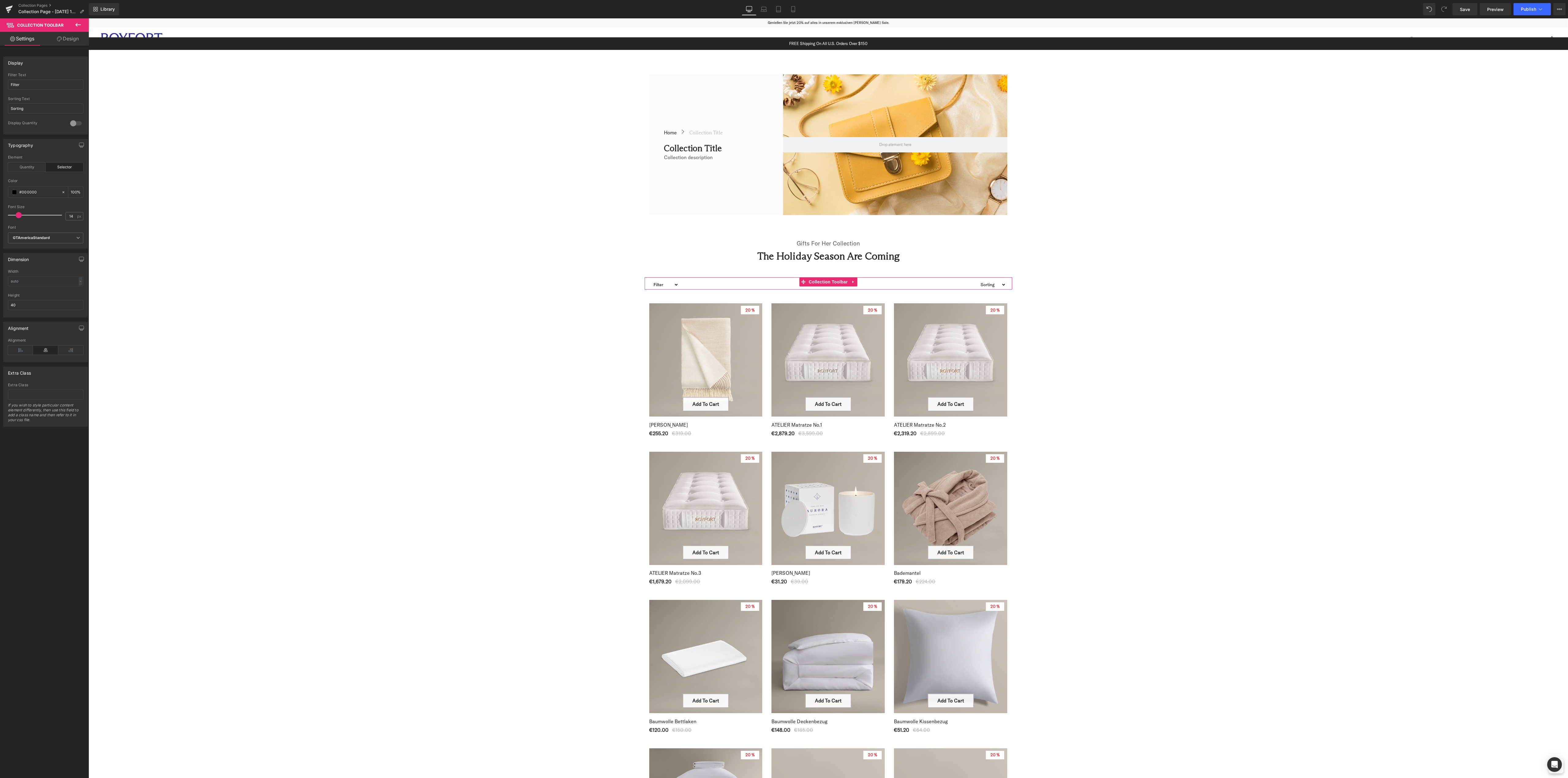
click at [70, 125] on div at bounding box center [76, 123] width 15 height 10
click at [76, 125] on div at bounding box center [76, 123] width 15 height 10
click at [828, 285] on span "Collection Toolbar" at bounding box center [829, 282] width 42 height 9
click at [80, 23] on icon at bounding box center [77, 24] width 7 height 7
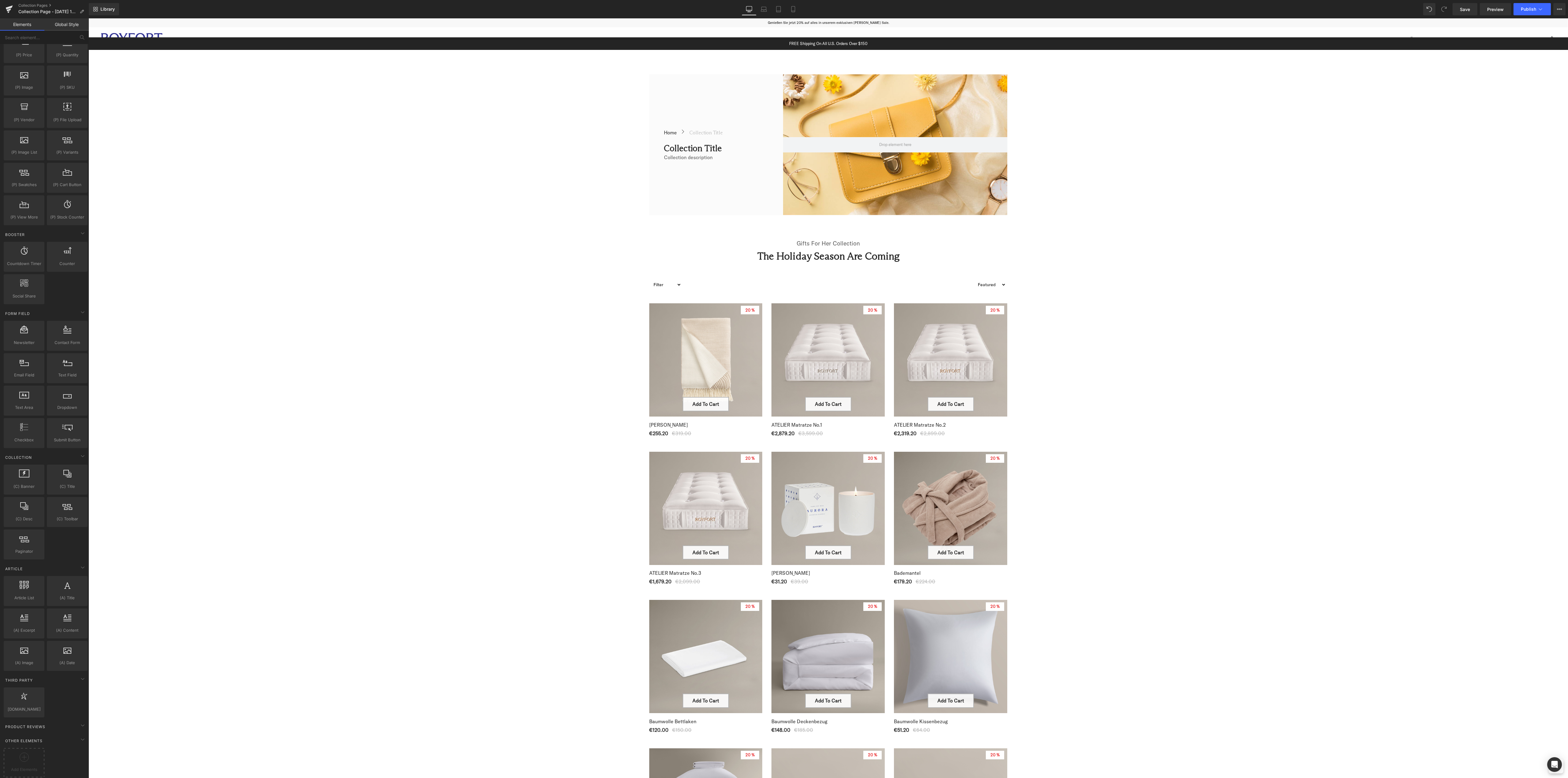
click at [64, 531] on div "(C) Banner collections, banners, images, photos (C) Title collections, titles, …" at bounding box center [46, 512] width 87 height 98
drag, startPoint x: 107, startPoint y: 558, endPoint x: 787, endPoint y: 292, distance: 730.2
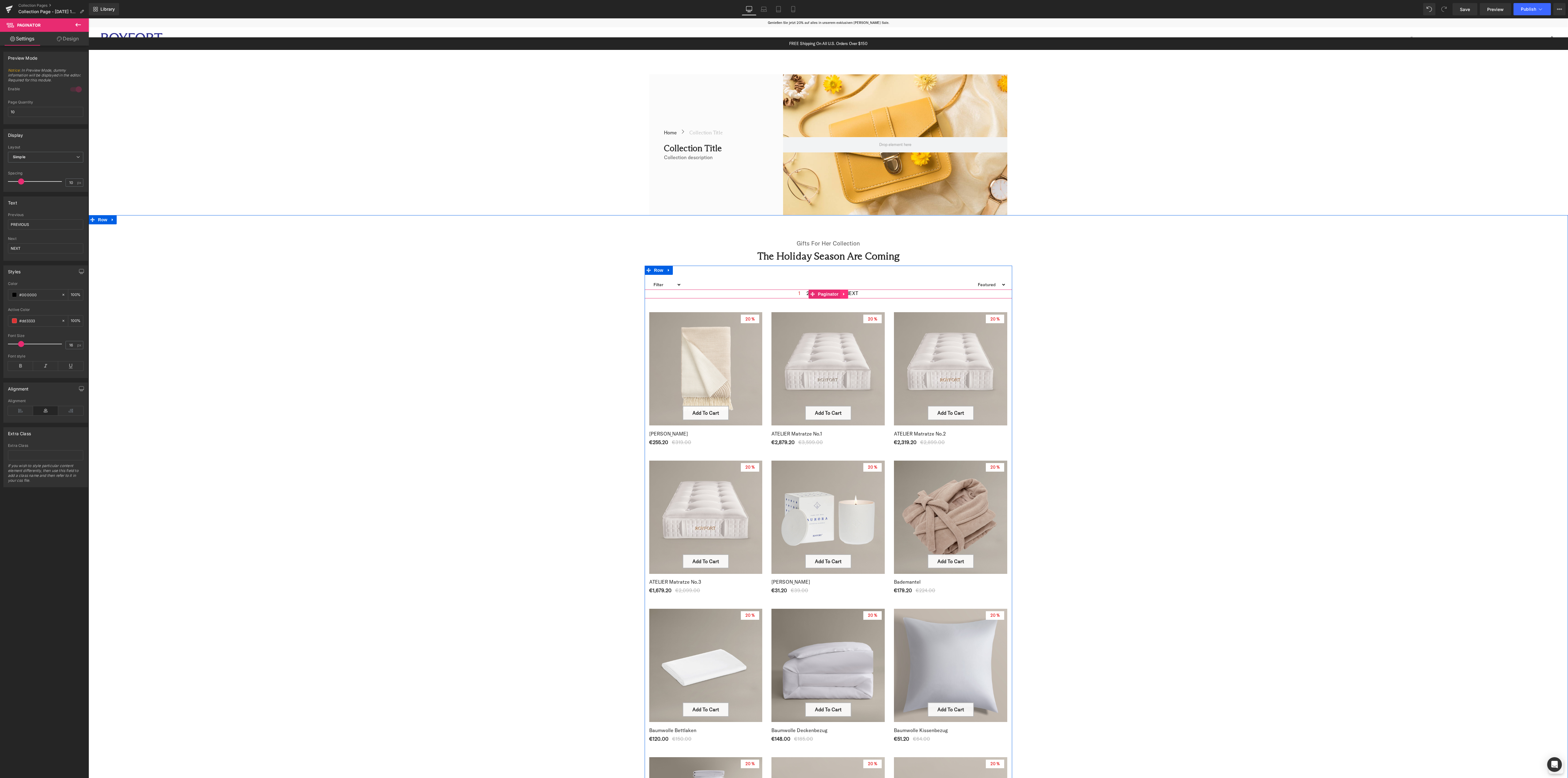
click at [842, 294] on icon at bounding box center [844, 294] width 5 height 5
click at [846, 293] on link at bounding box center [848, 294] width 8 height 9
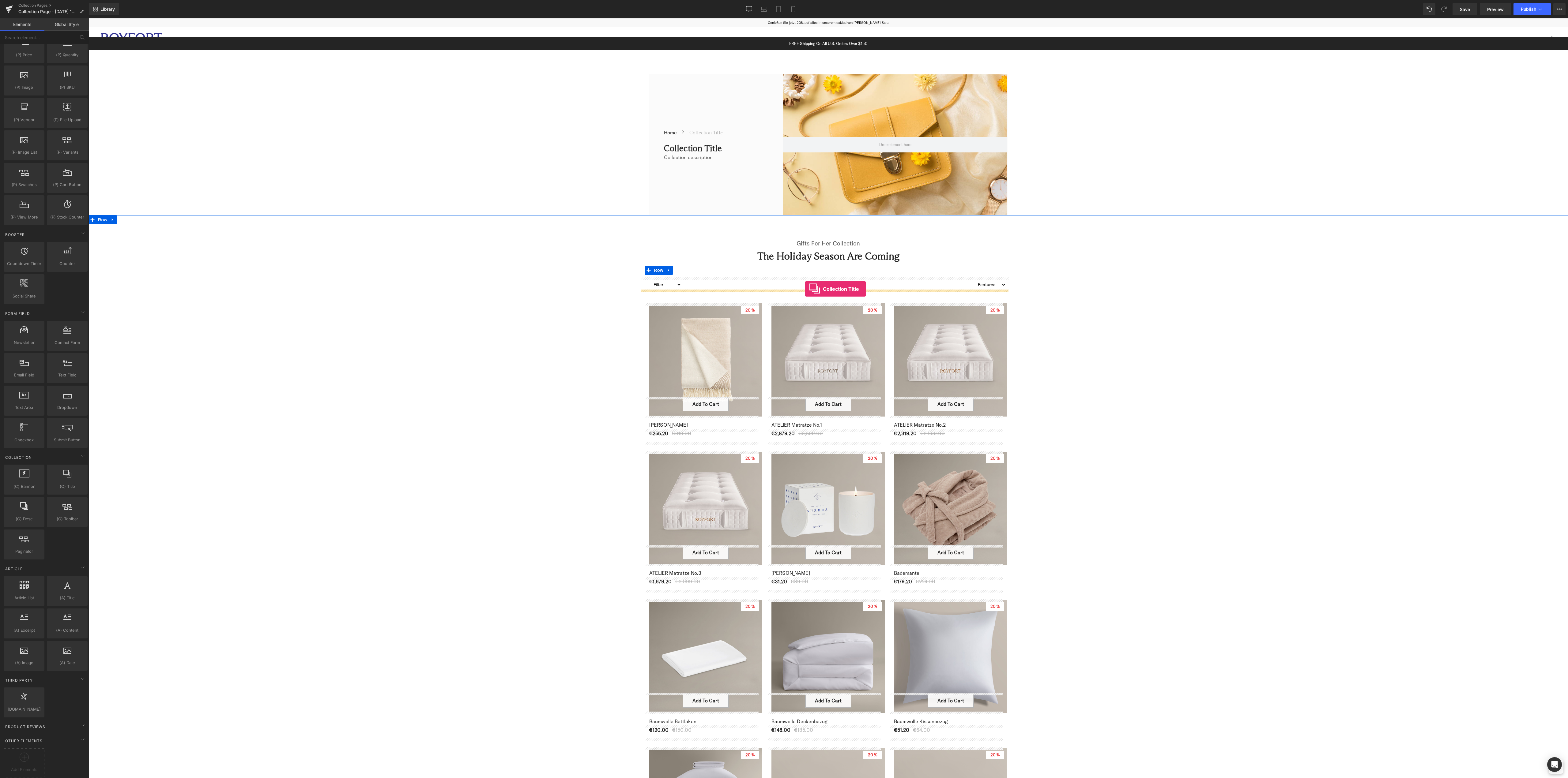
drag, startPoint x: 154, startPoint y: 491, endPoint x: 805, endPoint y: 289, distance: 681.6
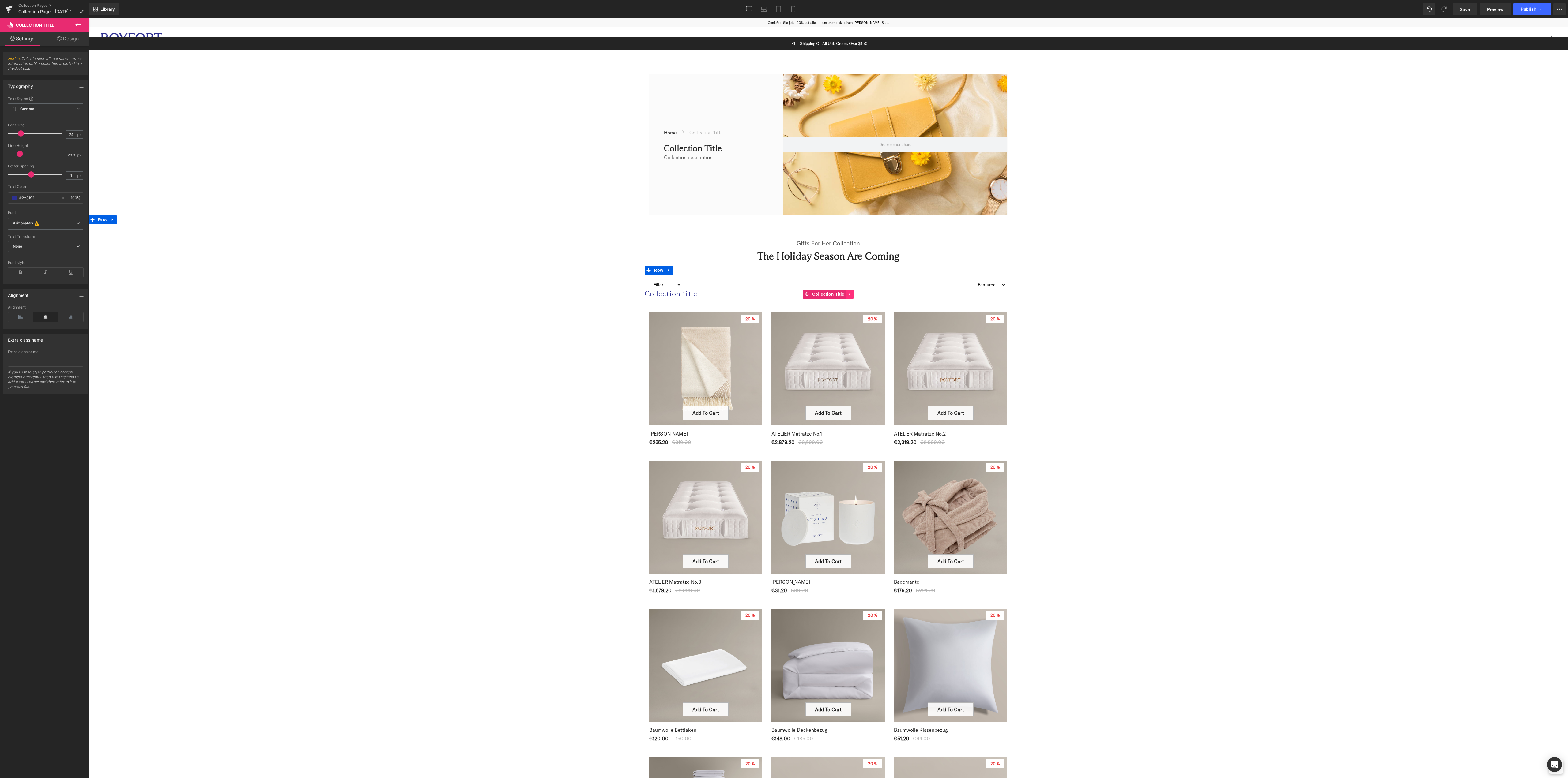
click at [848, 293] on icon at bounding box center [850, 294] width 5 height 5
click at [852, 295] on icon at bounding box center [854, 294] width 5 height 5
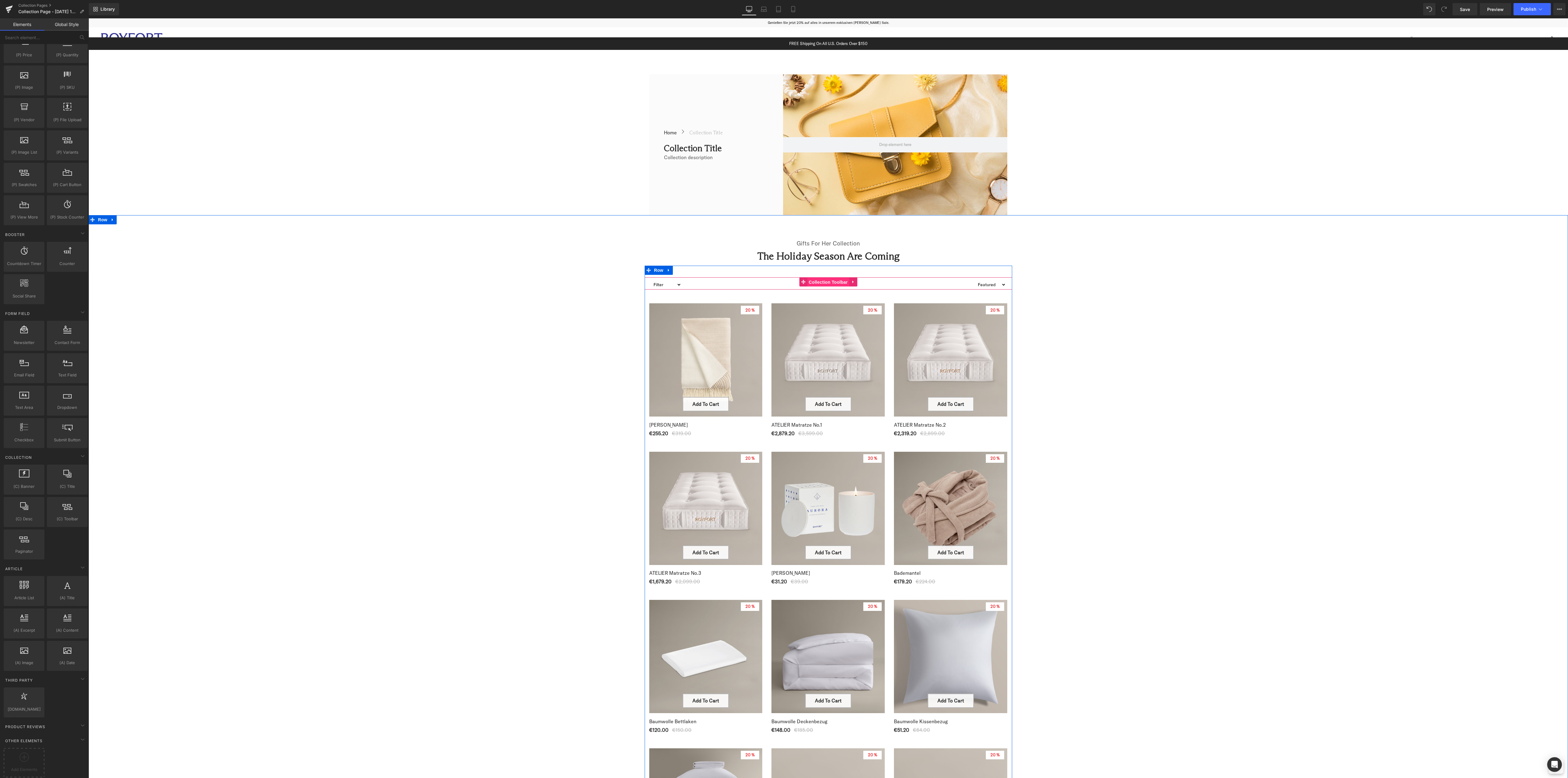
click at [816, 281] on span "Collection Toolbar" at bounding box center [829, 283] width 42 height 9
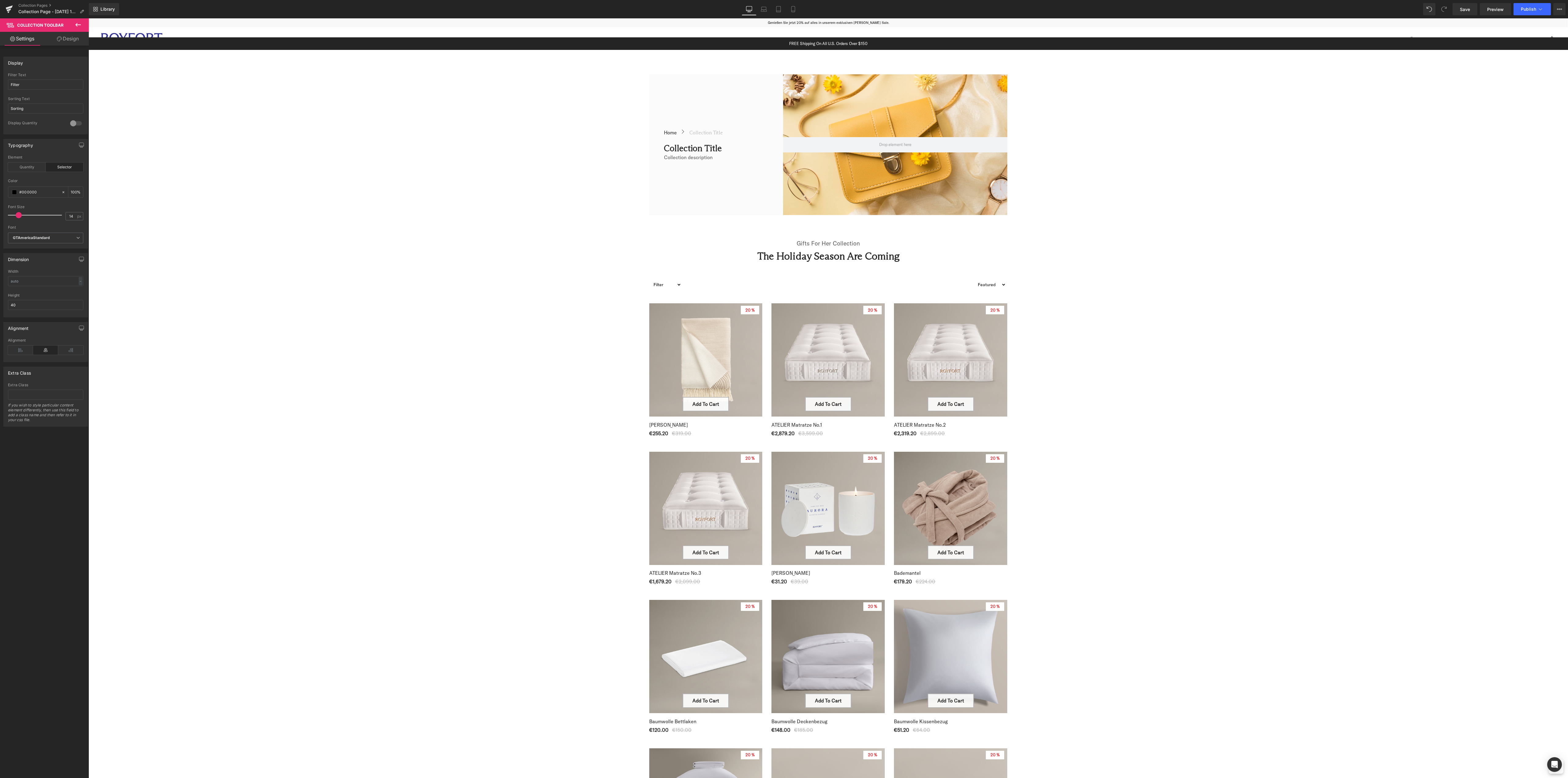
click at [1136, 15] on div "Library Desktop Desktop Laptop Tablet Mobile Save Preview Publish Scheduled Vie…" at bounding box center [829, 9] width 1479 height 12
drag, startPoint x: 1469, startPoint y: 6, endPoint x: 1264, endPoint y: 163, distance: 258.2
click at [1469, 6] on span "Save" at bounding box center [1464, 9] width 10 height 6
click at [1494, 9] on span "Preview" at bounding box center [1495, 9] width 16 height 6
drag, startPoint x: 678, startPoint y: 404, endPoint x: 667, endPoint y: 439, distance: 36.7
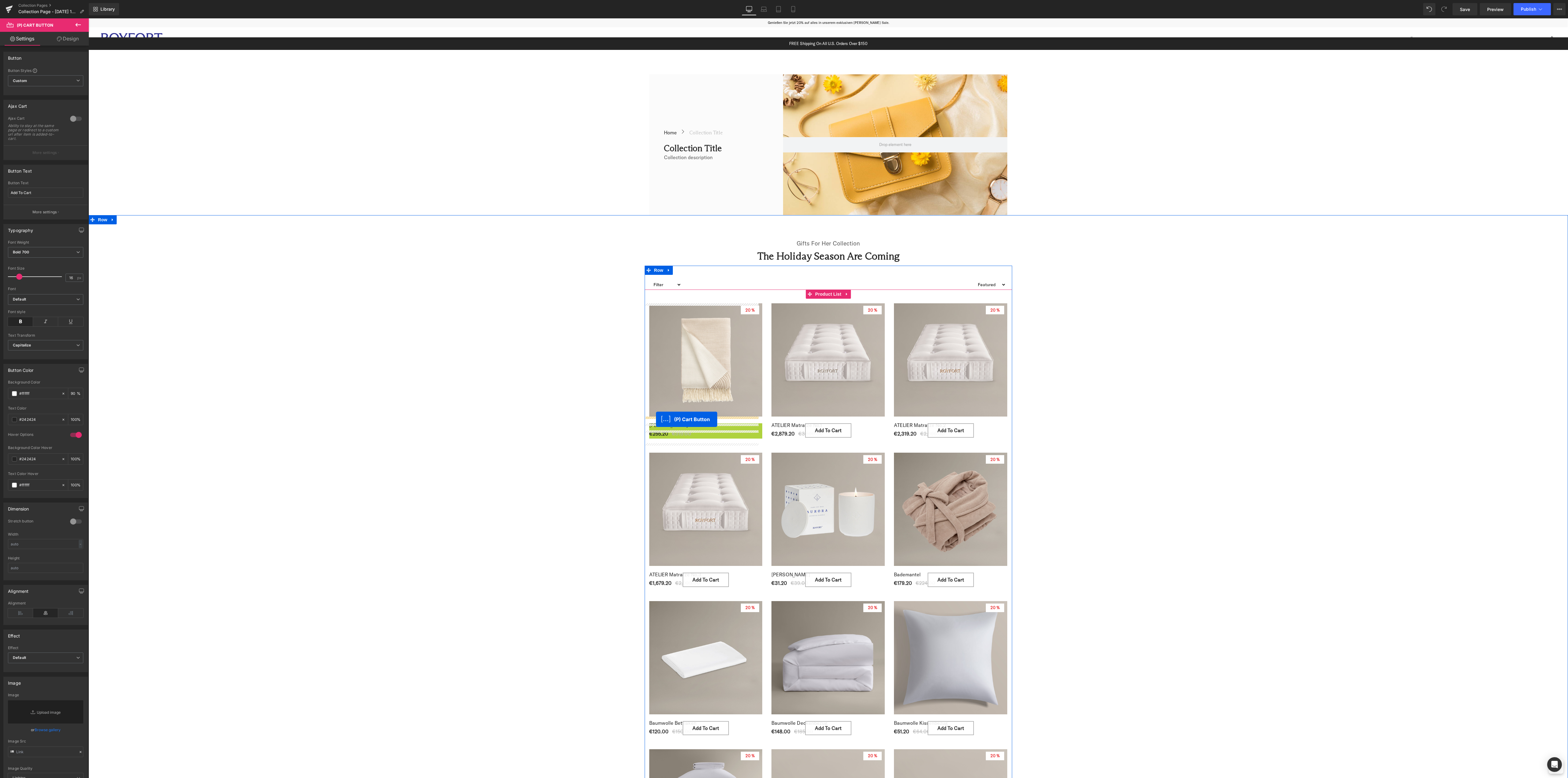
drag, startPoint x: 680, startPoint y: 434, endPoint x: 656, endPoint y: 420, distance: 27.8
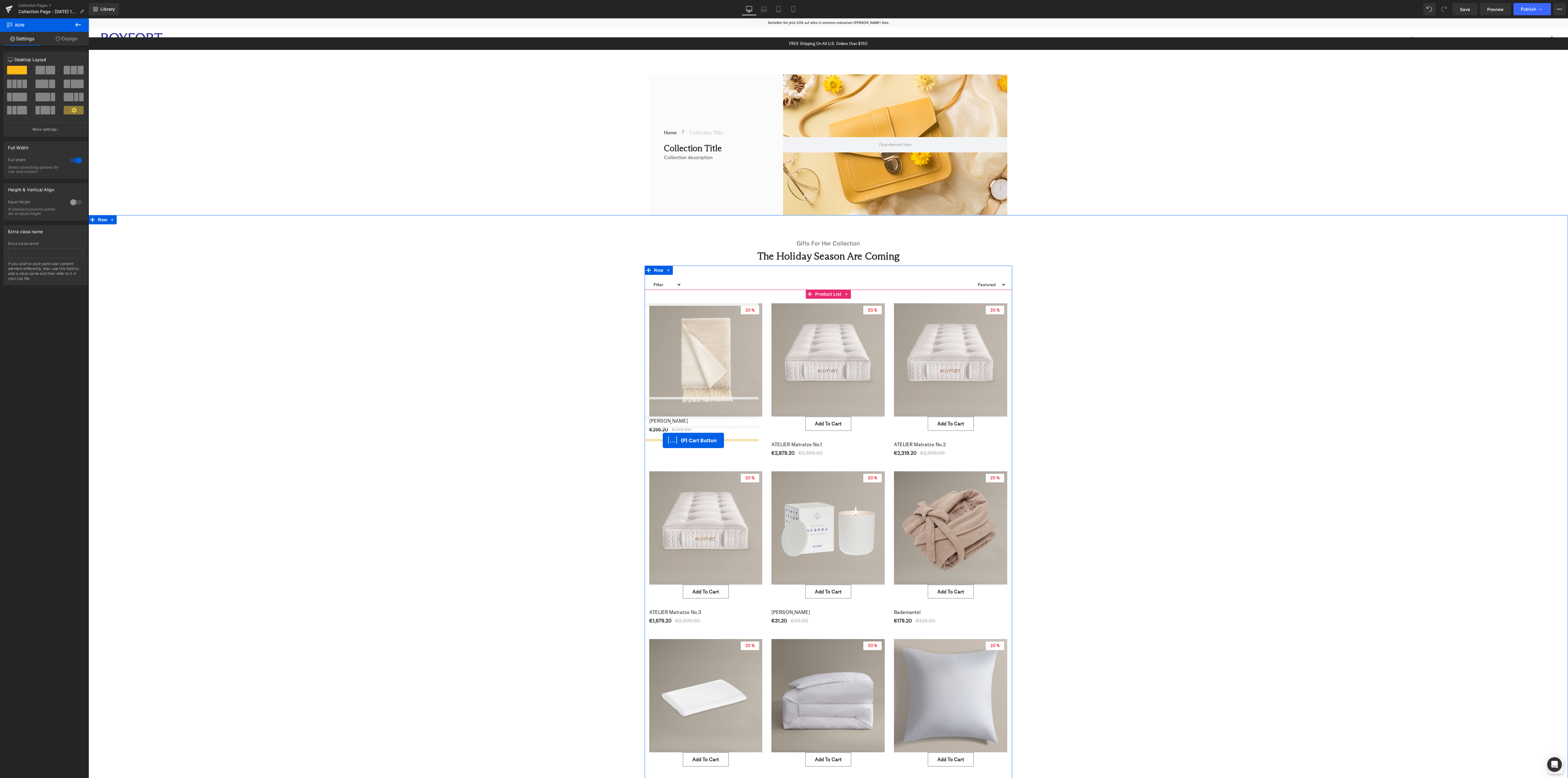
drag, startPoint x: 677, startPoint y: 413, endPoint x: 663, endPoint y: 440, distance: 30.4
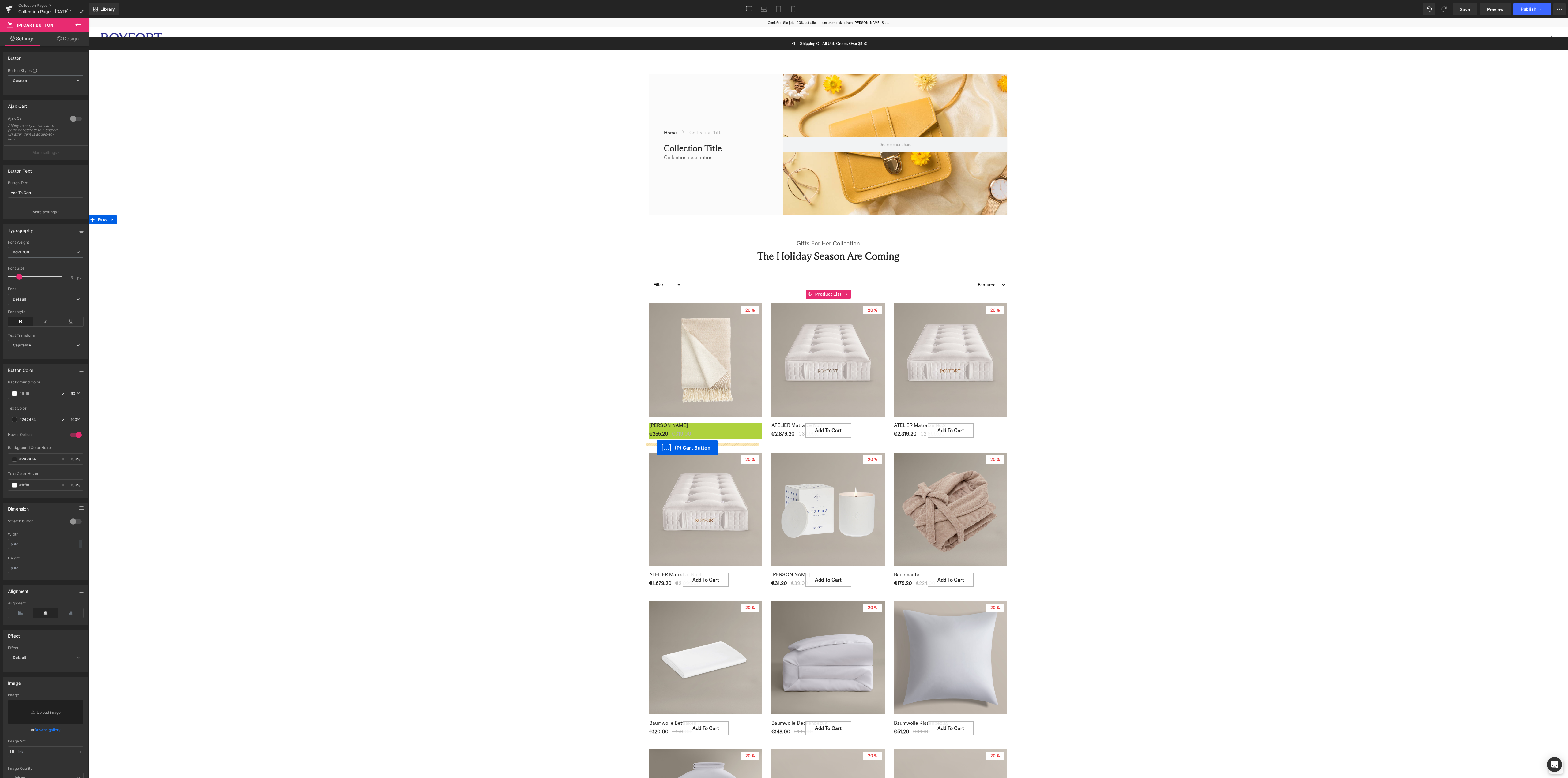
drag, startPoint x: 679, startPoint y: 430, endPoint x: 657, endPoint y: 448, distance: 28.4
drag, startPoint x: 681, startPoint y: 429, endPoint x: 650, endPoint y: 447, distance: 35.8
click at [704, 430] on span "(P) Cart Button" at bounding box center [705, 431] width 35 height 9
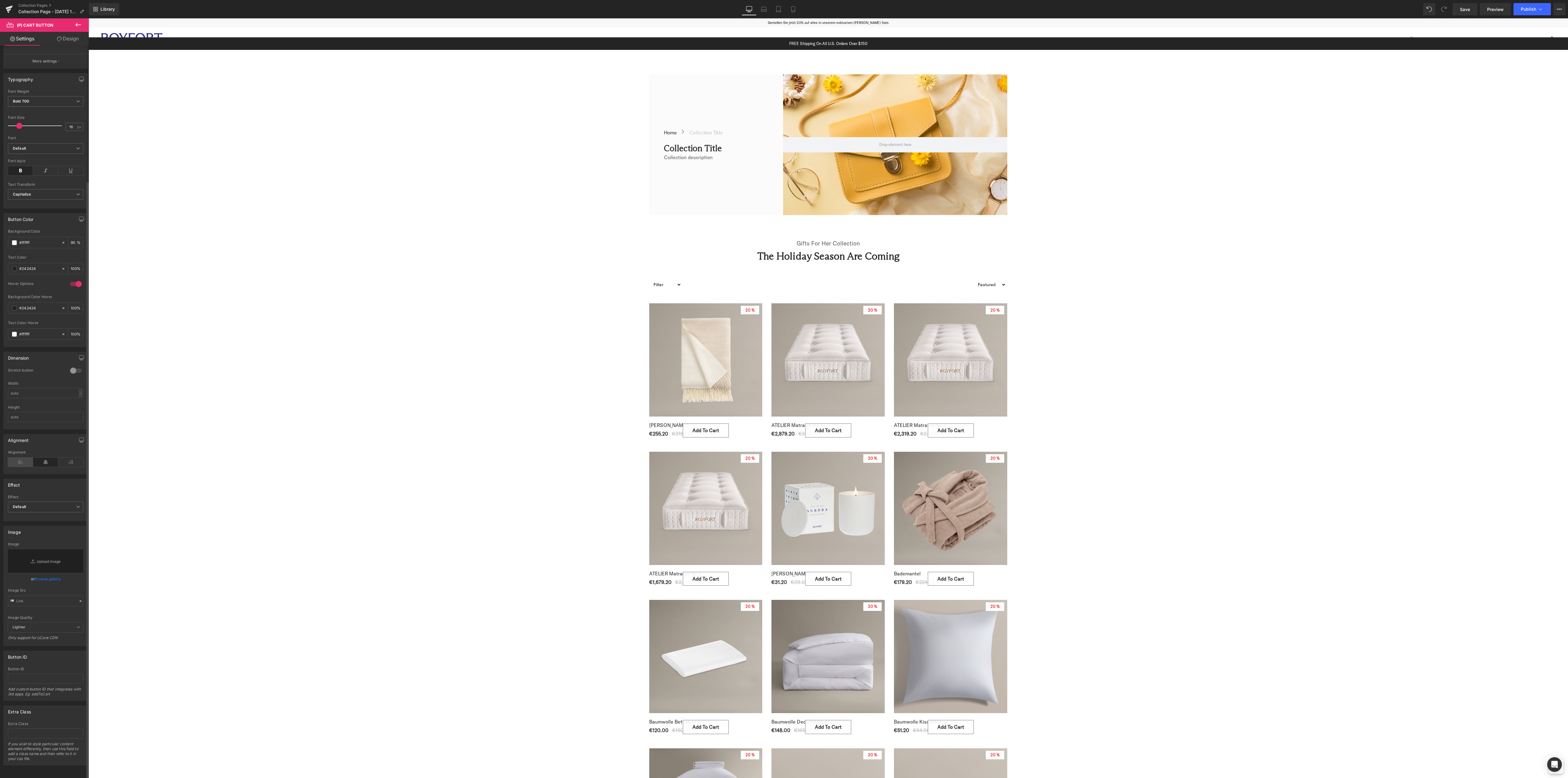
click at [20, 458] on icon at bounding box center [20, 462] width 25 height 9
click at [69, 502] on span "Default" at bounding box center [45, 507] width 75 height 11
click at [67, 480] on div "Effect" at bounding box center [44, 485] width 81 height 12
click at [66, 81] on span "Custom Setup Global Style" at bounding box center [45, 81] width 75 height 11
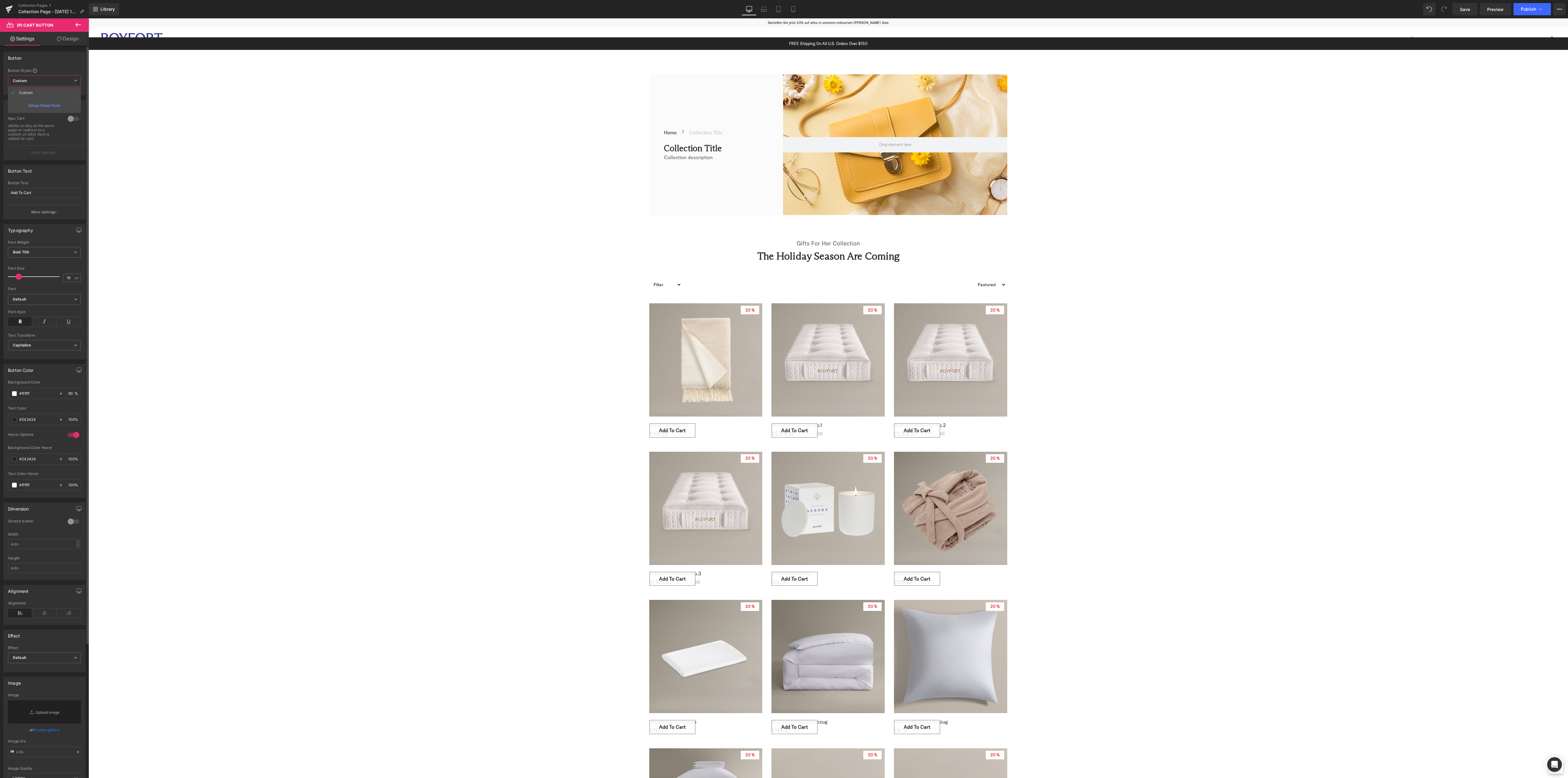
click at [67, 66] on div "Button Button Styles Custom Custom Setup Global Style Custom Setup Global Style…" at bounding box center [44, 74] width 82 height 43
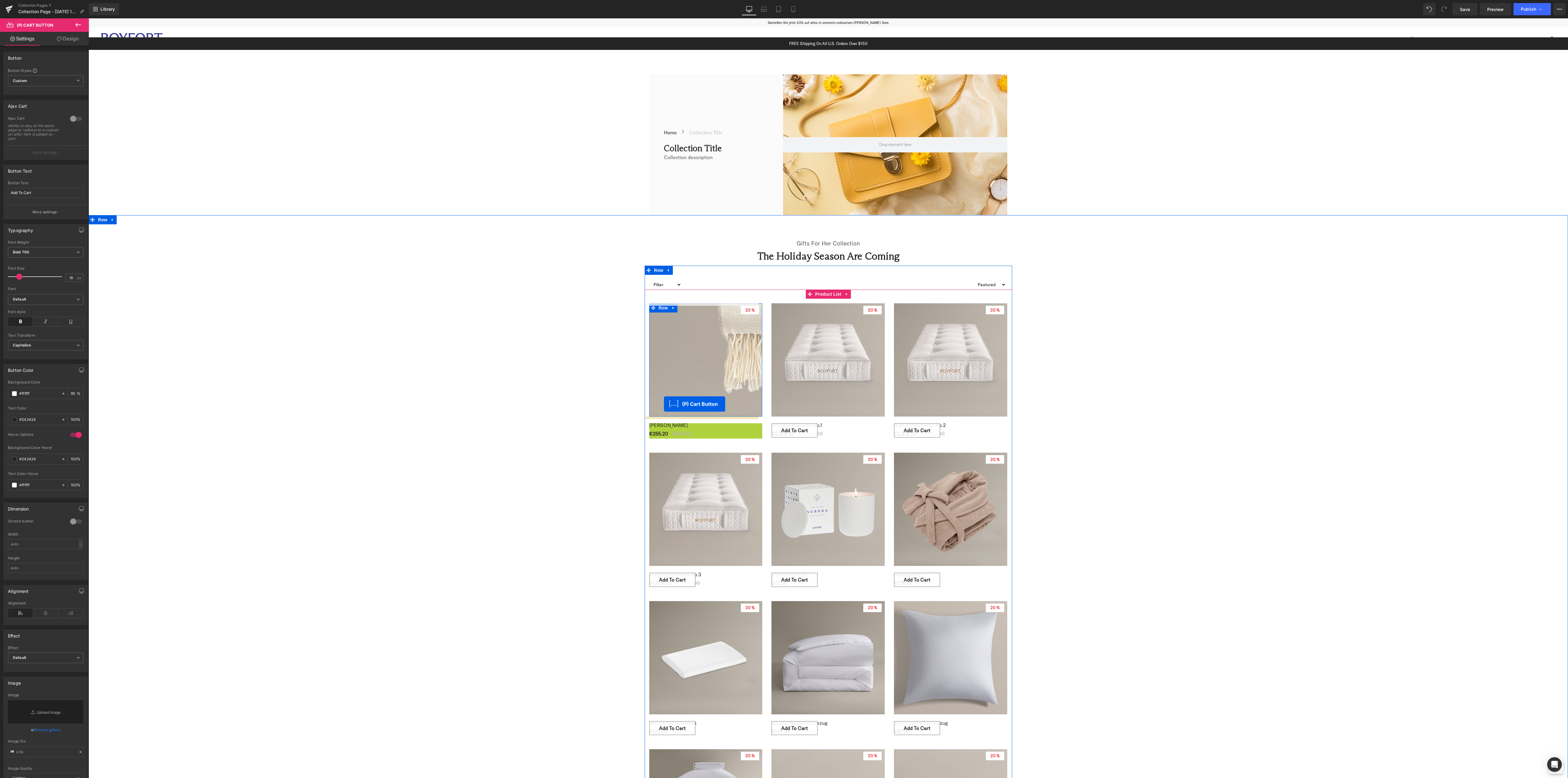
drag, startPoint x: 646, startPoint y: 430, endPoint x: 664, endPoint y: 406, distance: 30.0
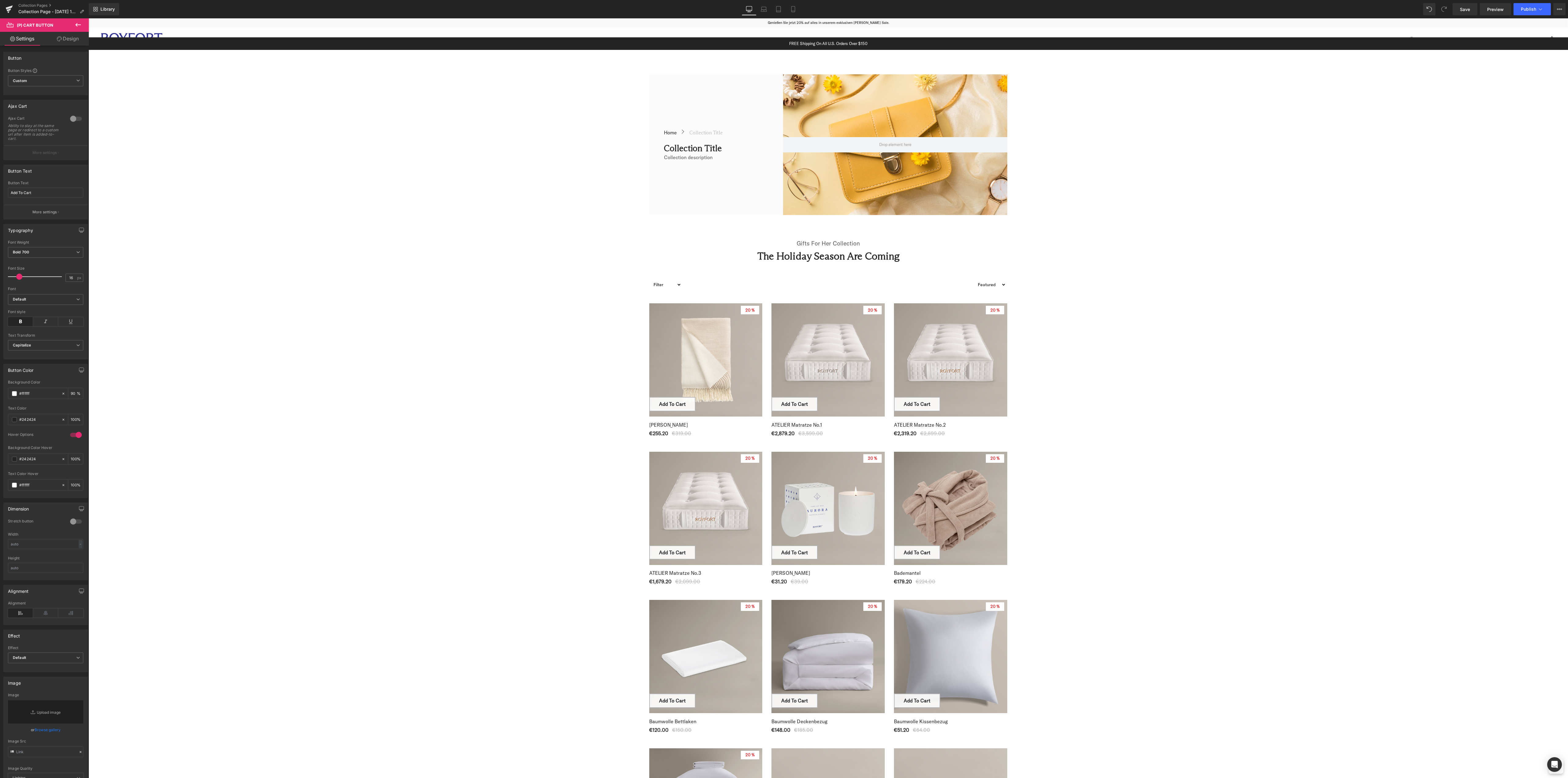
click at [77, 21] on icon at bounding box center [77, 24] width 7 height 7
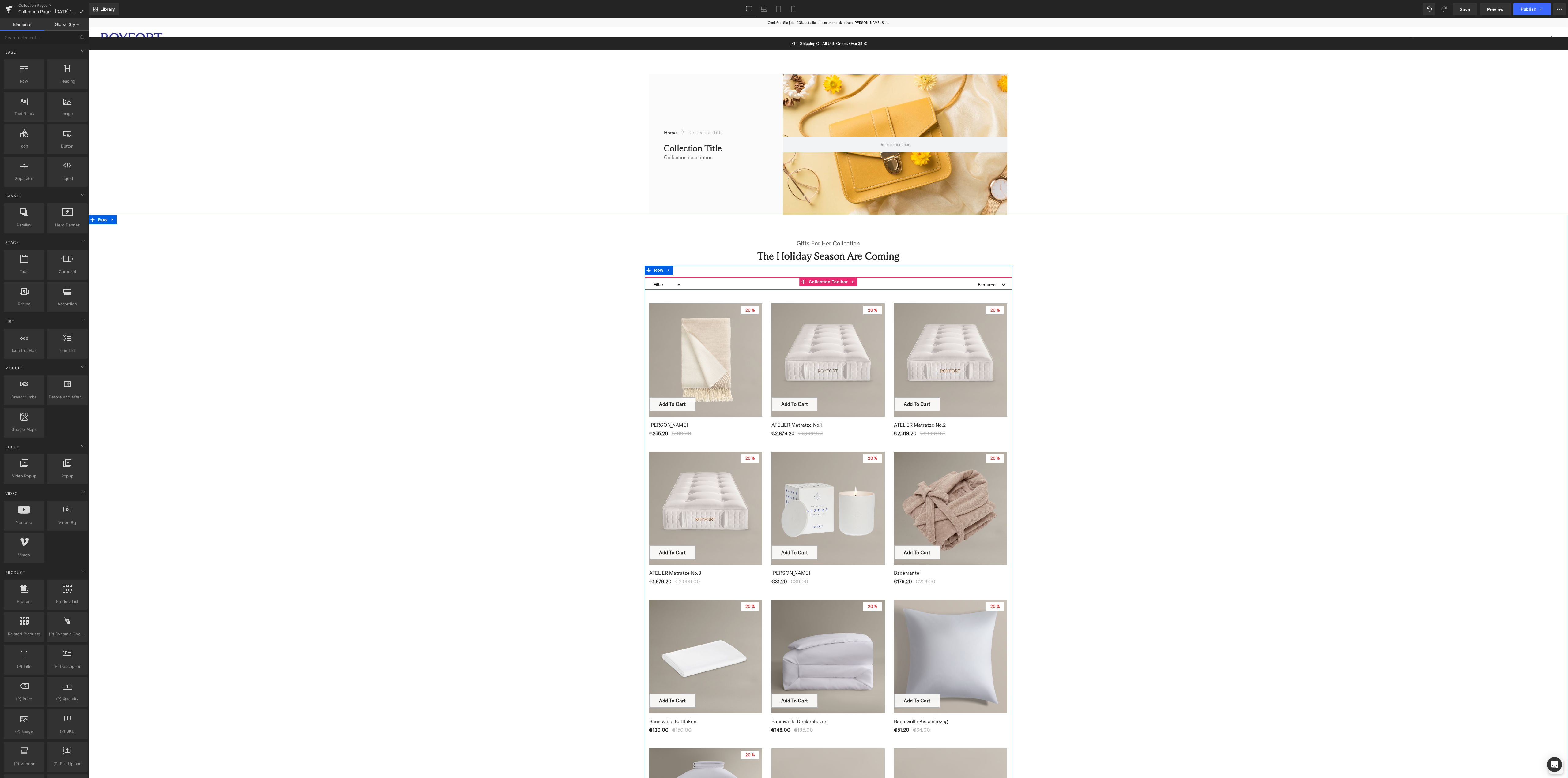
click at [662, 283] on select "Filter Plaid bundle-2 bundle_der-royale-matratzentopper bundle_matratzenschoner…" at bounding box center [666, 284] width 31 height 15
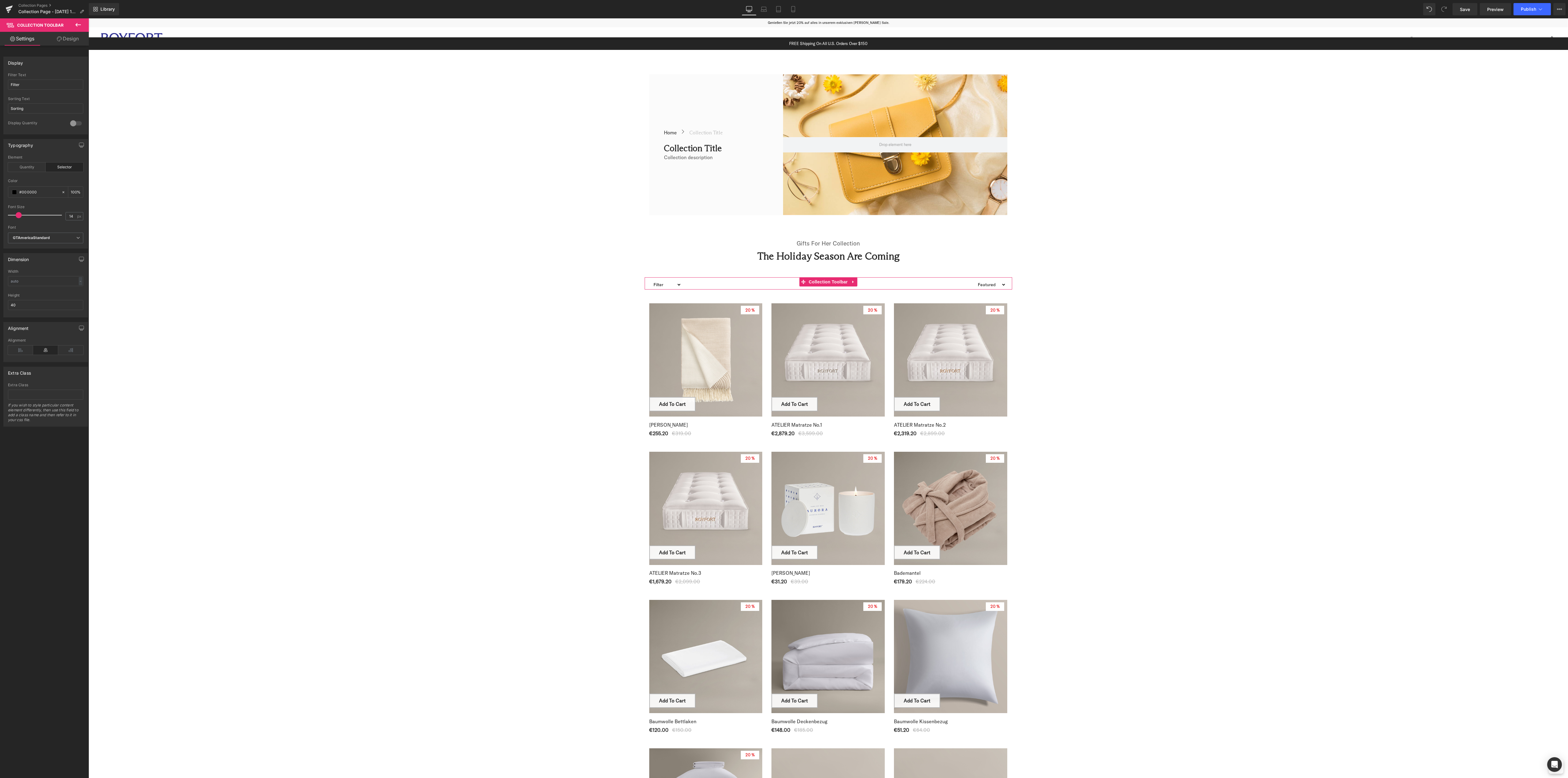
click at [71, 39] on link "Design" at bounding box center [67, 39] width 44 height 14
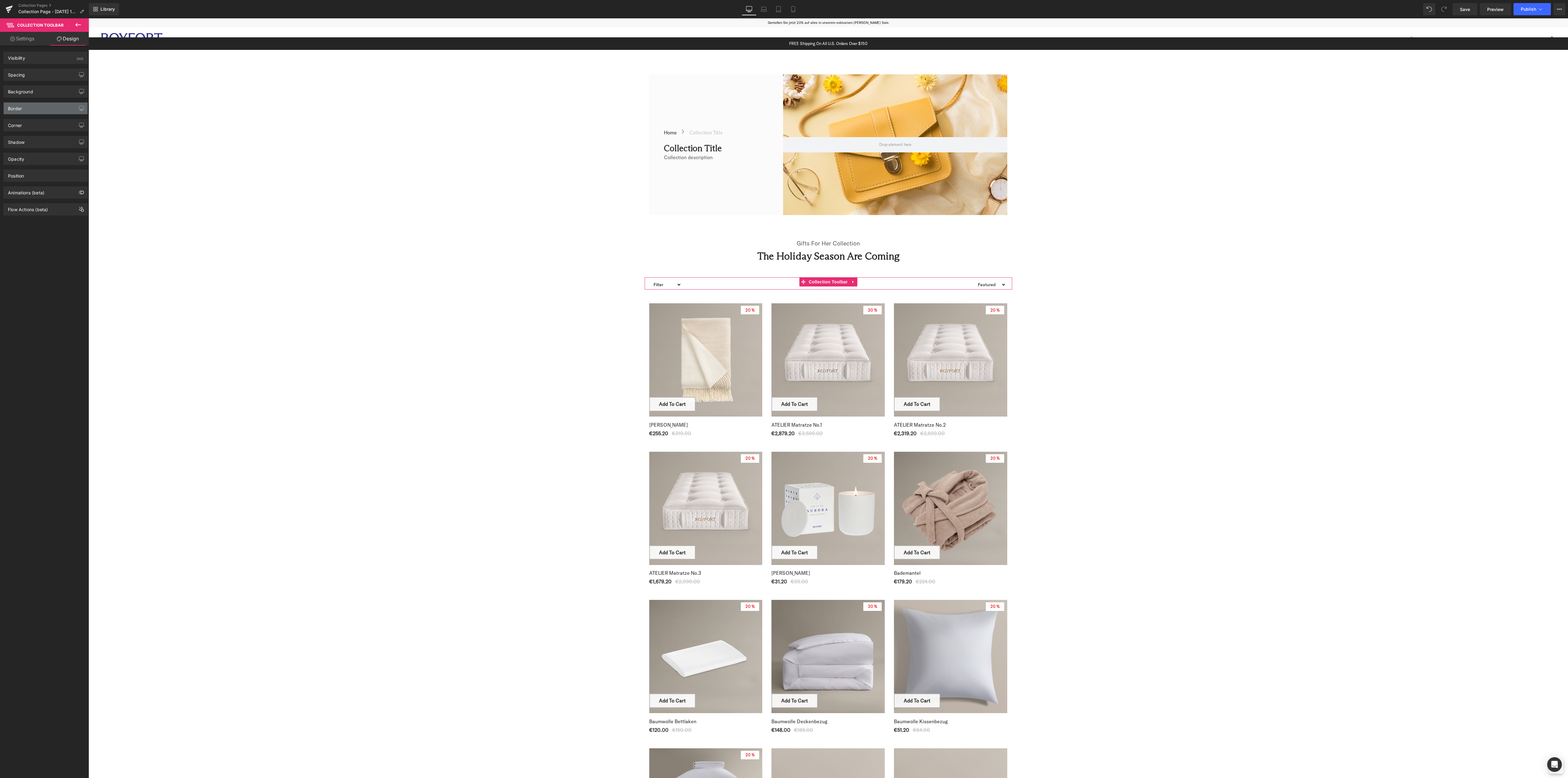
click at [36, 110] on div "Border" at bounding box center [46, 108] width 84 height 12
click at [47, 106] on div "Border" at bounding box center [46, 108] width 84 height 12
click at [38, 159] on div "Opacity" at bounding box center [46, 159] width 84 height 12
click at [29, 40] on link "Settings" at bounding box center [22, 39] width 44 height 14
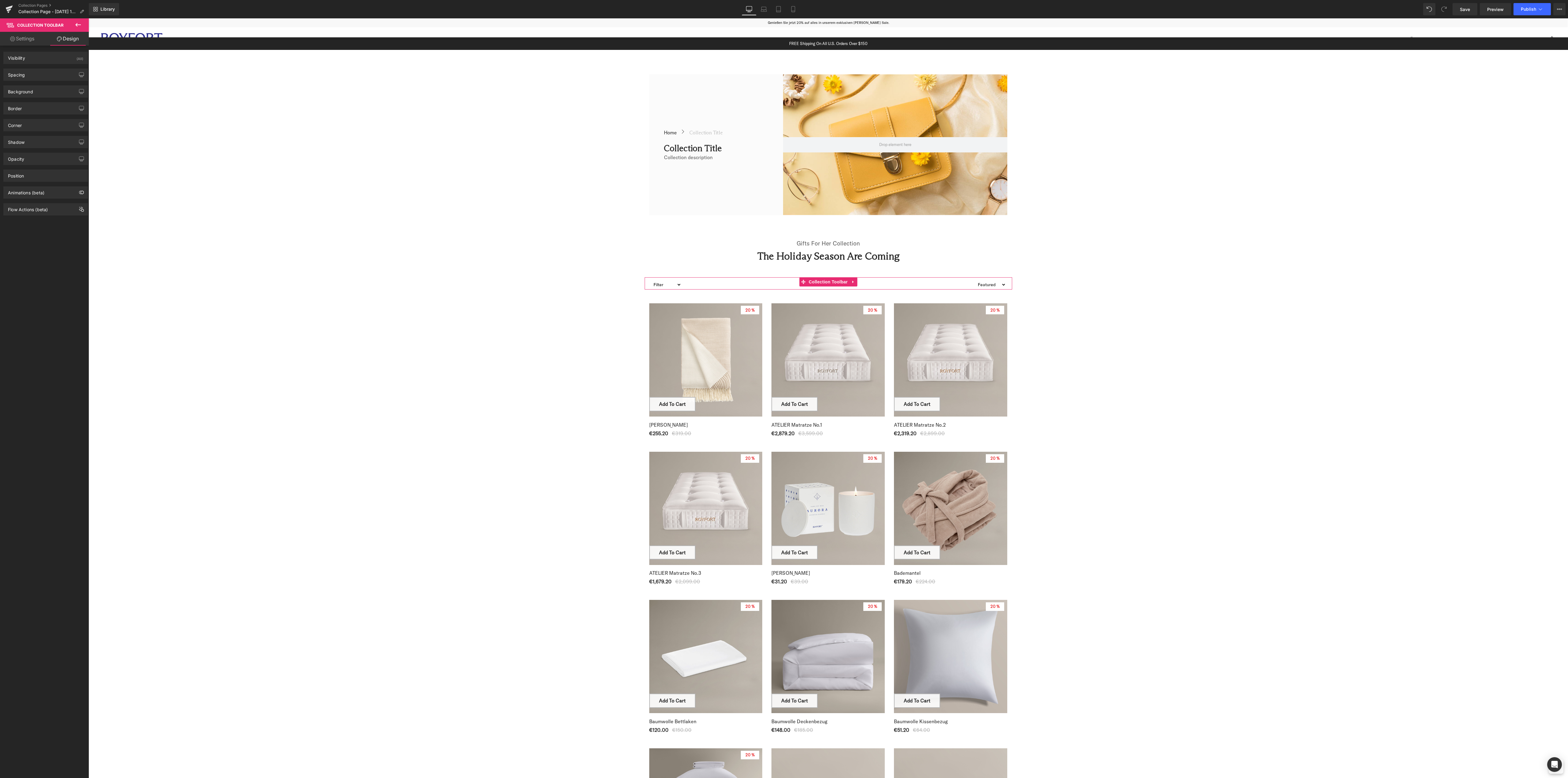
type input "100"
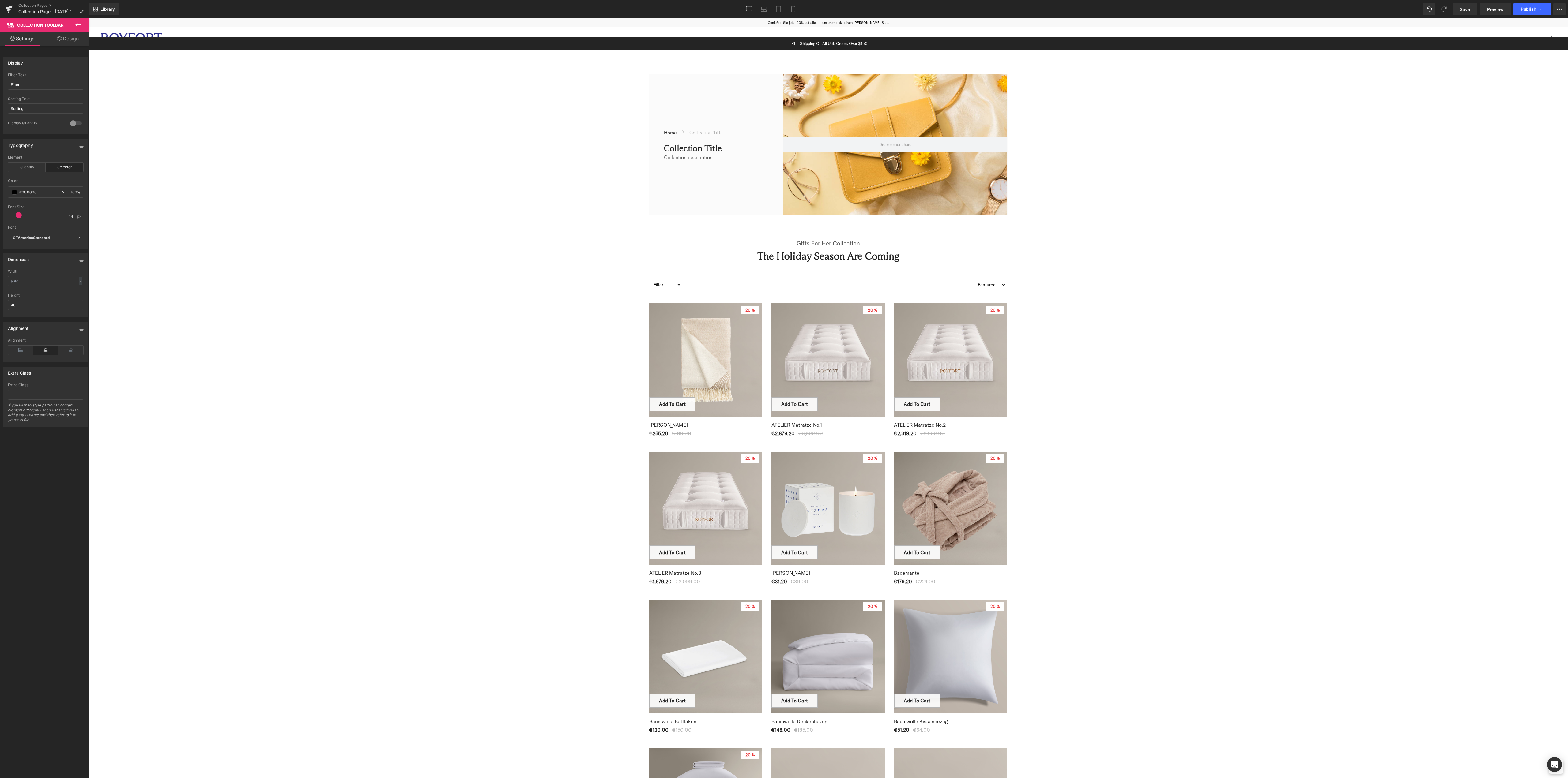
click at [48, 24] on span "Collection Toolbar" at bounding box center [40, 25] width 46 height 5
click at [50, 24] on span "Collection Toolbar" at bounding box center [40, 25] width 46 height 5
click at [57, 442] on div "Display Filter Filter Text Filter Sorting Sorting Text Sorting 0 Display Quanti…" at bounding box center [46, 413] width 91 height 735
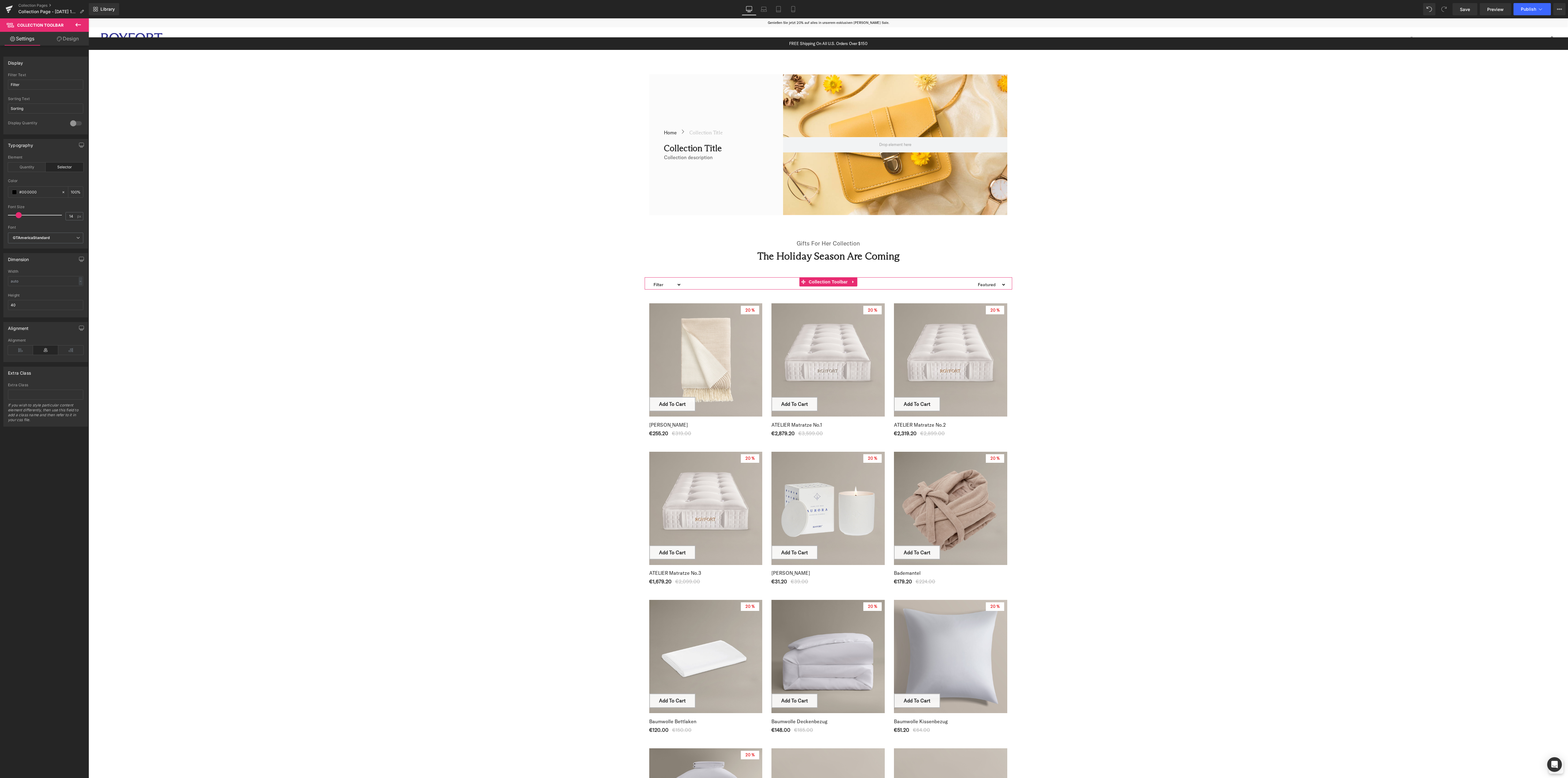
click at [56, 148] on div "Typography" at bounding box center [46, 145] width 84 height 12
click at [71, 124] on div at bounding box center [76, 123] width 15 height 10
click at [820, 296] on span "Product List" at bounding box center [829, 294] width 29 height 9
click at [36, 95] on link "Pick a Collections" at bounding box center [36, 94] width 56 height 12
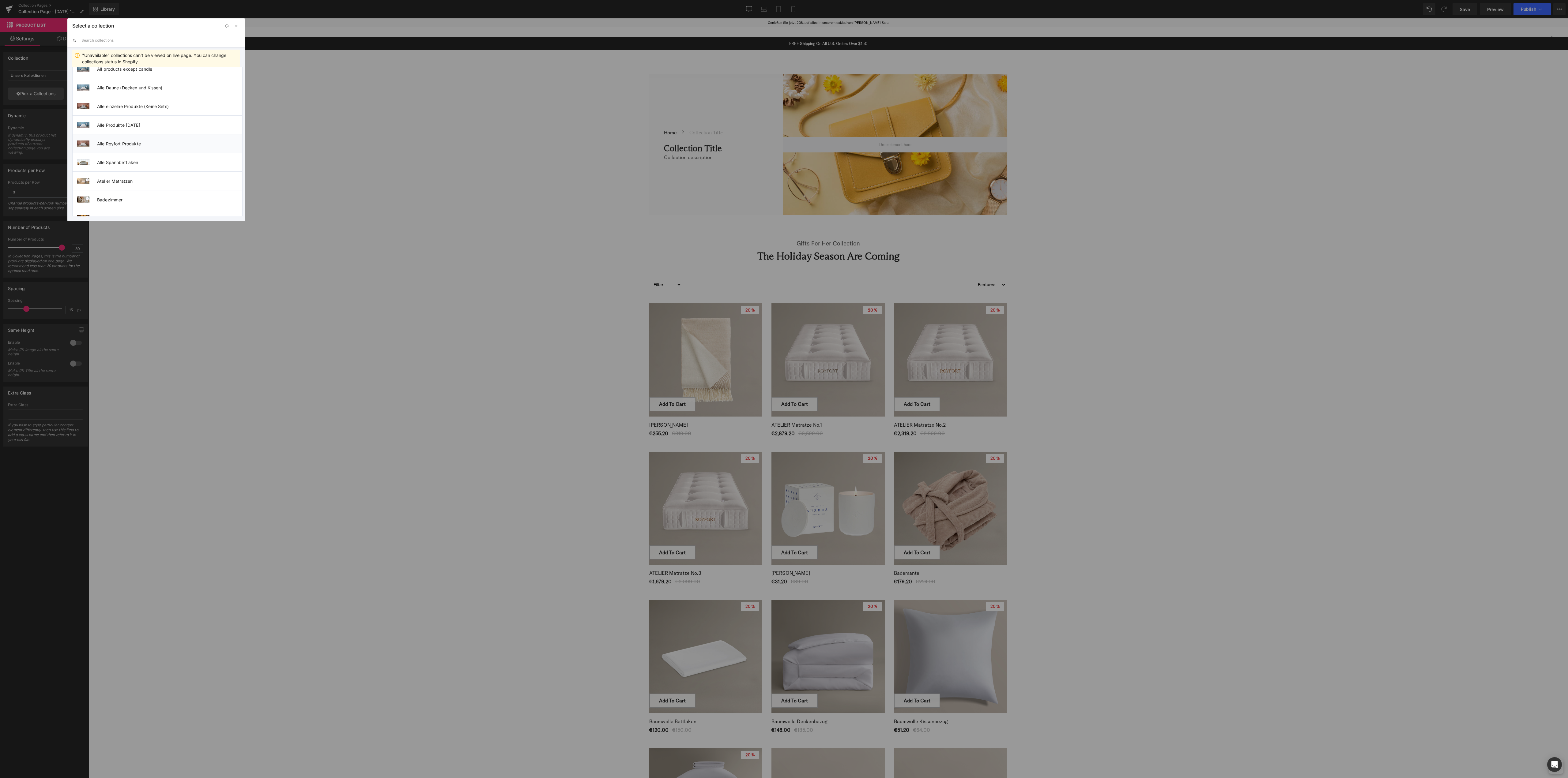
scroll to position [183, 0]
click at [127, 159] on span "Baumwolle Kollektion" at bounding box center [169, 157] width 145 height 5
type input "Baumwolle Kollektion"
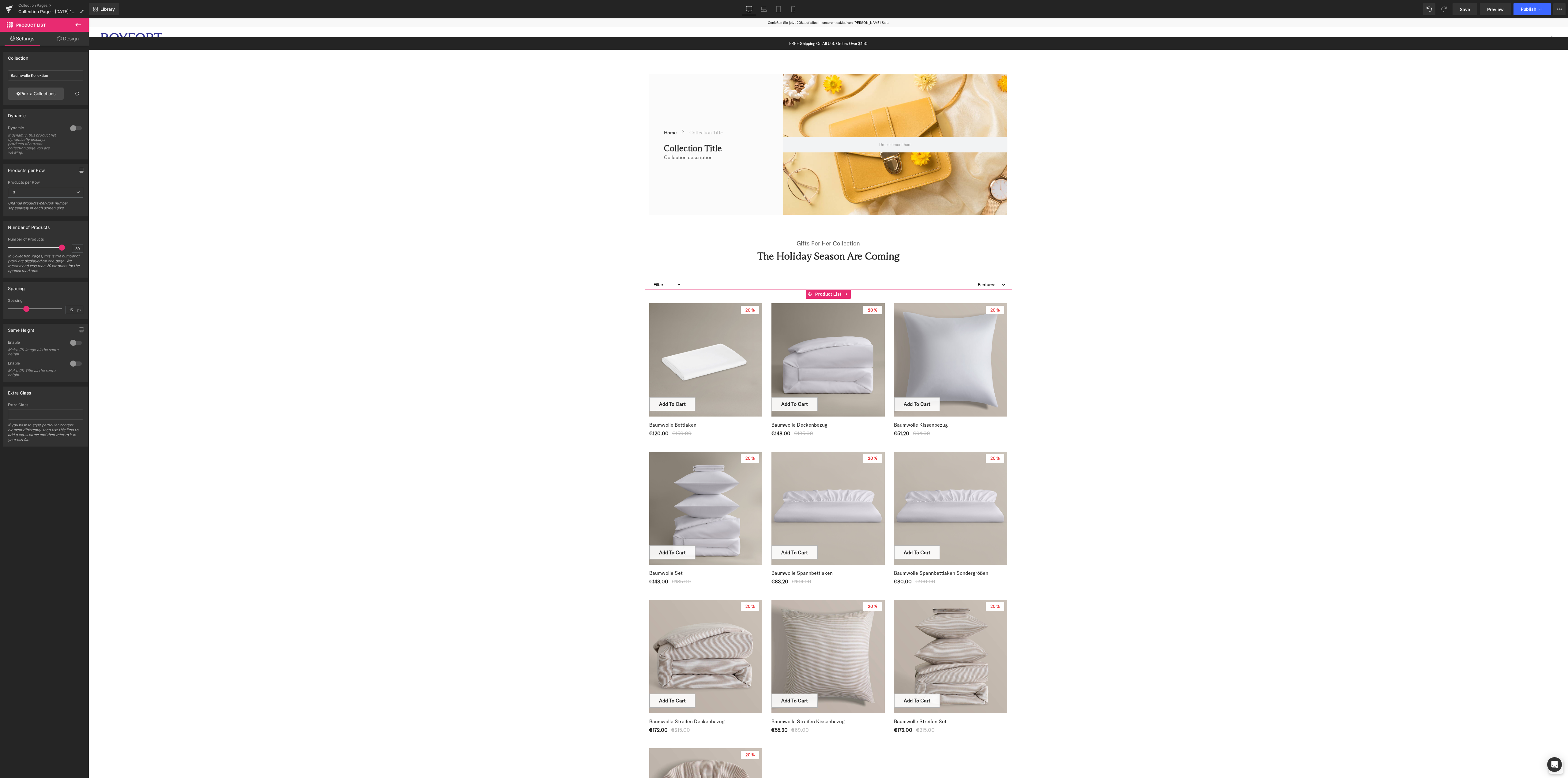
drag, startPoint x: 60, startPoint y: 248, endPoint x: 60, endPoint y: 252, distance: 4.0
click at [61, 248] on span at bounding box center [62, 248] width 6 height 6
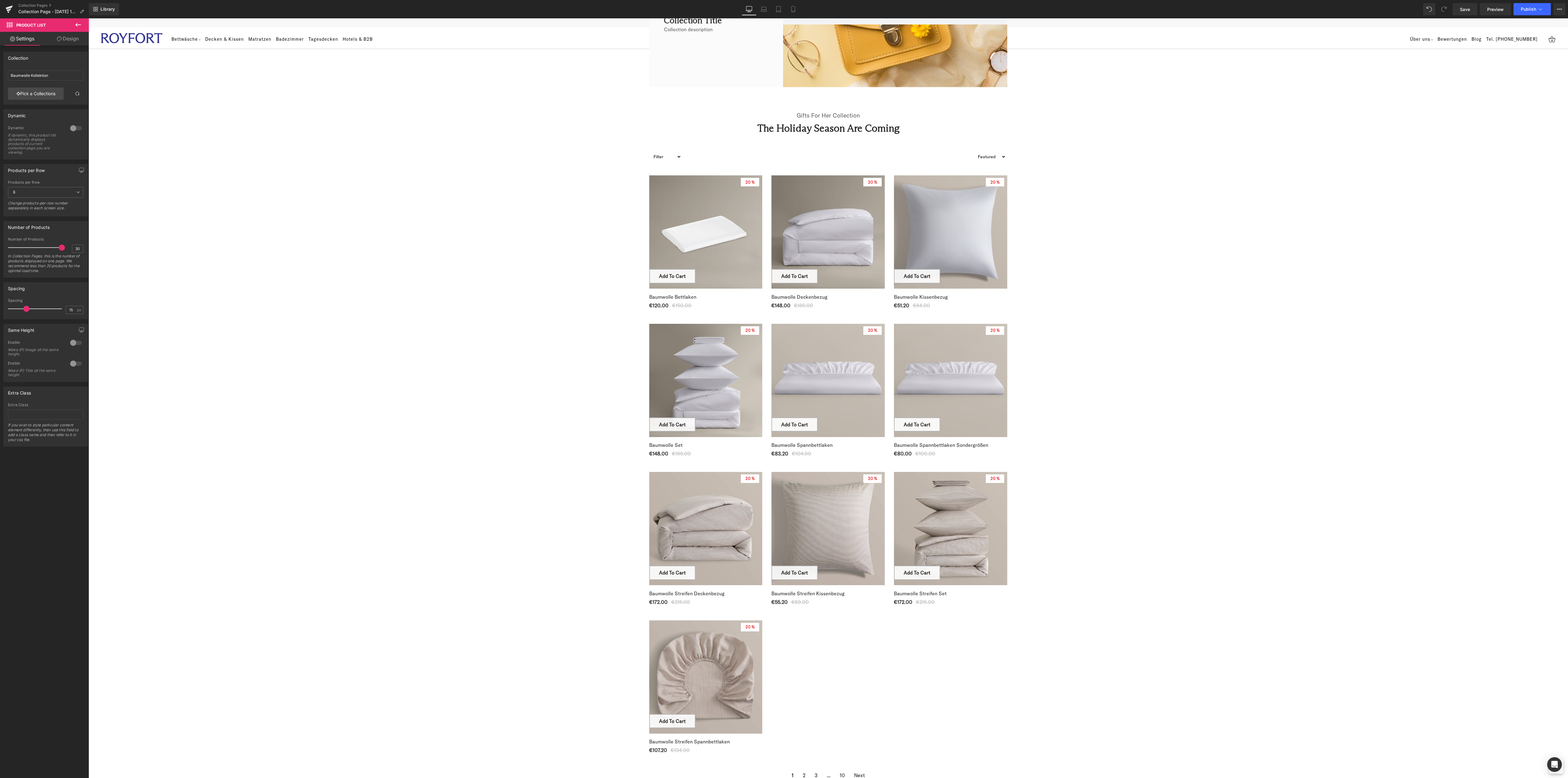
scroll to position [61, 0]
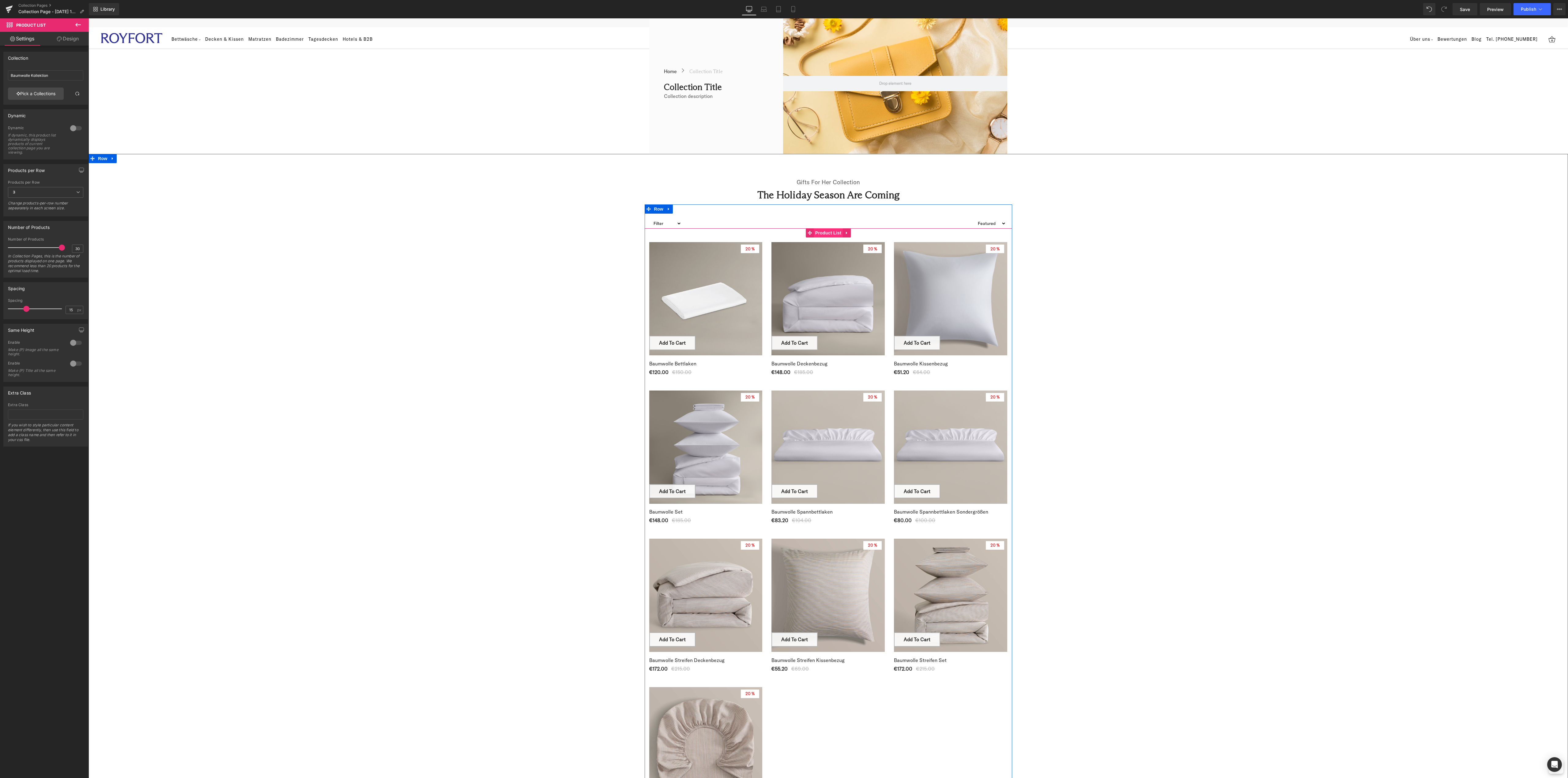
click at [820, 231] on span "Product List" at bounding box center [829, 233] width 29 height 9
click at [50, 193] on span "3" at bounding box center [45, 193] width 75 height 11
click at [38, 228] on li "4" at bounding box center [44, 231] width 73 height 9
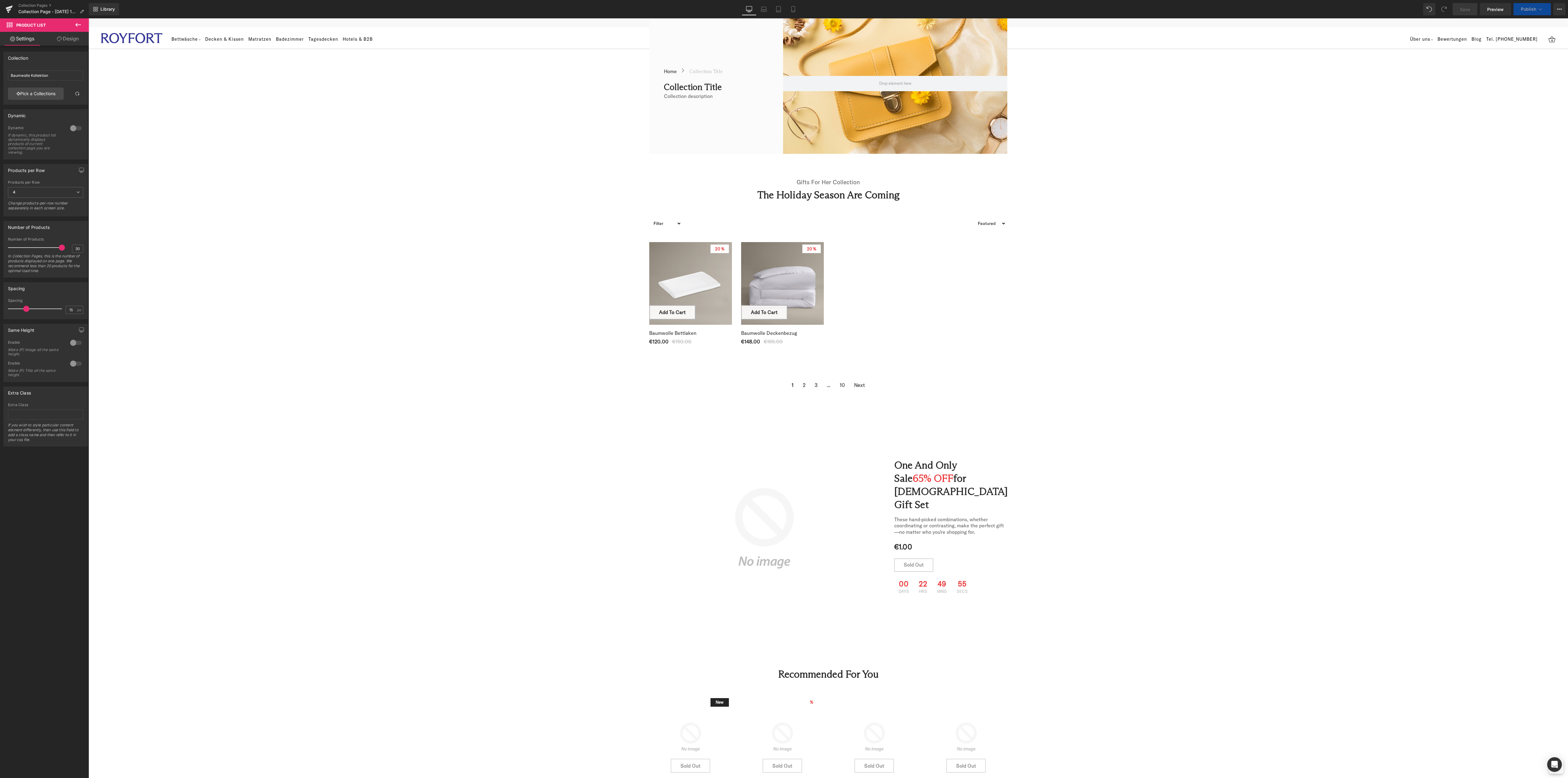
click at [53, 173] on div "Products per Row" at bounding box center [46, 170] width 84 height 12
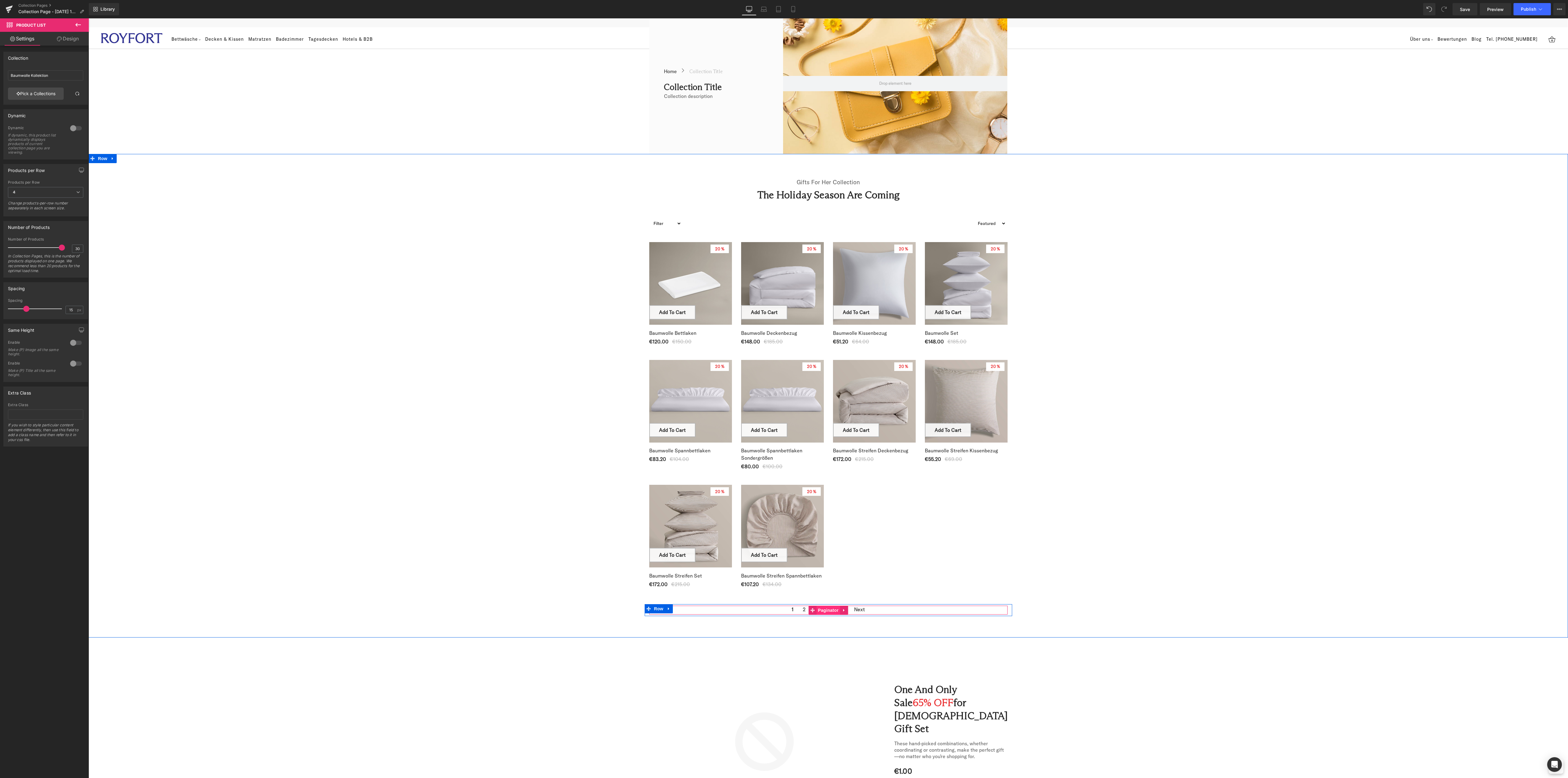
click at [816, 608] on span "Paginator" at bounding box center [828, 611] width 23 height 9
drag, startPoint x: 29, startPoint y: 108, endPoint x: 5, endPoint y: 108, distance: 24.0
click at [5, 108] on div "Notice : In Preview Mode, dummy information will be displayed in the editor. Re…" at bounding box center [46, 96] width 84 height 56
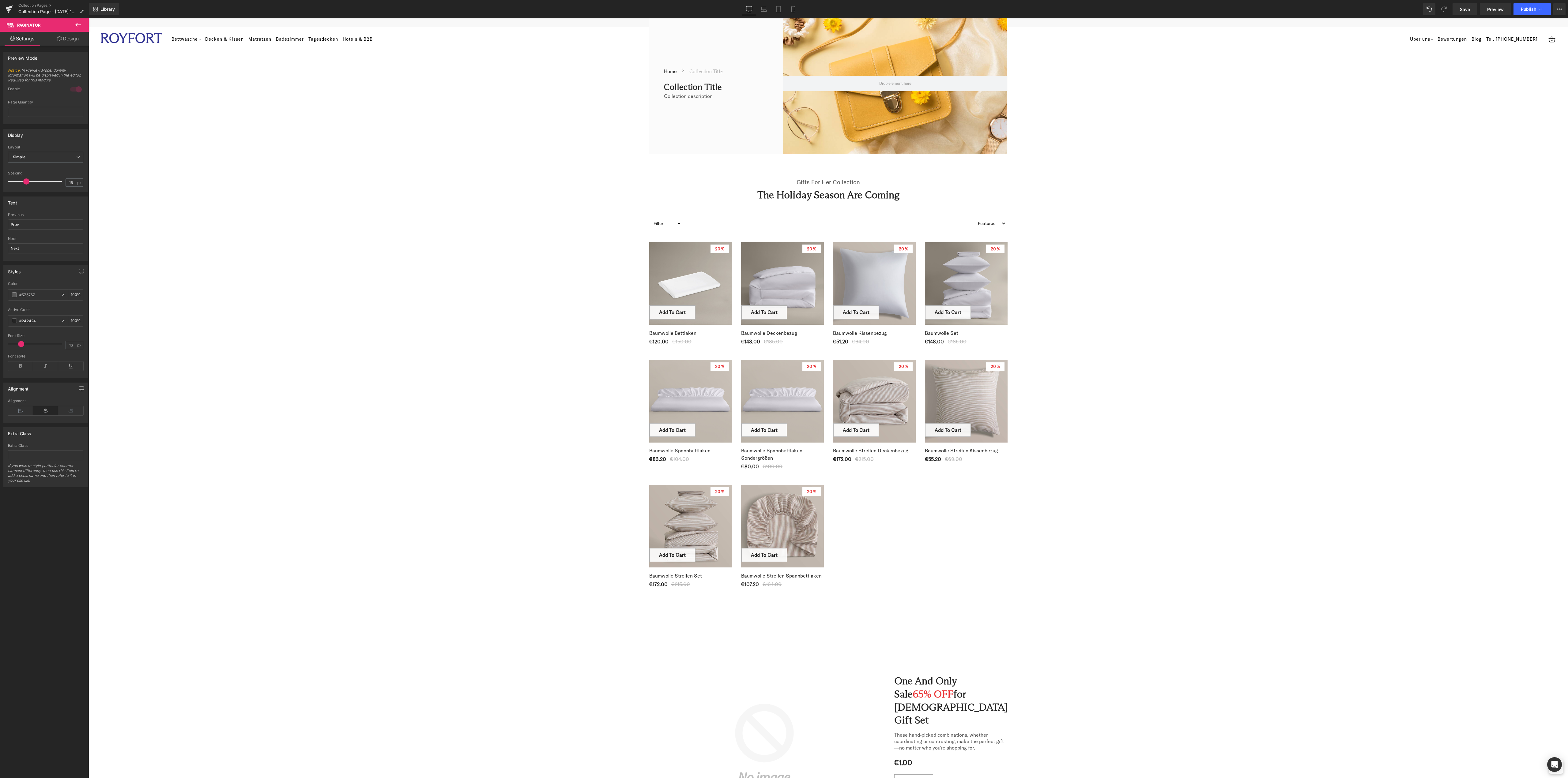
click at [66, 125] on div "Display Simple Button Layout Simple Simple Button square Button Shape Square Ci…" at bounding box center [46, 158] width 91 height 67
click at [851, 219] on icon at bounding box center [853, 221] width 5 height 5
click at [854, 221] on link at bounding box center [857, 221] width 8 height 9
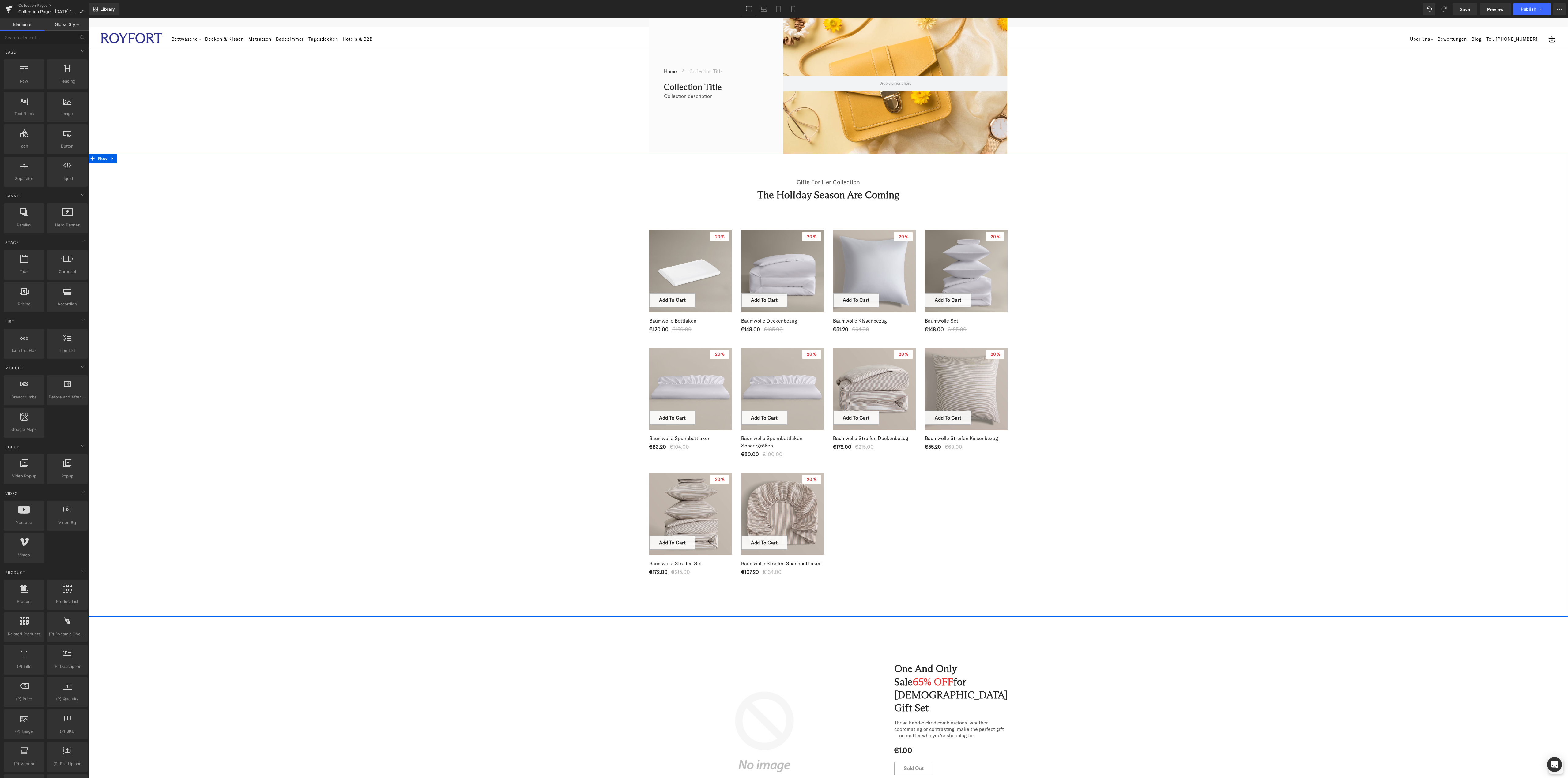
click at [1223, 447] on div "Gifts For Her Collection Text Block The Holiday Season Are Coming Heading Row 2…" at bounding box center [828, 382] width 1480 height 427
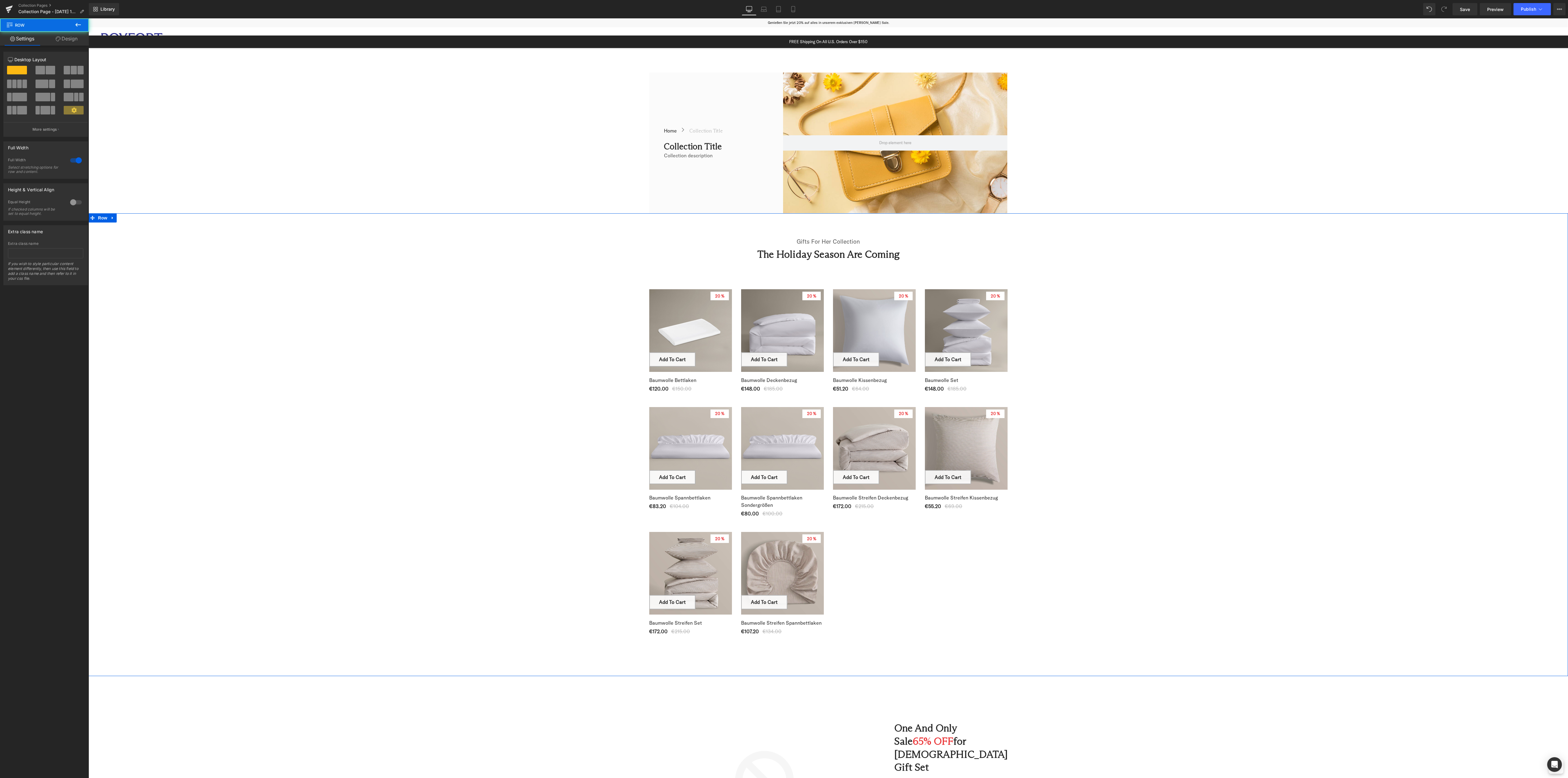
scroll to position [0, 0]
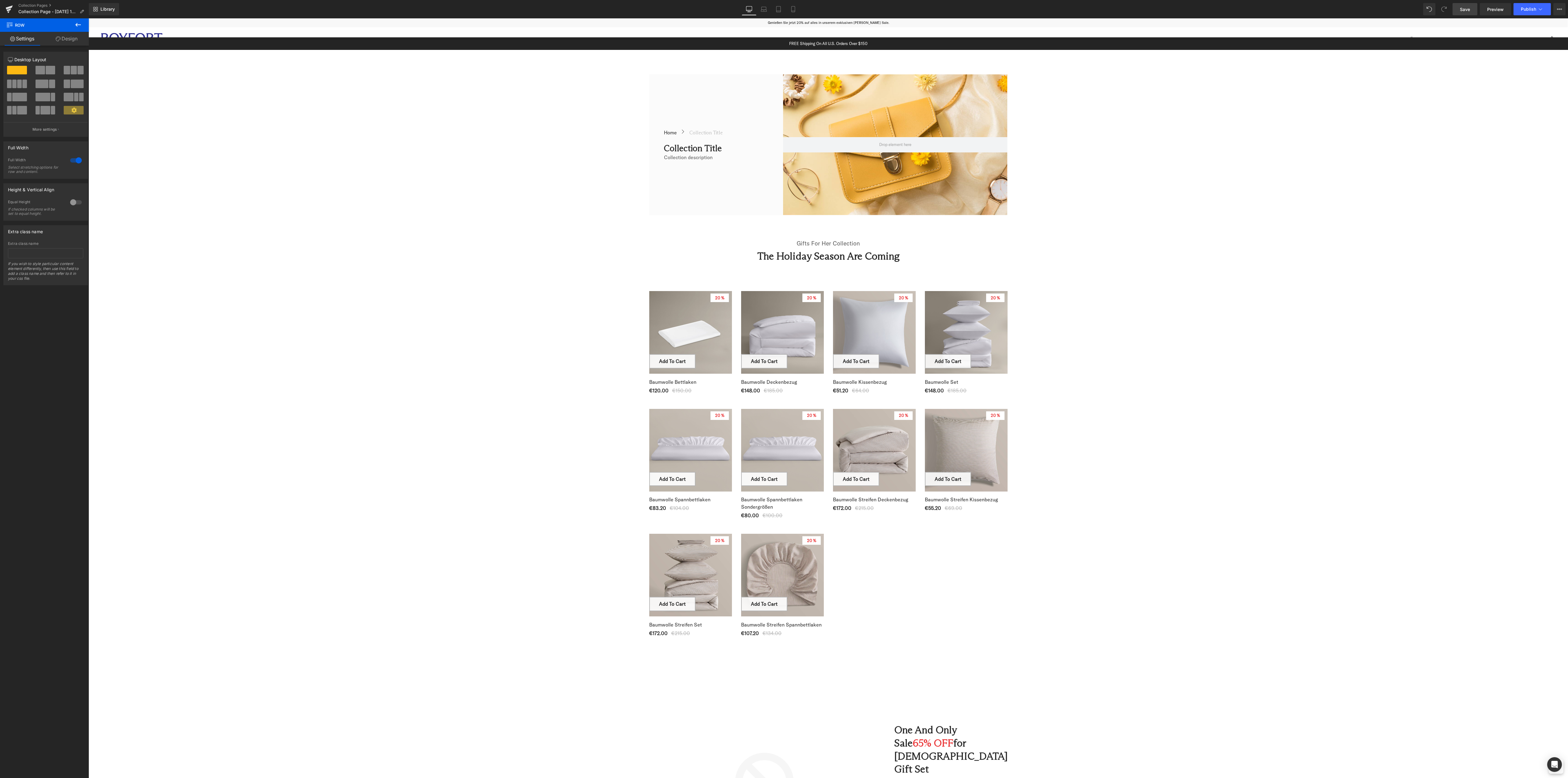
click at [1461, 11] on span "Save" at bounding box center [1464, 9] width 10 height 6
click at [1063, 9] on div "Library Desktop Desktop Laptop Tablet Mobile Save Preview Publish Scheduled Vie…" at bounding box center [829, 9] width 1479 height 12
click at [1273, 396] on div "Gifts For Her Collection Text Block The Holiday Season Are Coming Heading Row 2…" at bounding box center [828, 444] width 1480 height 427
